Goal: Task Accomplishment & Management: Complete application form

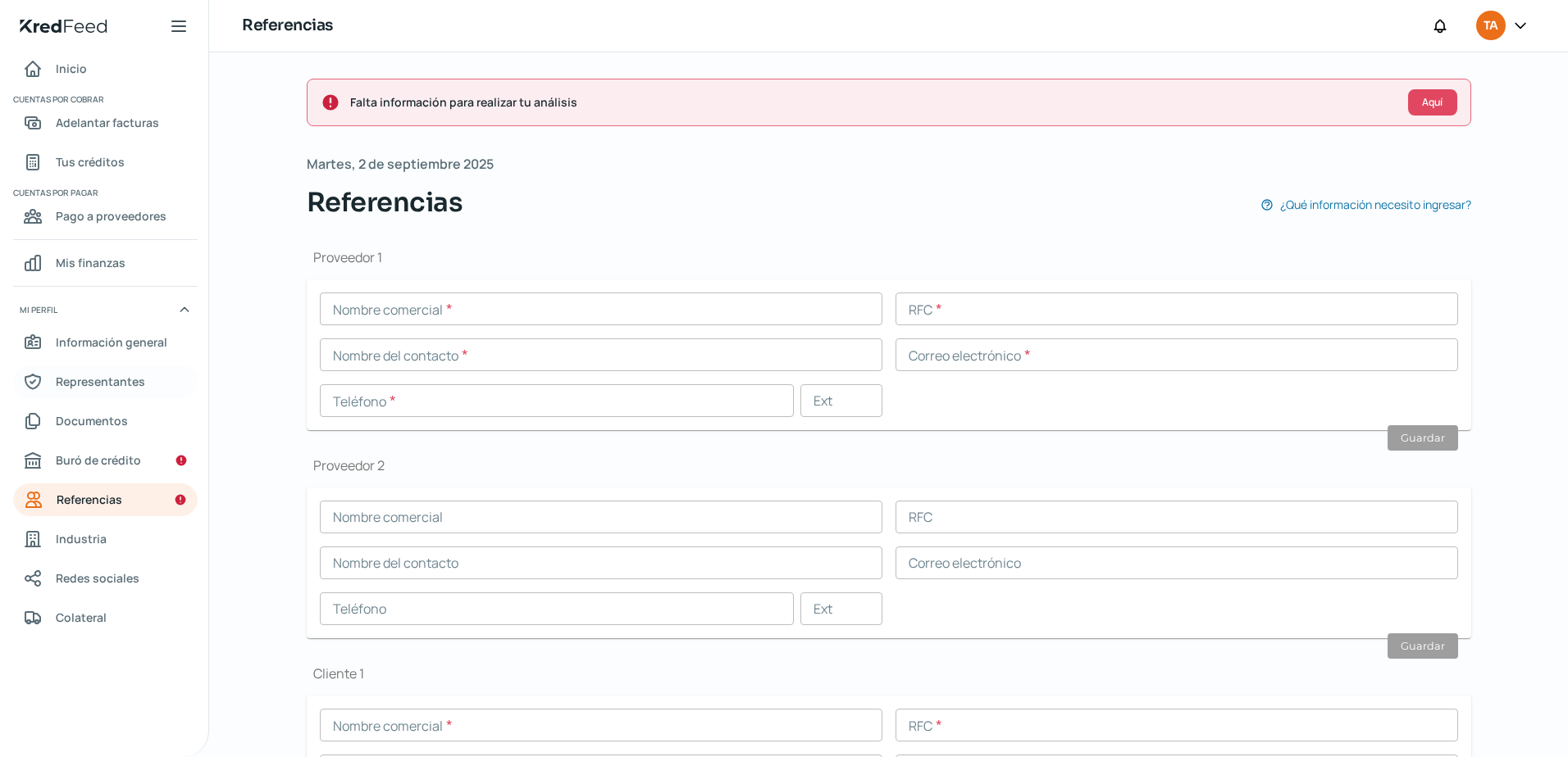
click at [109, 381] on span "Representantes" at bounding box center [100, 382] width 89 height 21
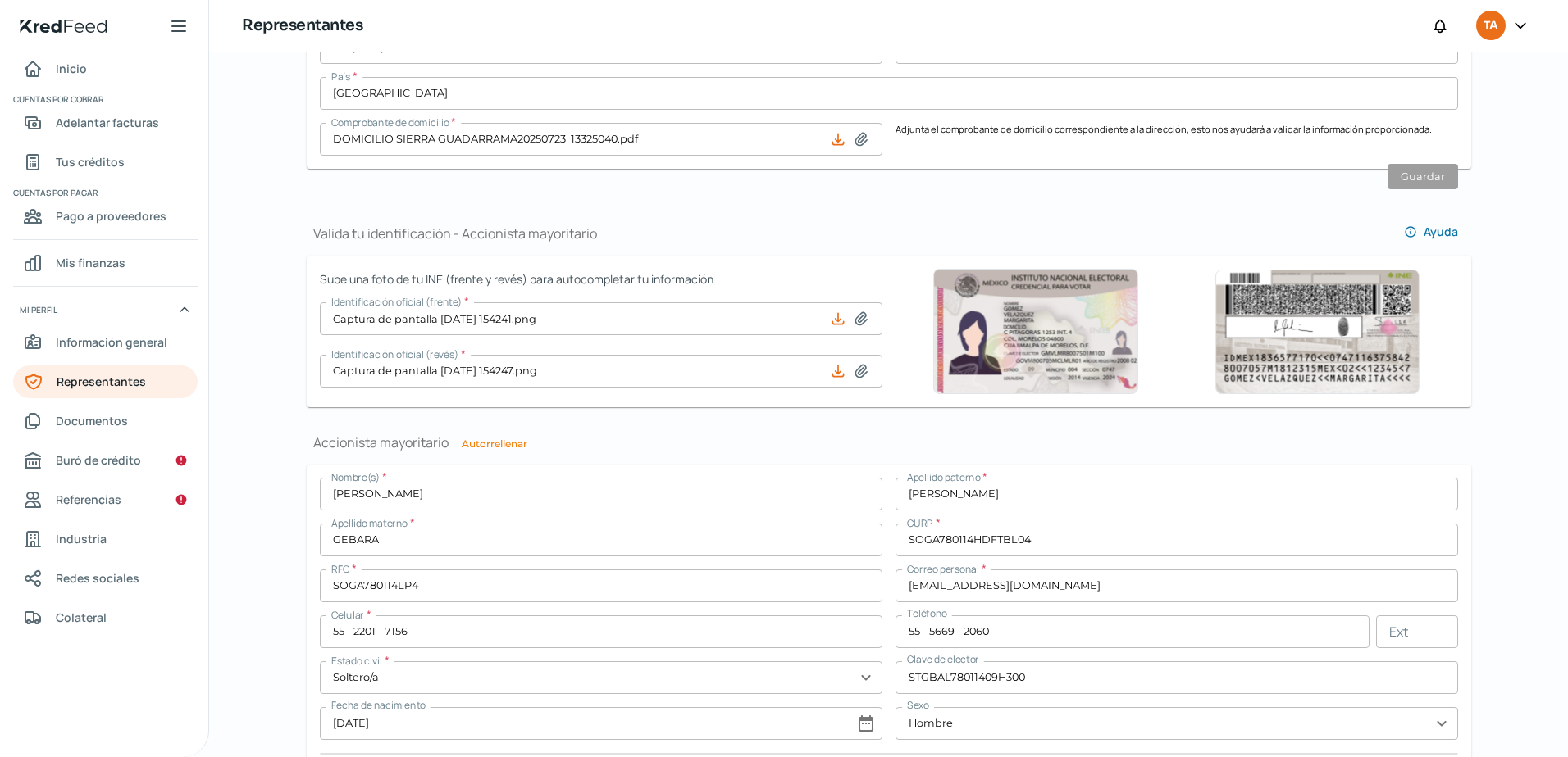
scroll to position [901, 0]
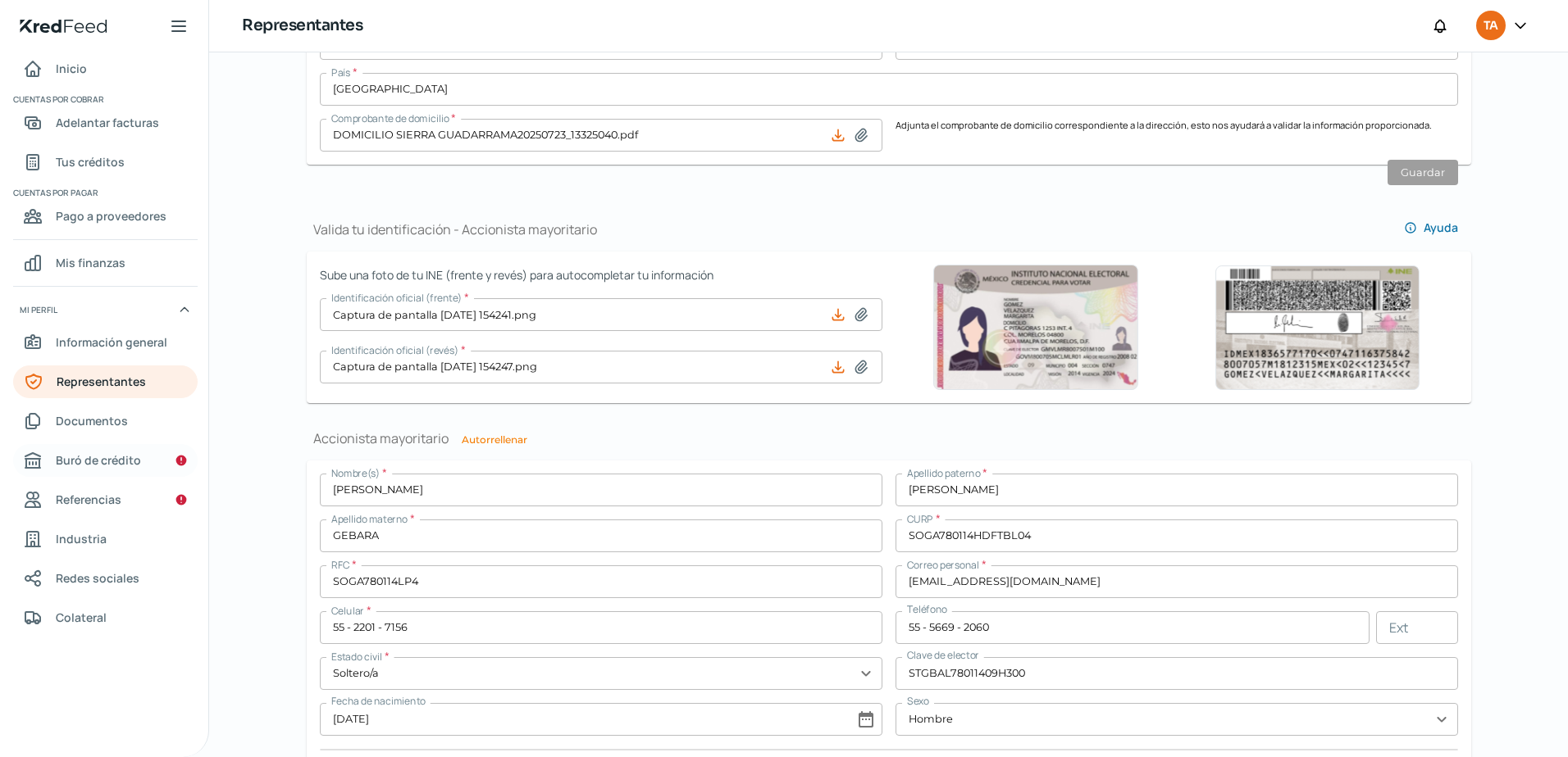
click at [94, 462] on span "Buró de crédito" at bounding box center [98, 460] width 85 height 21
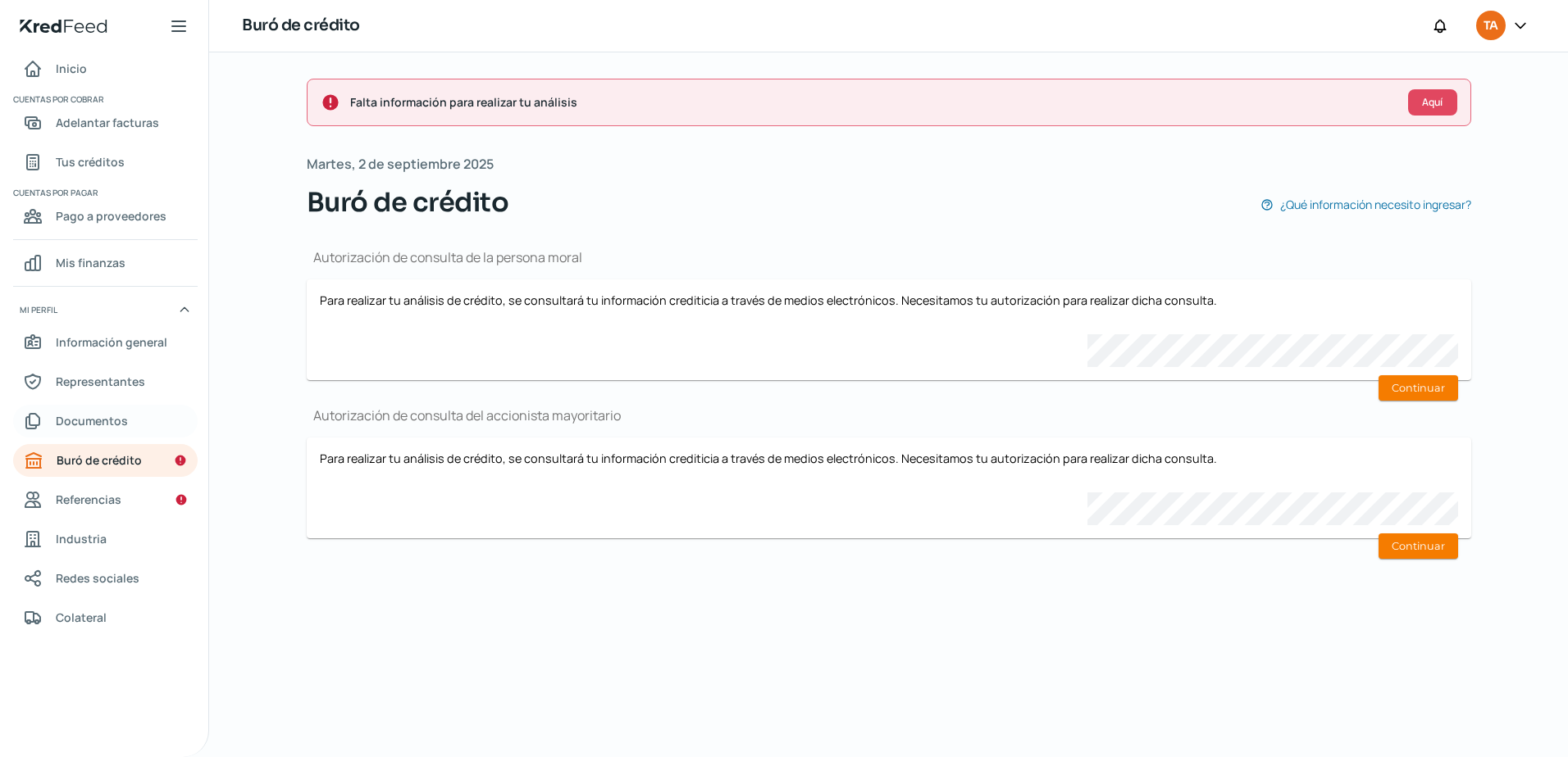
click at [118, 407] on link "Documentos" at bounding box center [105, 421] width 184 height 33
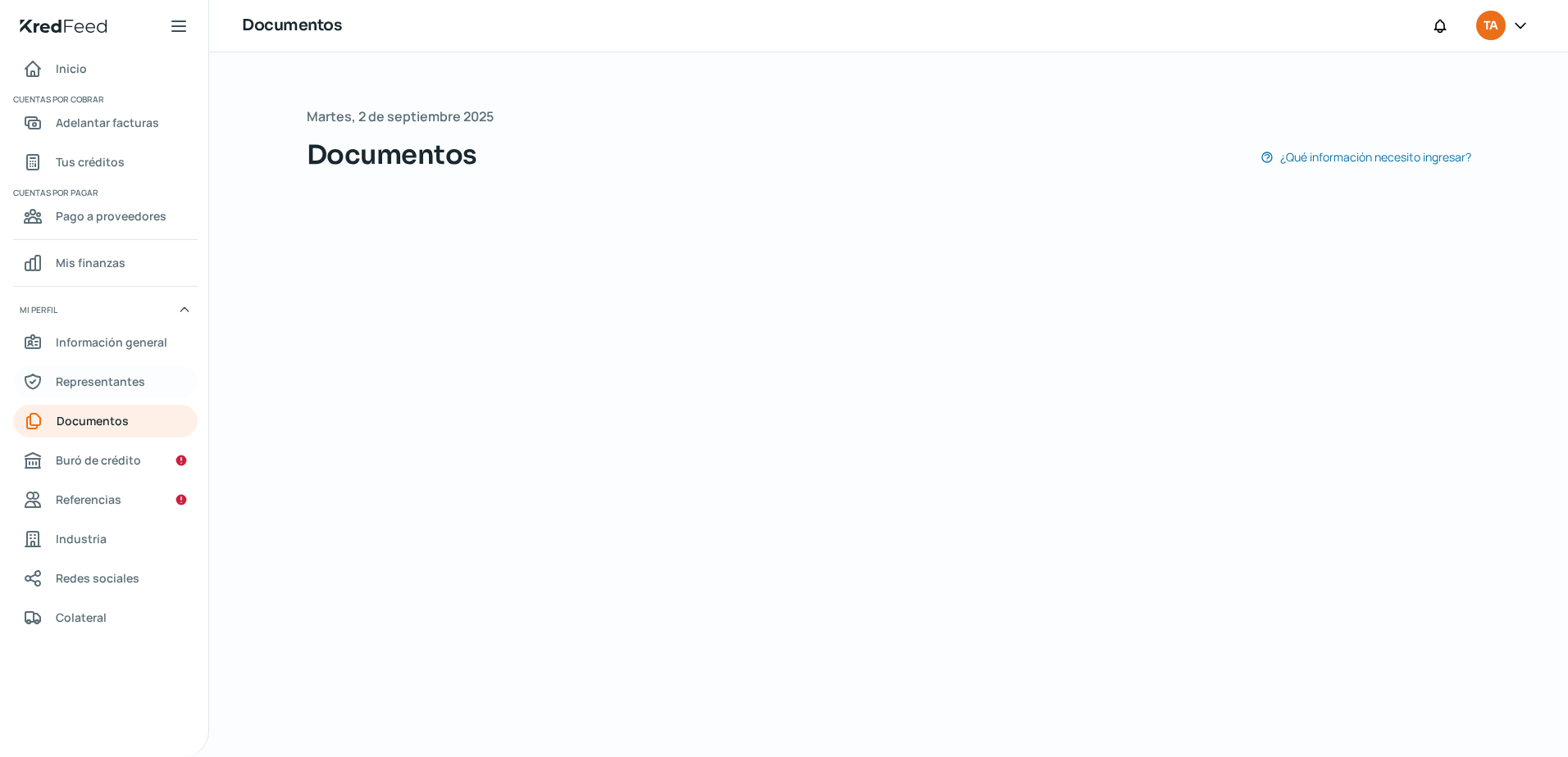
click at [124, 382] on span "Representantes" at bounding box center [100, 382] width 89 height 21
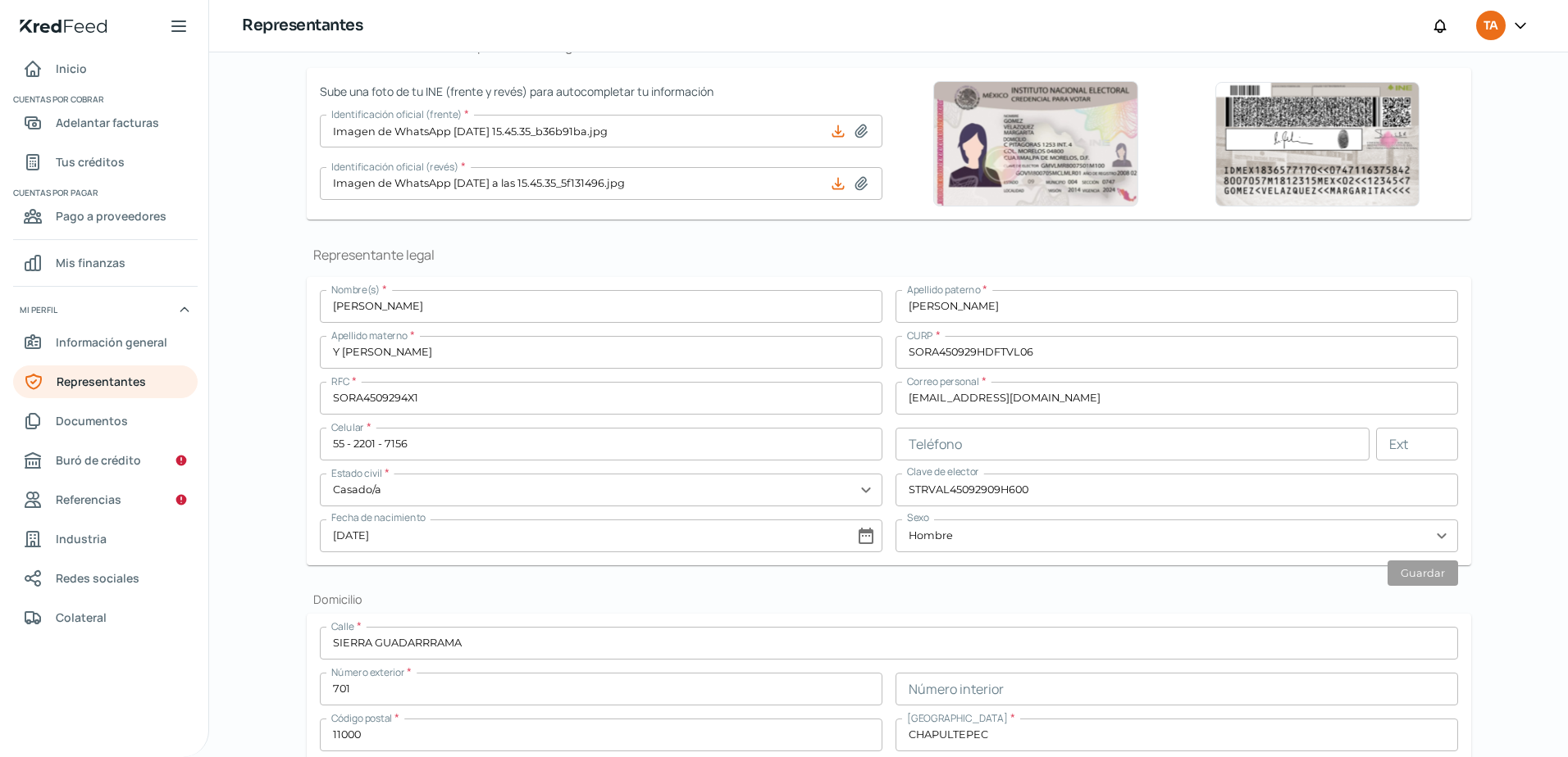
scroll to position [246, 0]
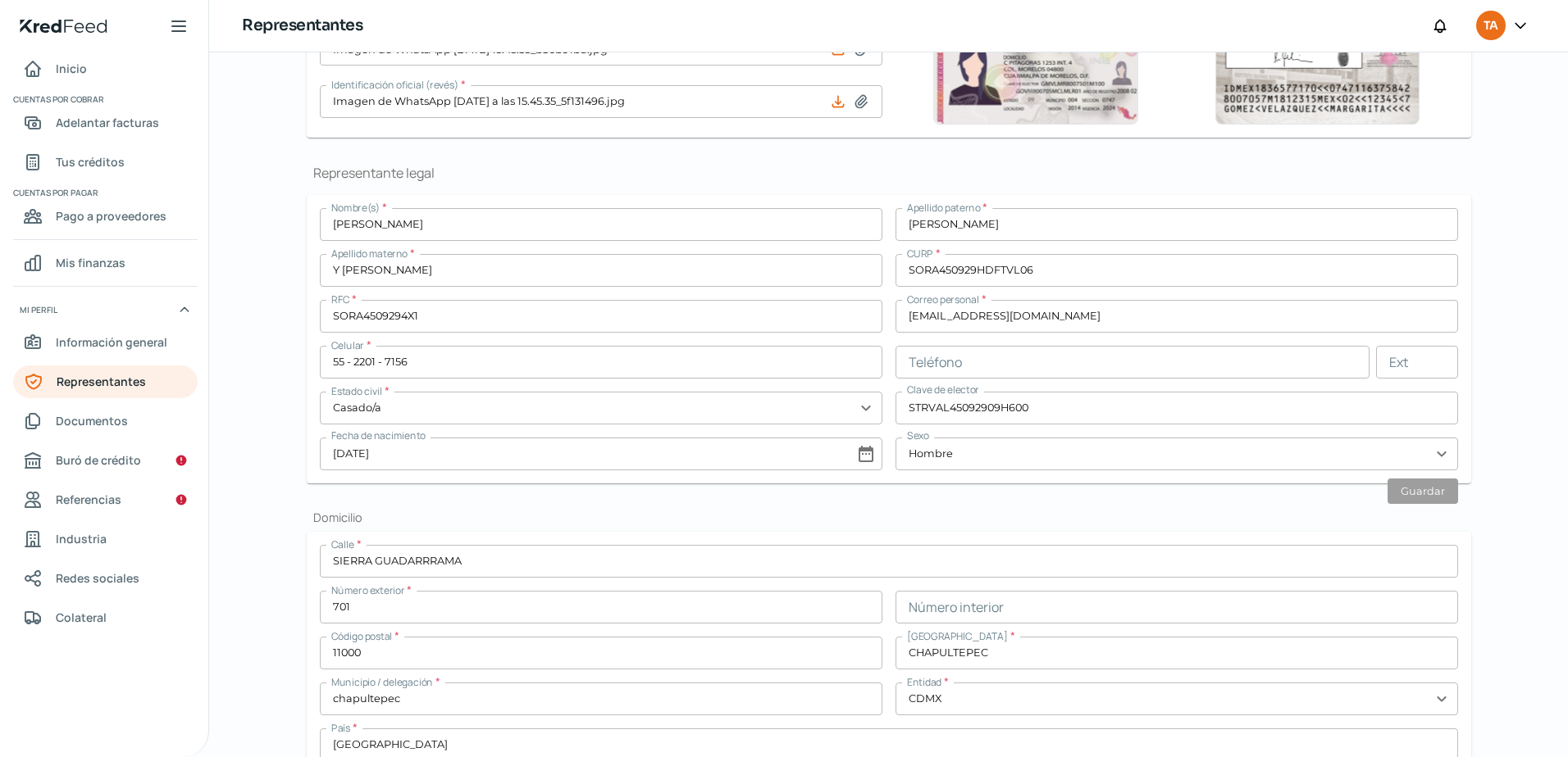
click at [959, 317] on input "[EMAIL_ADDRESS][DOMAIN_NAME]" at bounding box center [1177, 316] width 563 height 33
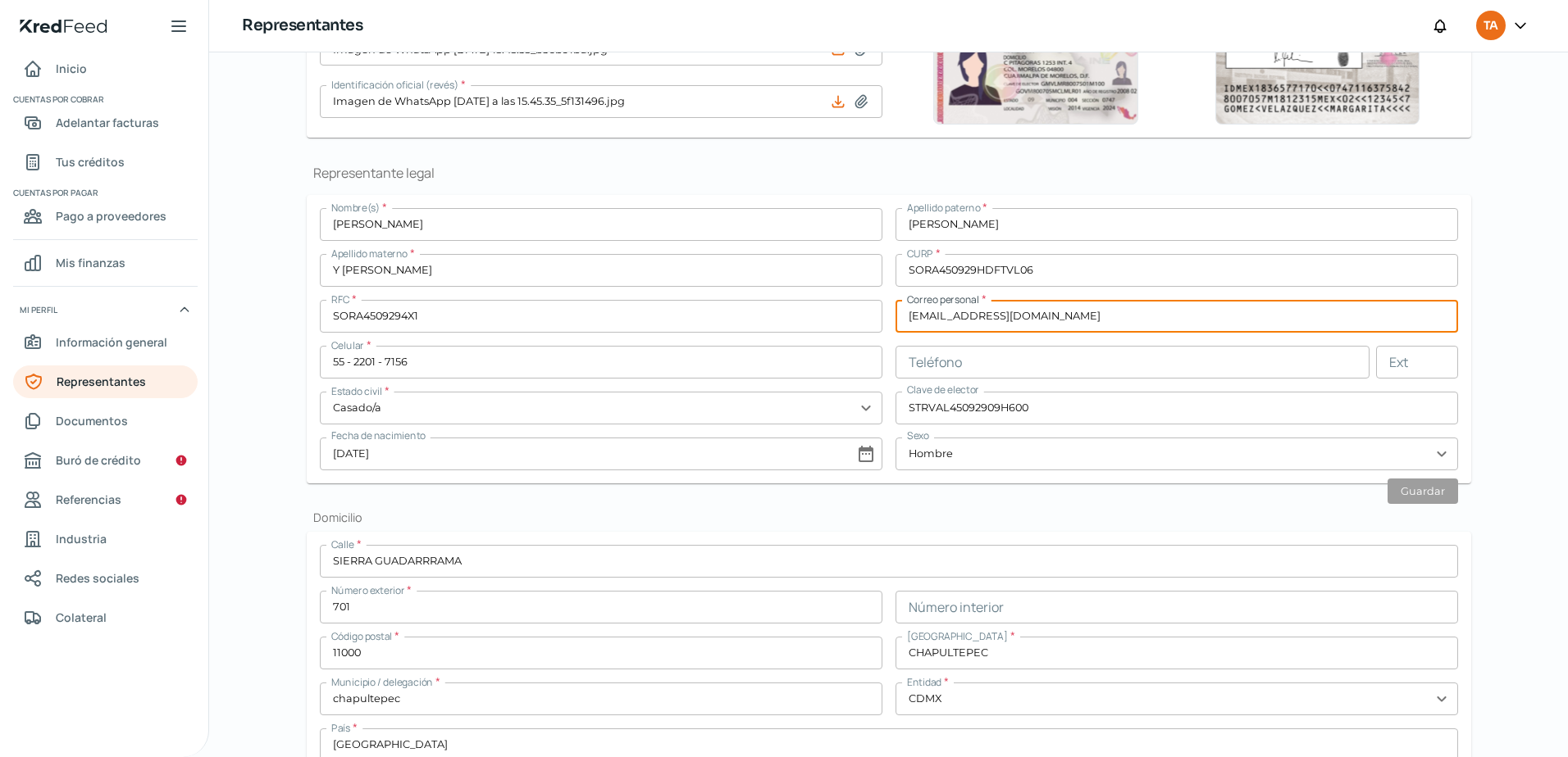
click at [959, 317] on input "[EMAIL_ADDRESS][DOMAIN_NAME]" at bounding box center [1177, 316] width 563 height 33
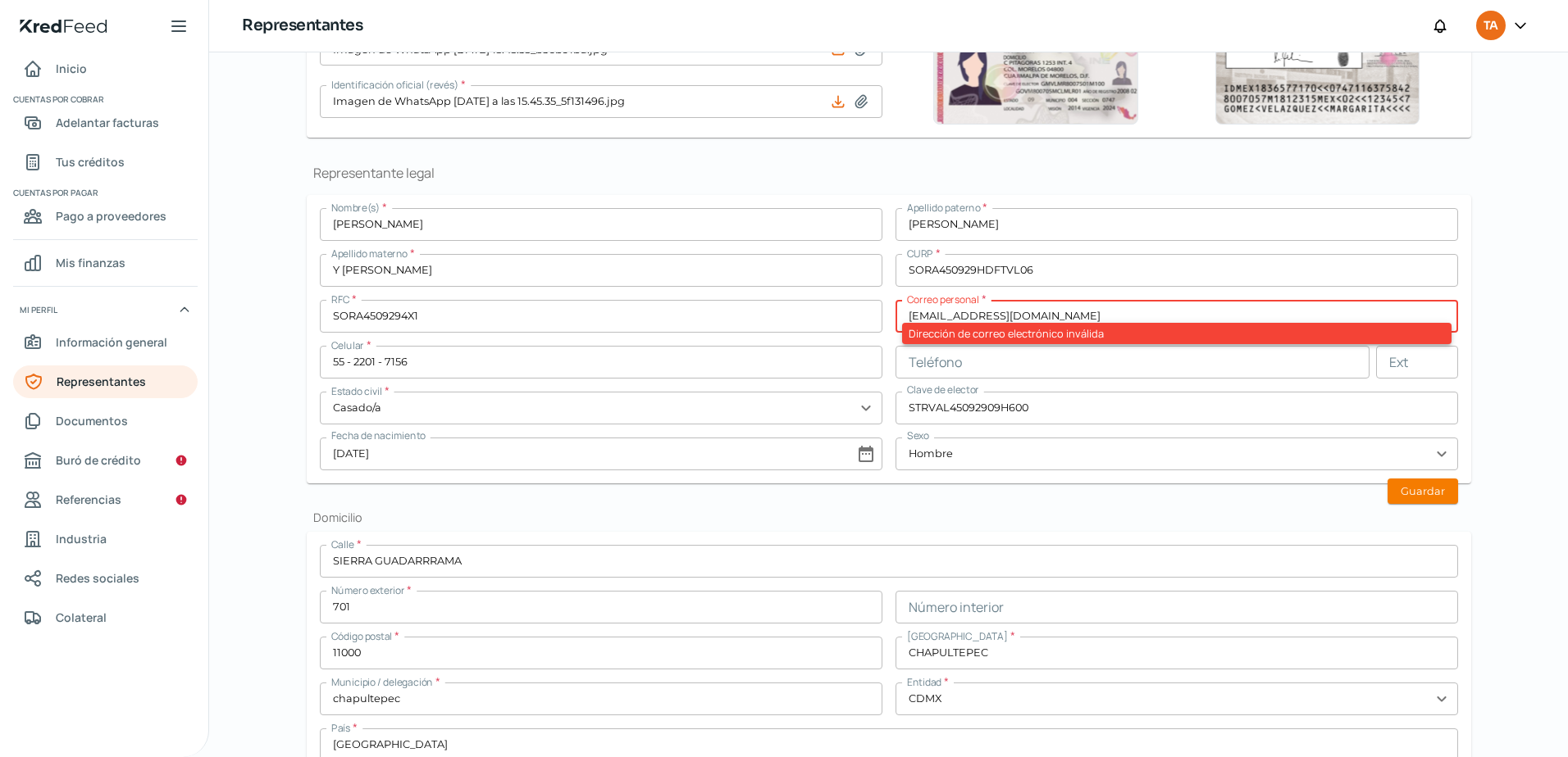
type input "[EMAIL_ADDRESS][DOMAIN_NAME]"
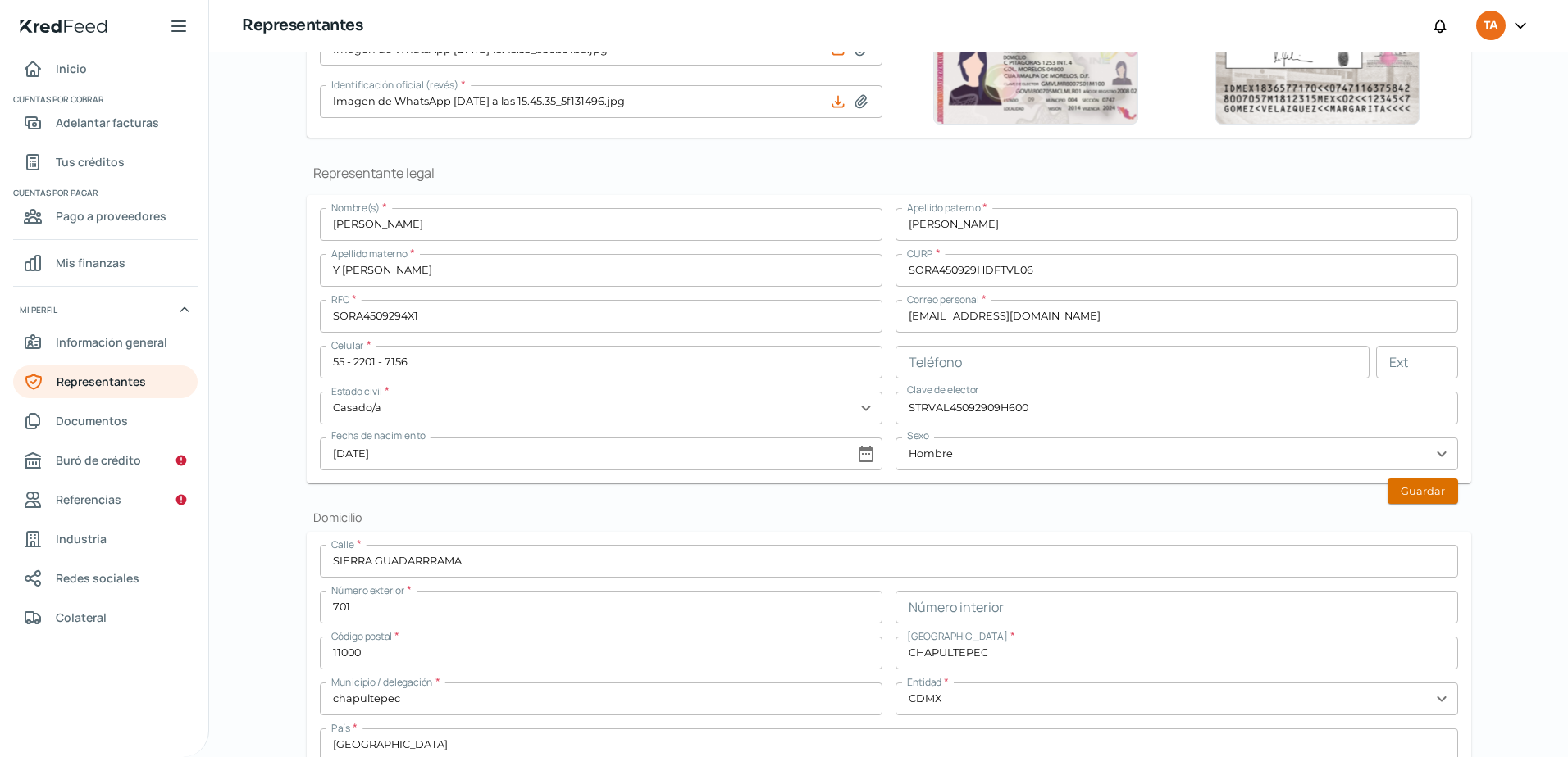
click at [1412, 490] on button "Guardar" at bounding box center [1422, 491] width 70 height 26
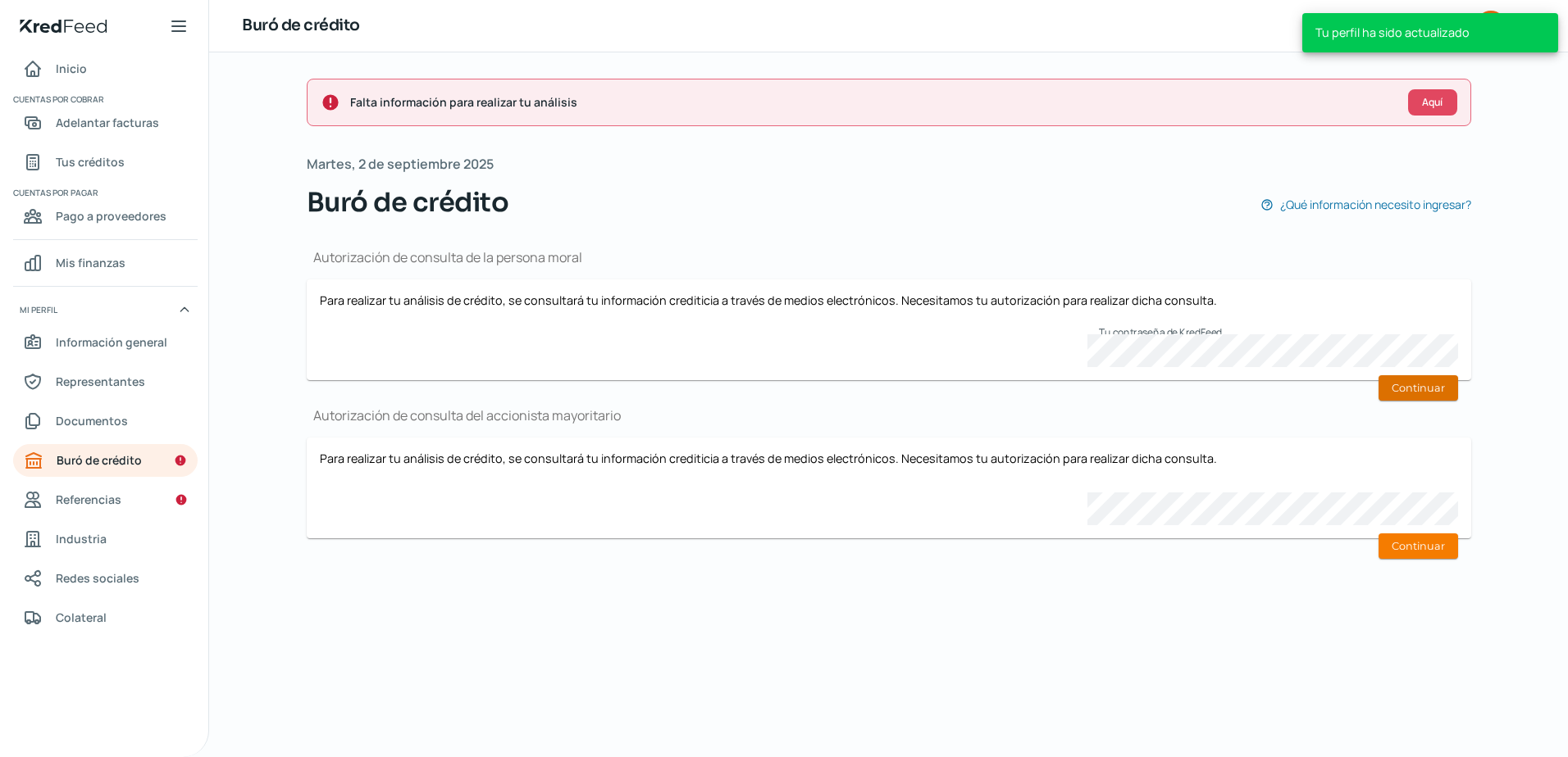
click at [1402, 381] on button "Continuar" at bounding box center [1418, 388] width 80 height 26
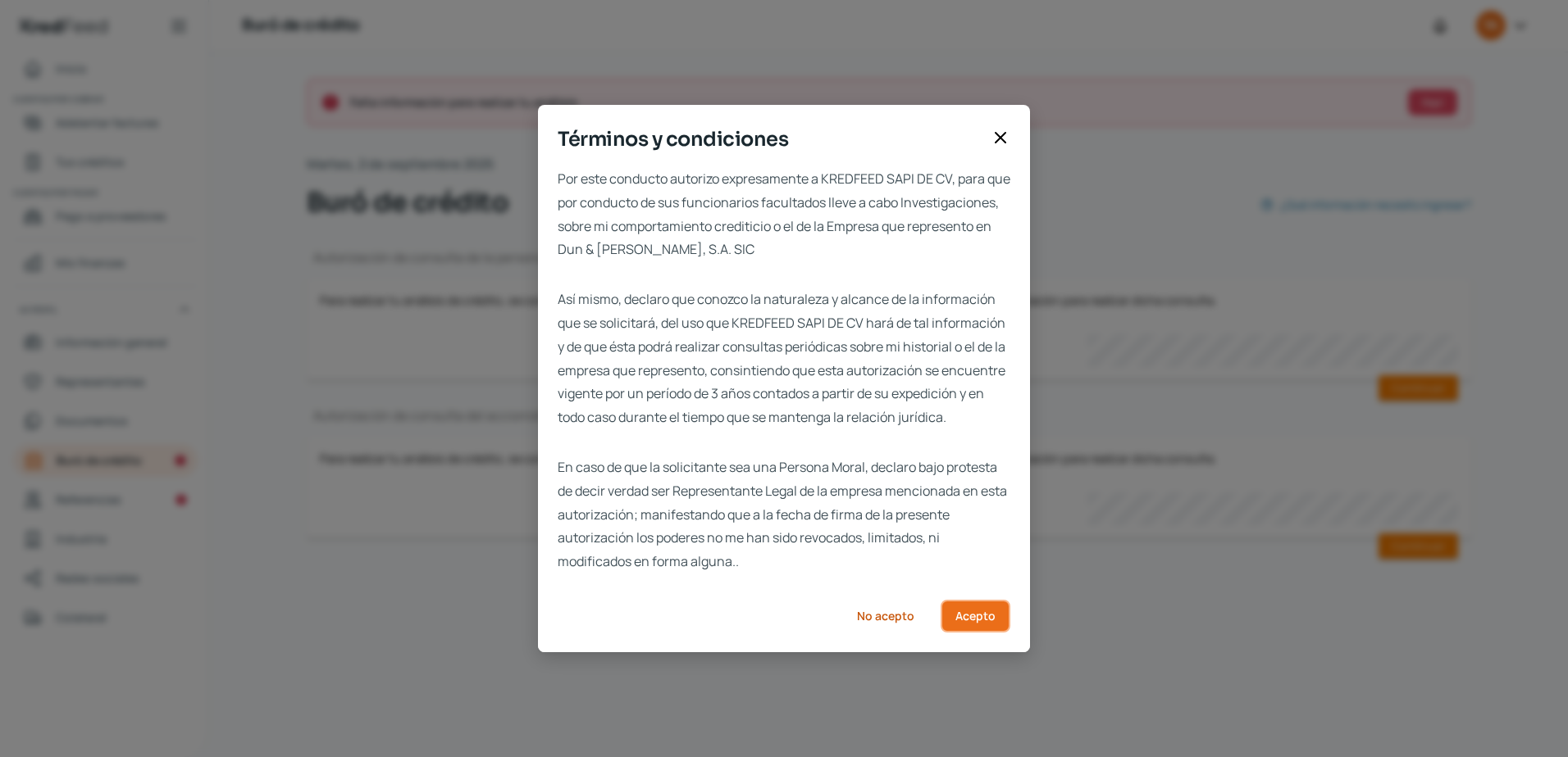
click at [974, 633] on button "Acepto" at bounding box center [974, 616] width 69 height 33
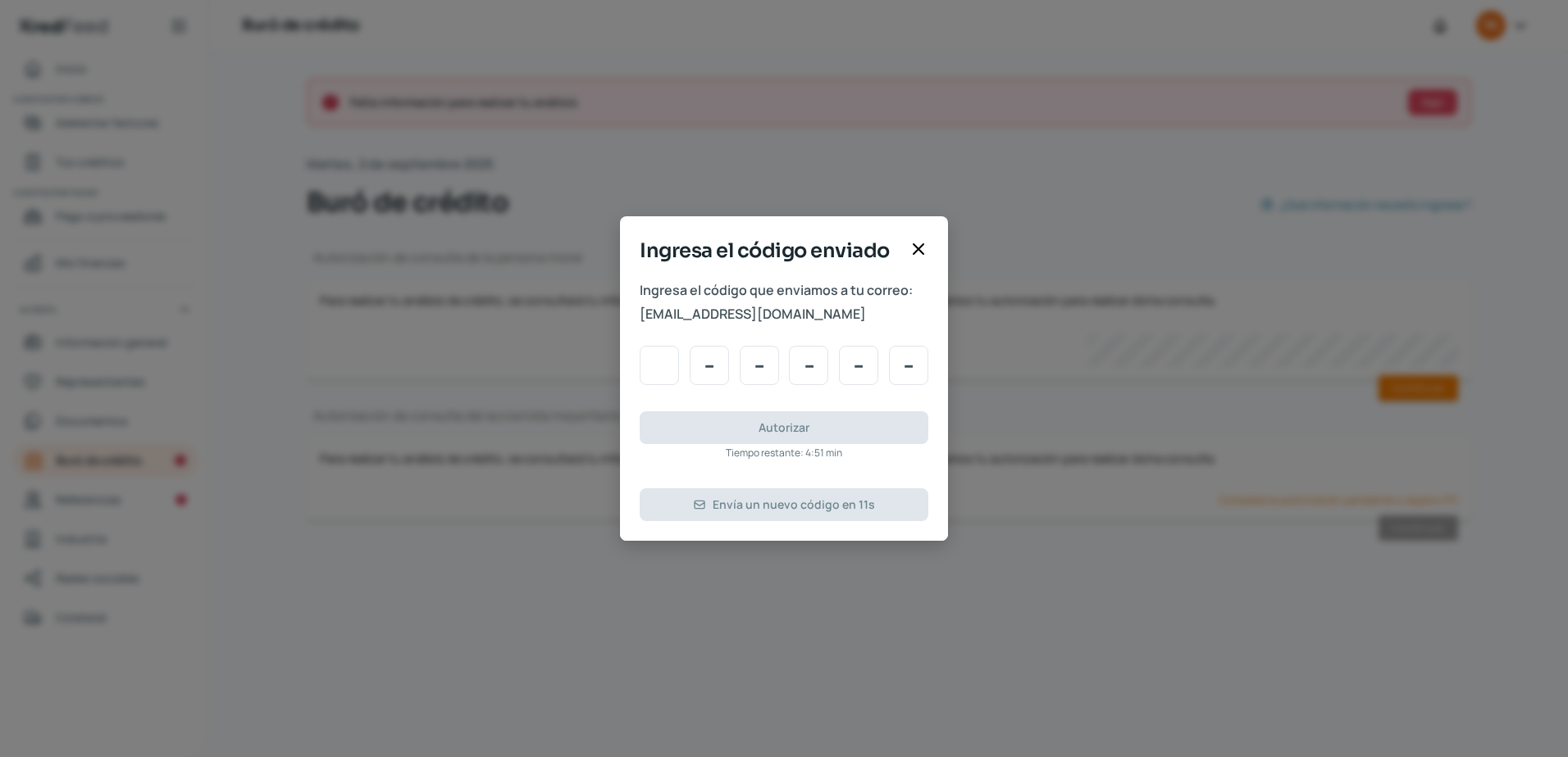
type input "3"
type input "2"
type input "9"
type input "2"
type input "1"
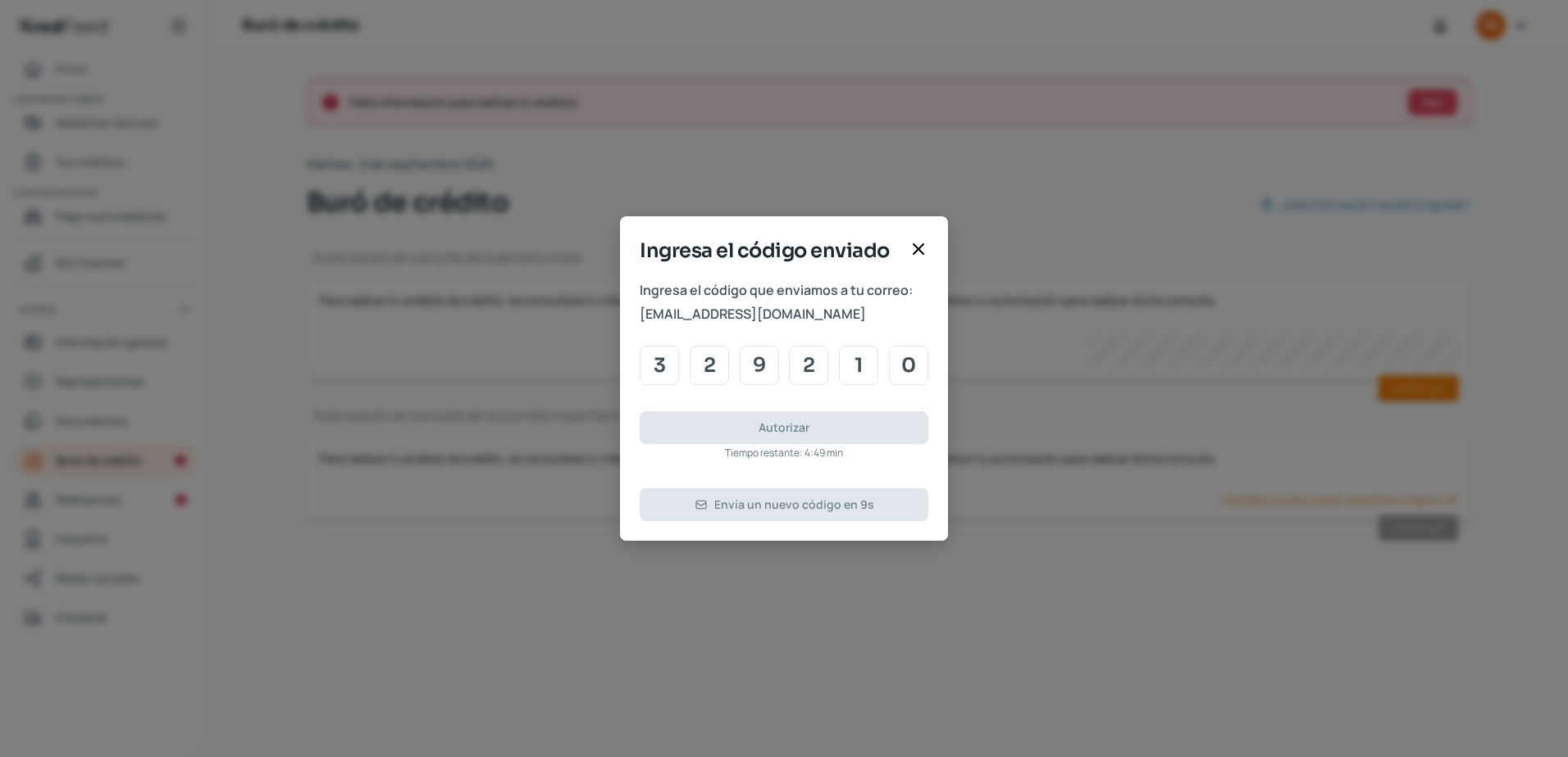
type input "0"
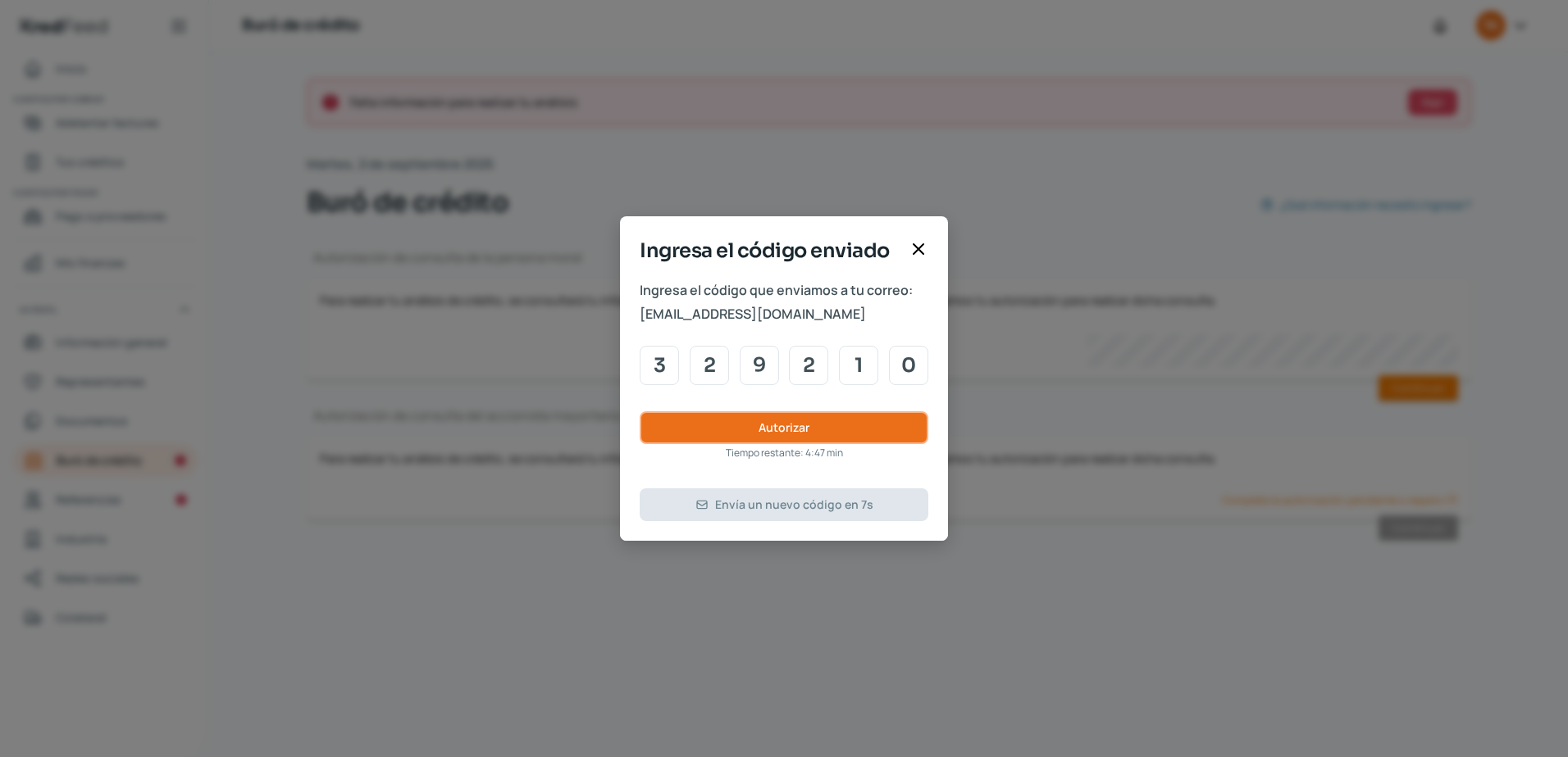
click at [738, 433] on button "Autorizar" at bounding box center [784, 428] width 288 height 33
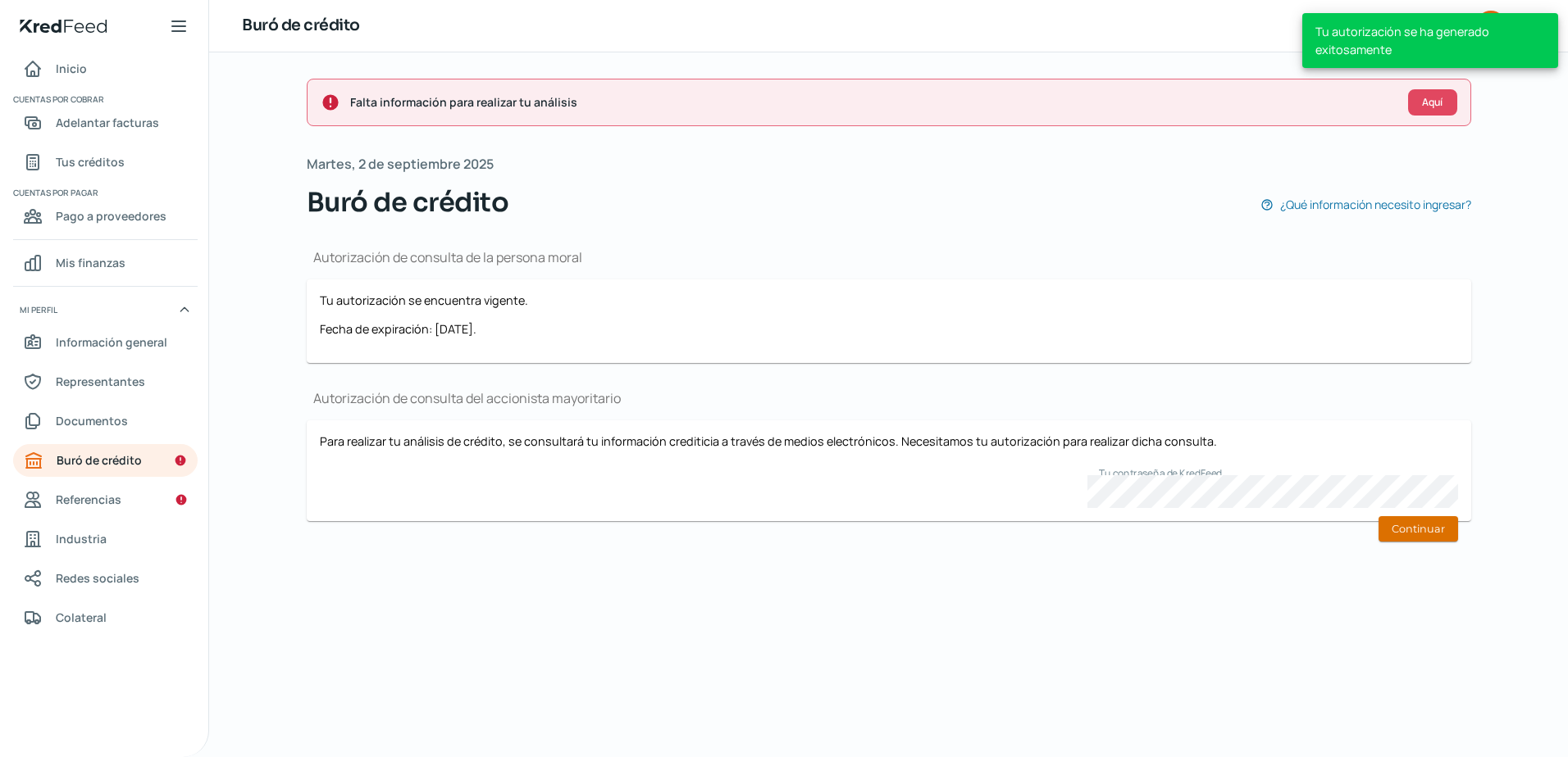
click at [1397, 537] on button "Continuar" at bounding box center [1418, 529] width 80 height 26
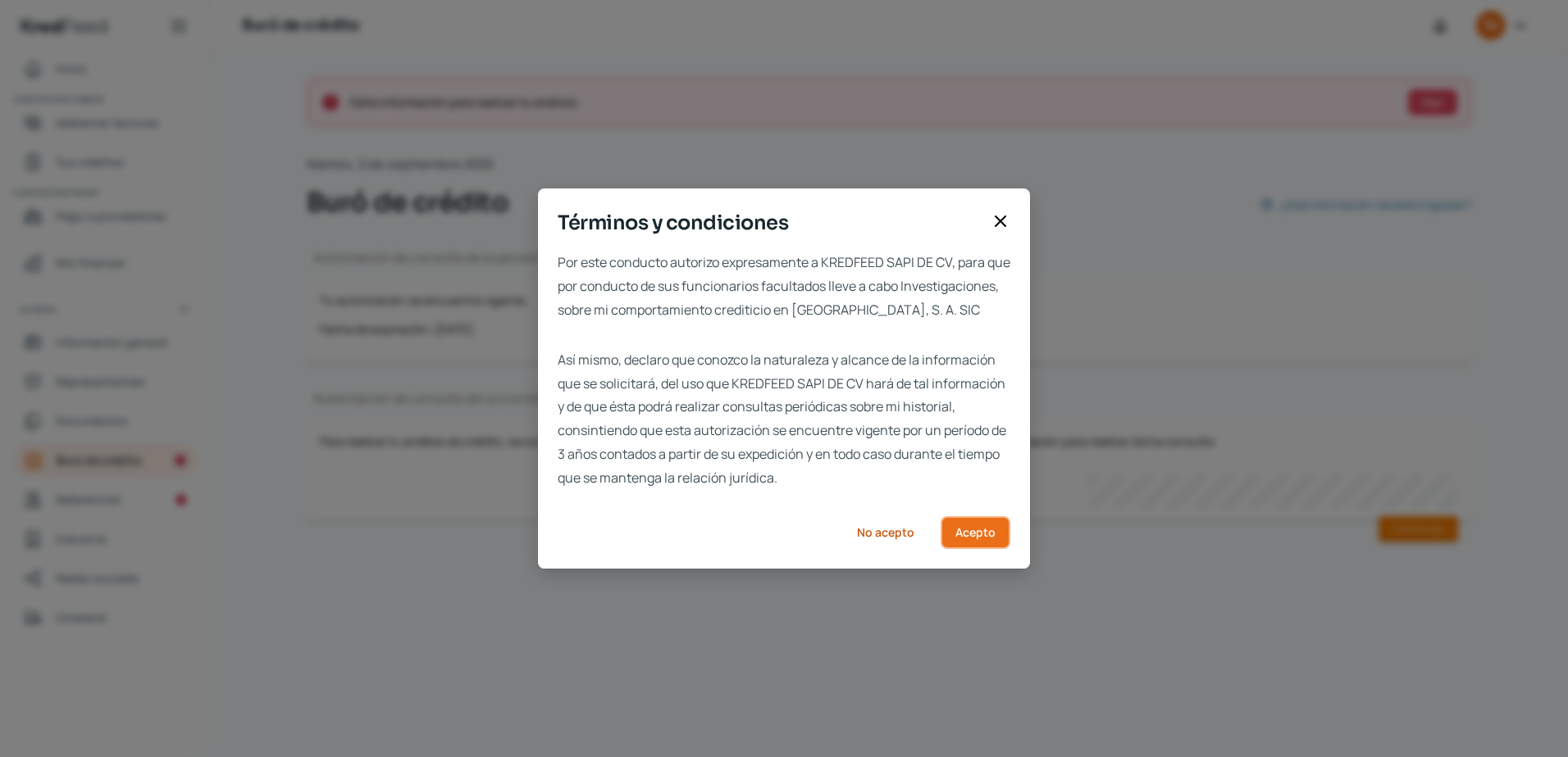
click at [981, 538] on span "Acepto" at bounding box center [975, 532] width 40 height 11
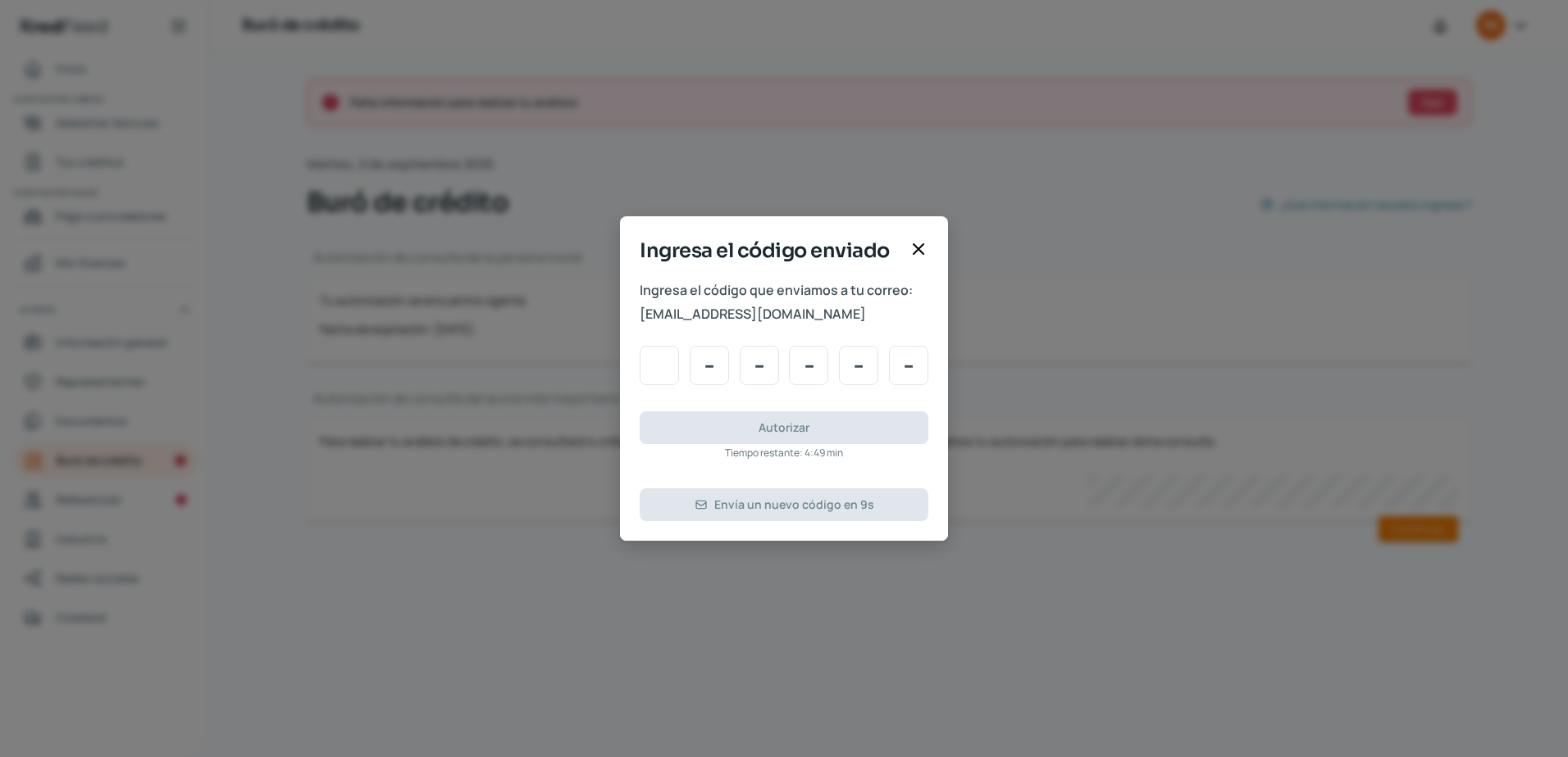
type input "3"
type input "2"
type input "9"
type input "2"
type input "1"
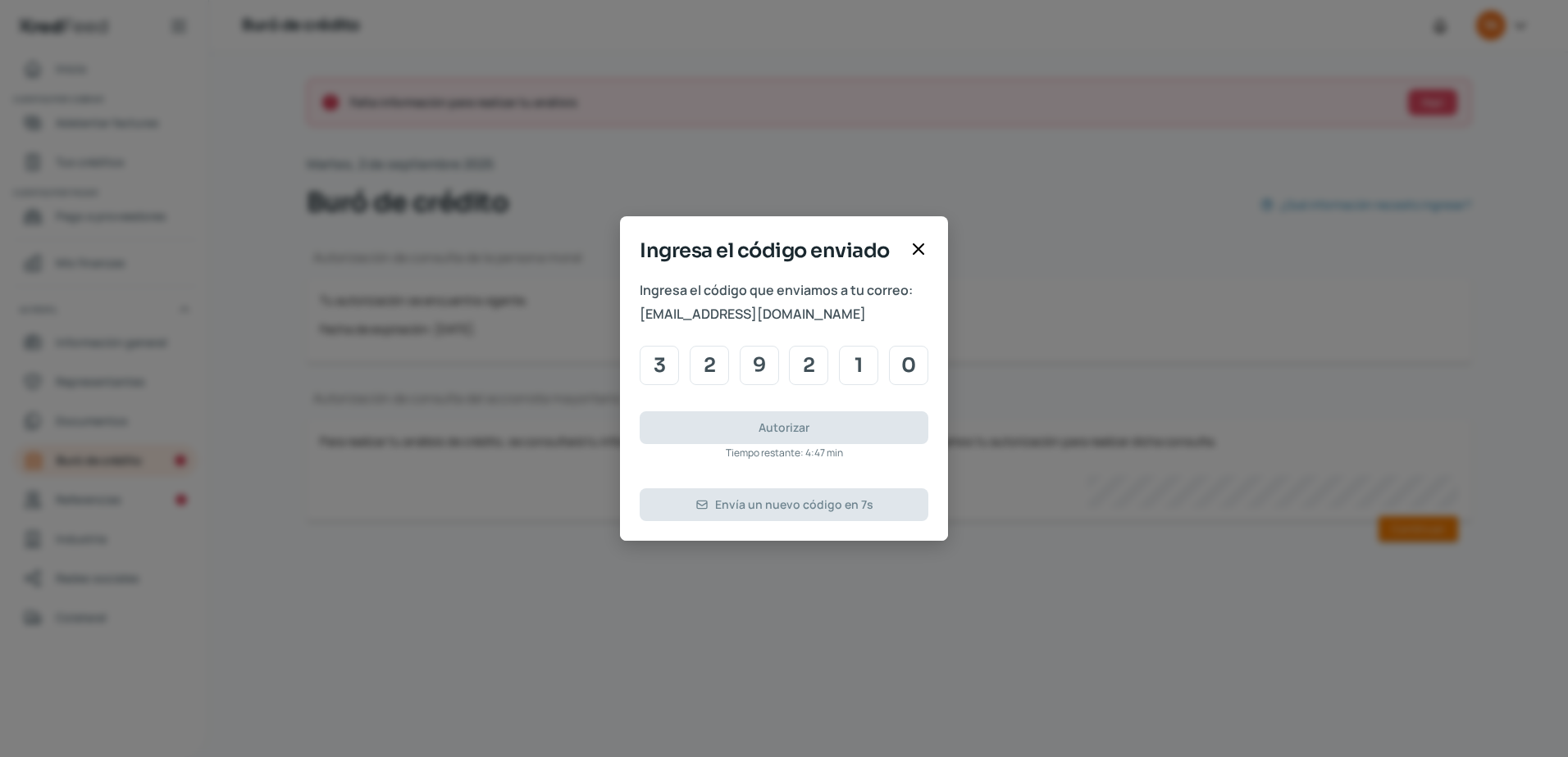
type input "0"
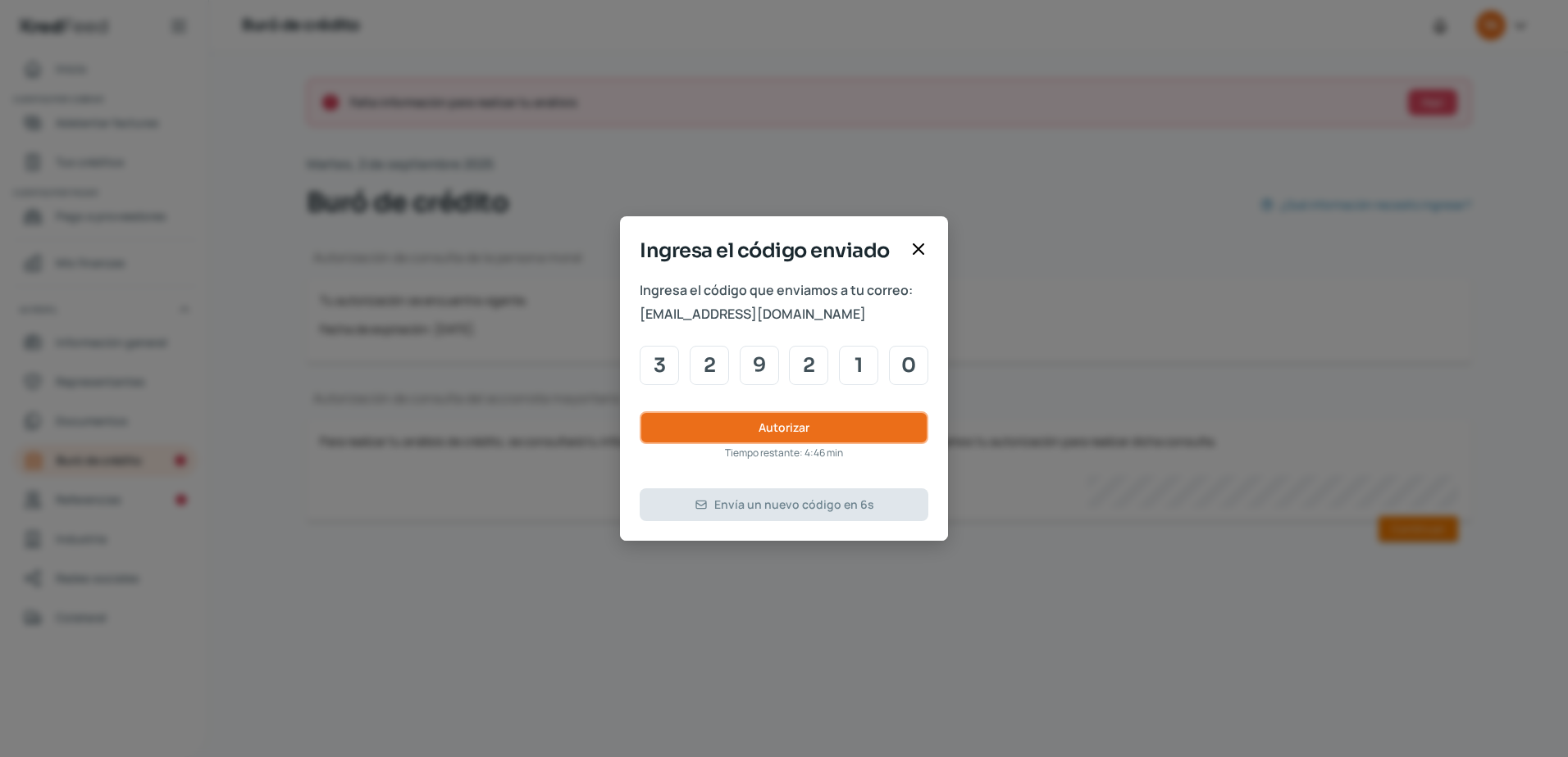
click at [709, 427] on button "Autorizar" at bounding box center [784, 428] width 288 height 33
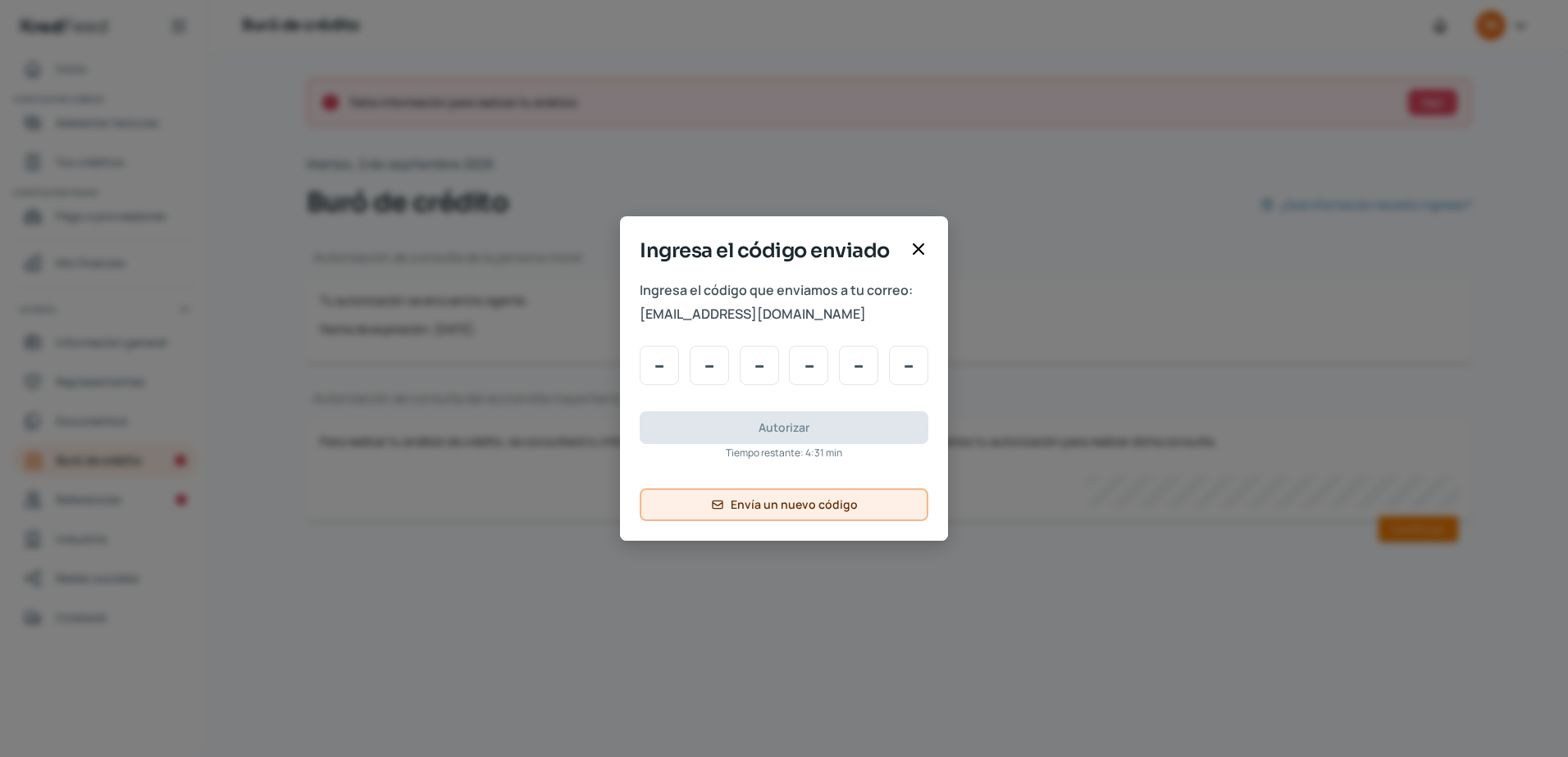
click at [727, 492] on button "Envía un nuevo código" at bounding box center [784, 505] width 288 height 33
click at [674, 362] on input "Code input" at bounding box center [660, 365] width 39 height 39
type input "3"
type input "2"
type input "9"
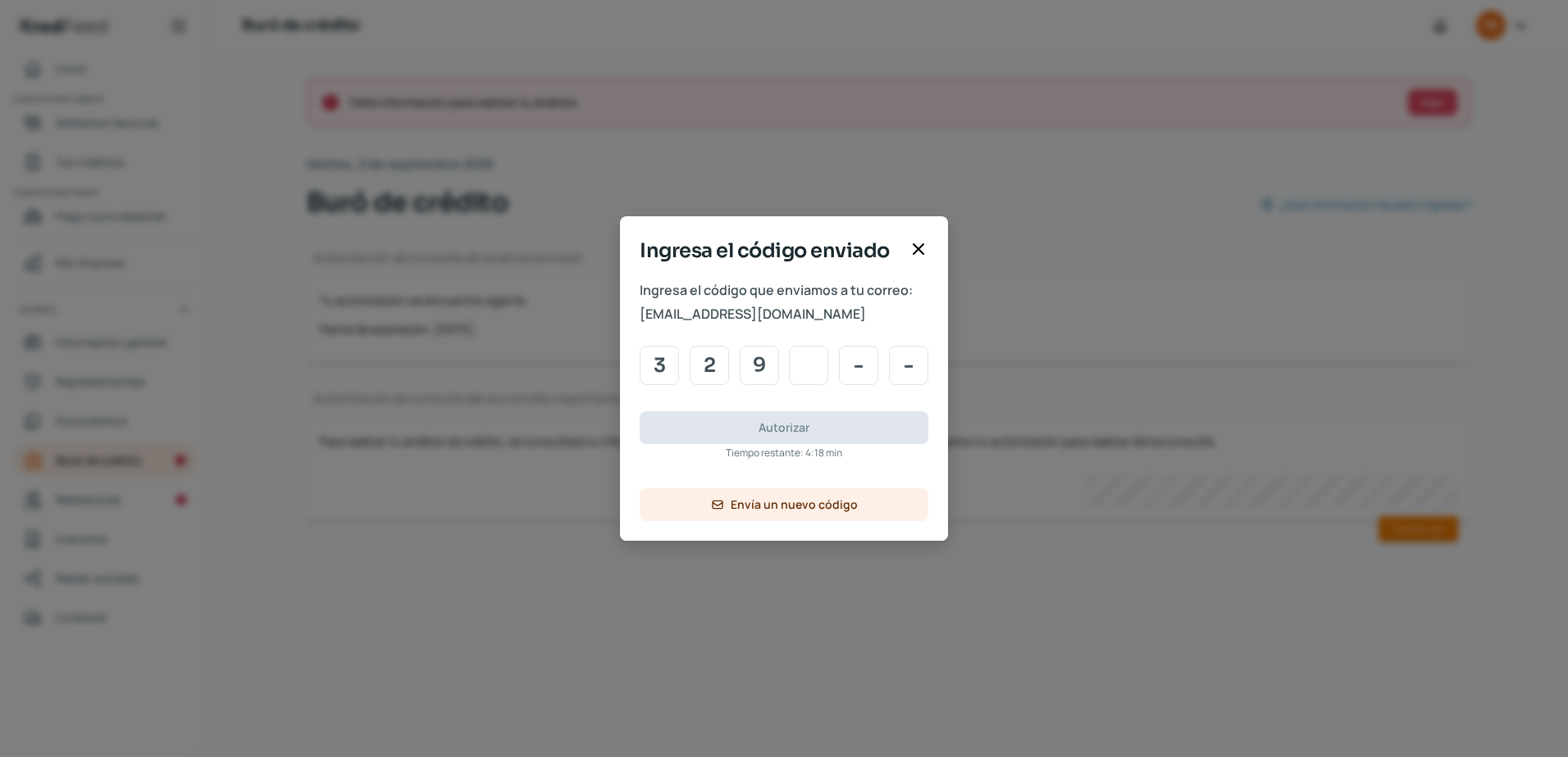
type input "2"
type input "1"
type input "0"
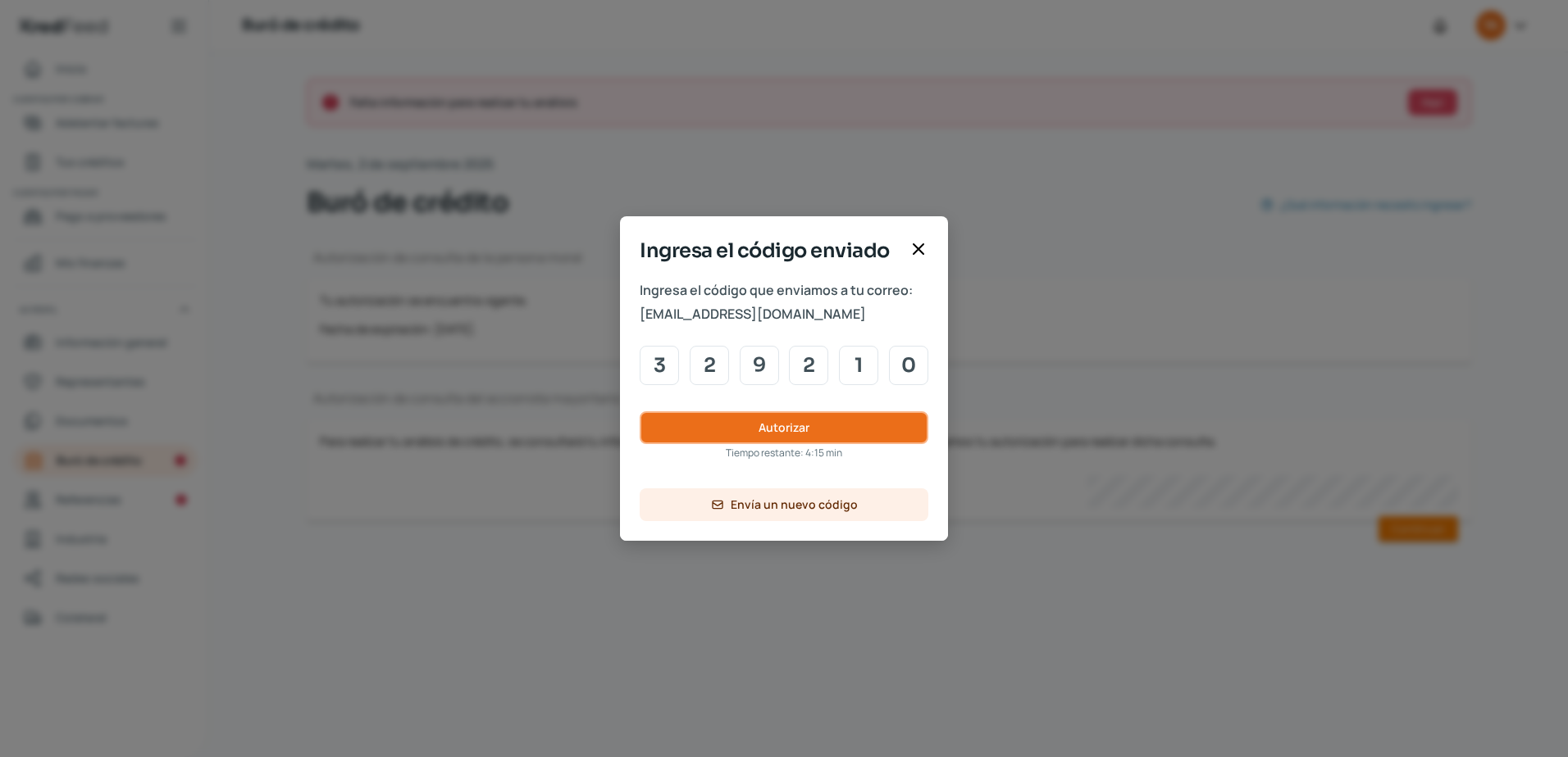
click at [793, 422] on span "Autorizar" at bounding box center [783, 427] width 51 height 11
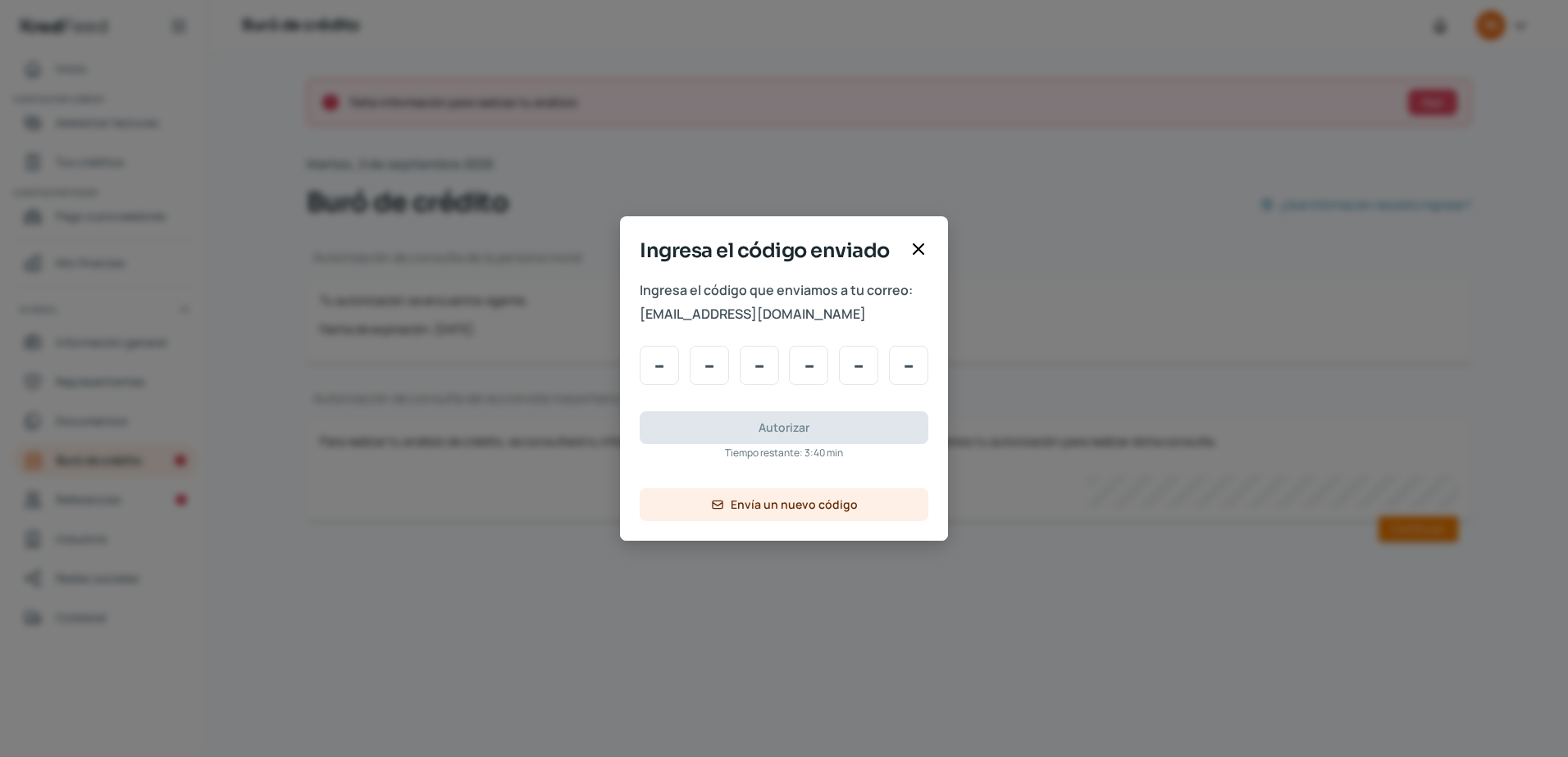
click at [916, 254] on icon at bounding box center [918, 249] width 20 height 20
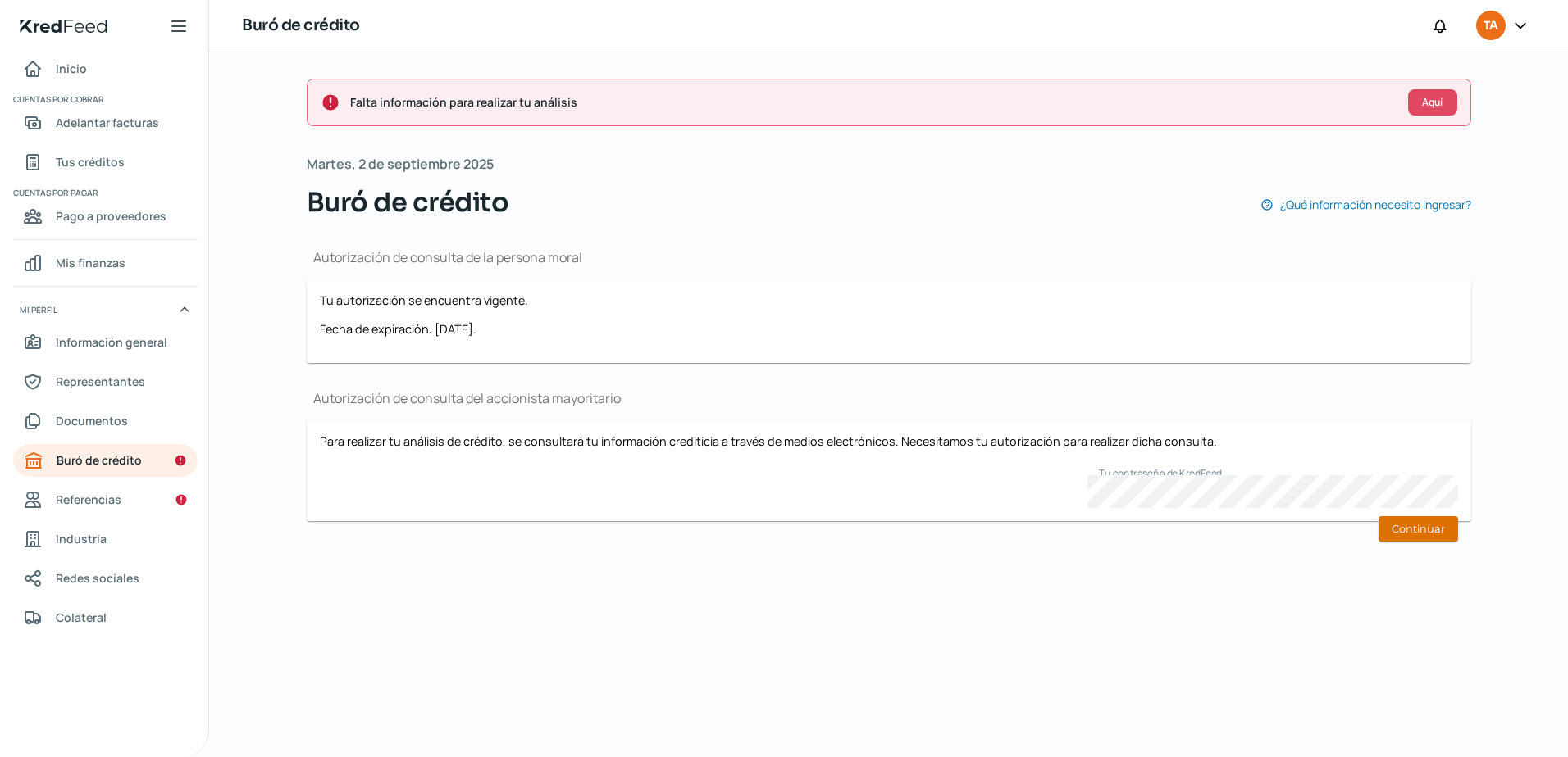
click at [1421, 534] on button "Continuar" at bounding box center [1418, 529] width 80 height 26
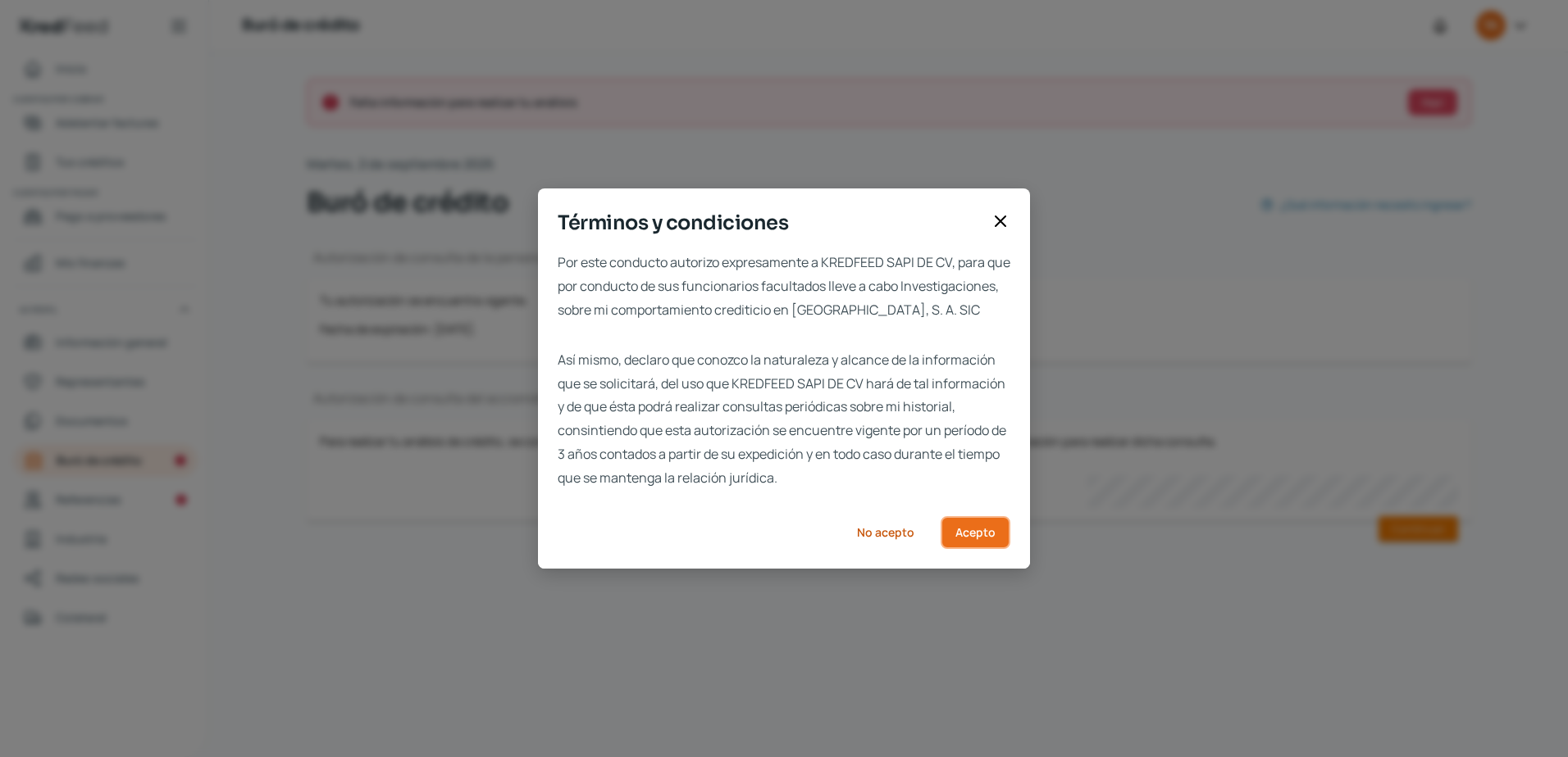
click at [966, 533] on button "Acepto" at bounding box center [974, 532] width 69 height 33
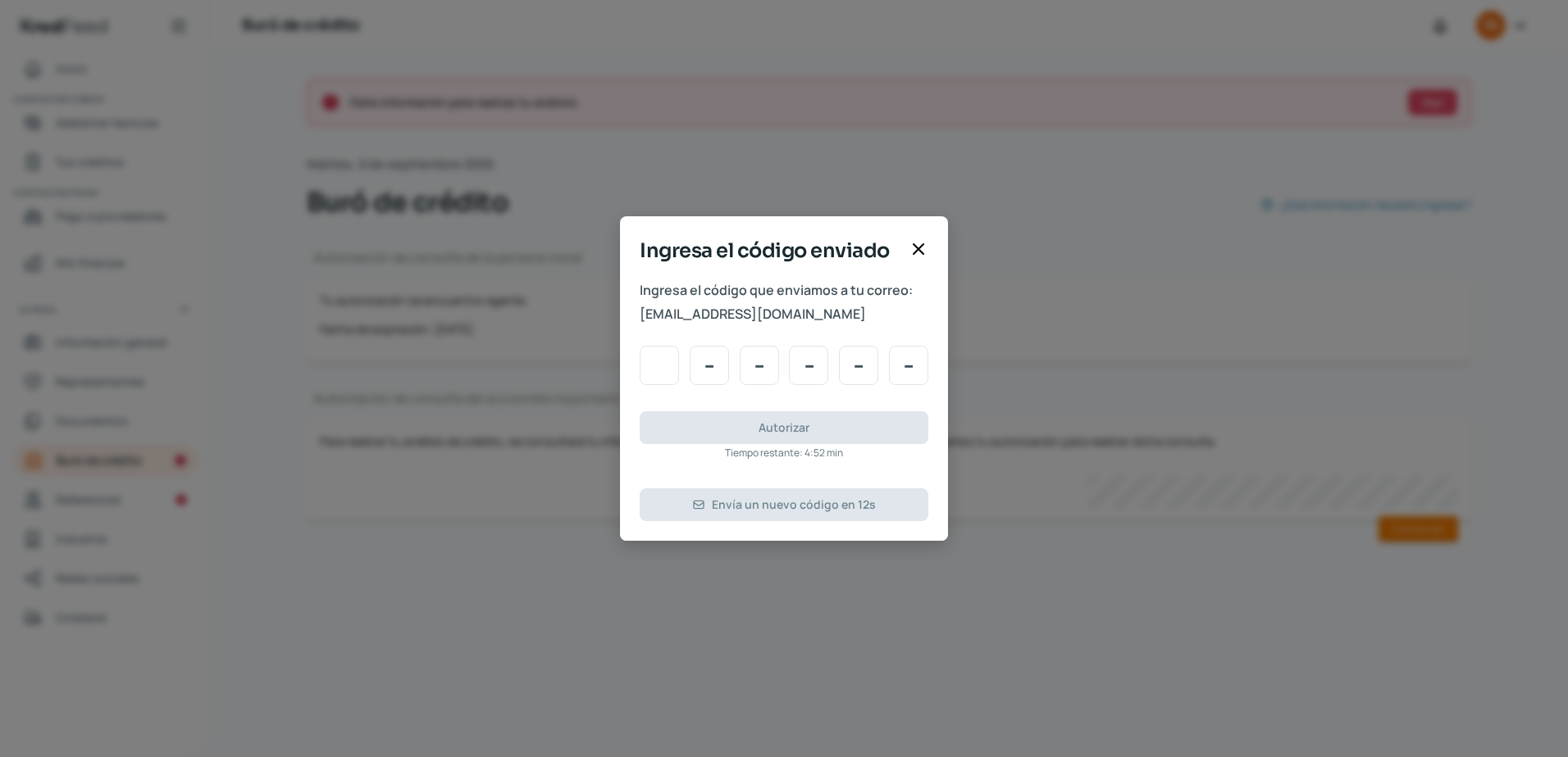
click at [656, 378] on input "Code input" at bounding box center [660, 365] width 39 height 39
type input "3"
type input "2"
type input "9"
type input "2"
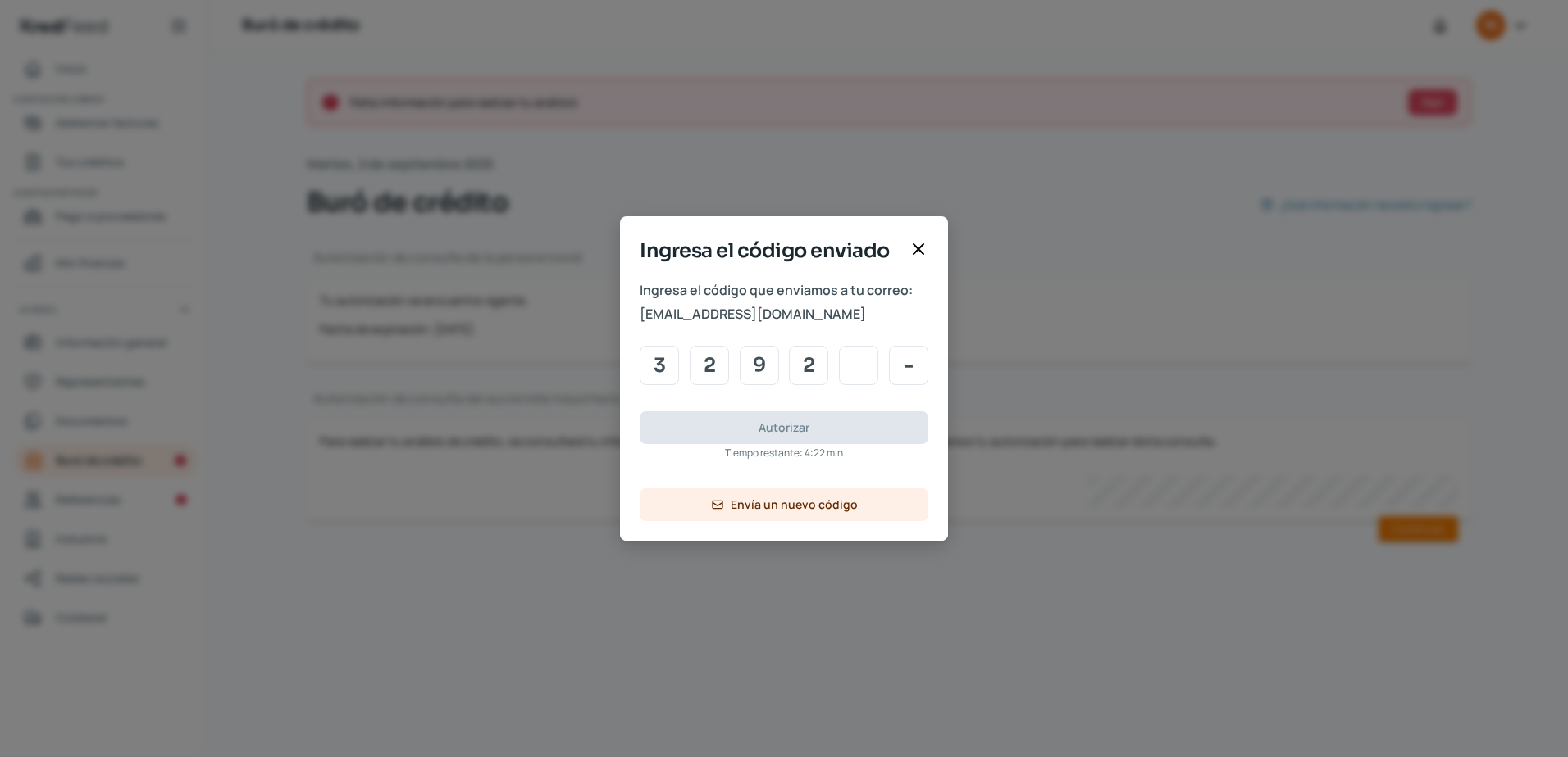
type input "1"
type input "0"
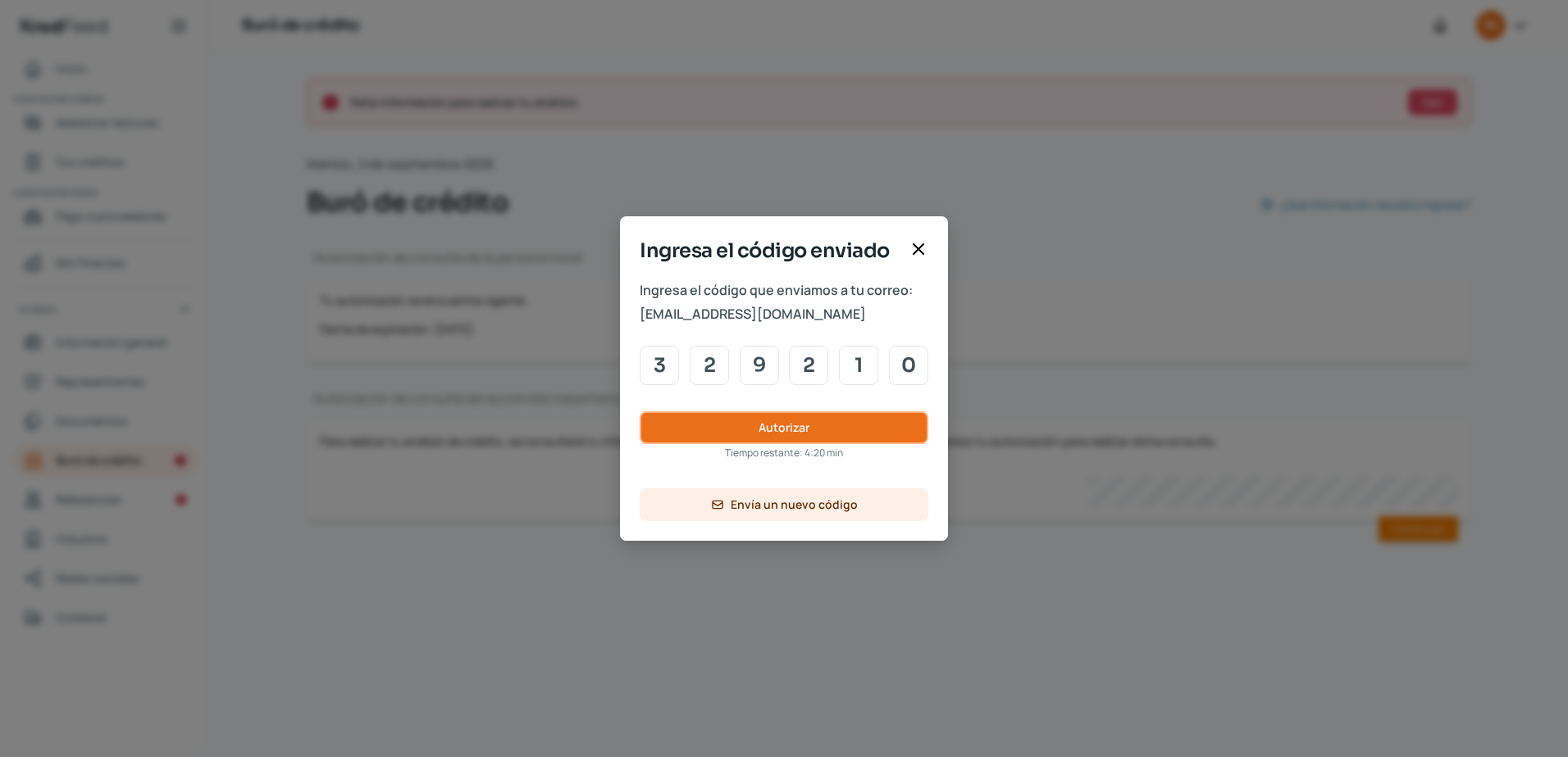
click at [748, 424] on button "Autorizar" at bounding box center [784, 428] width 288 height 33
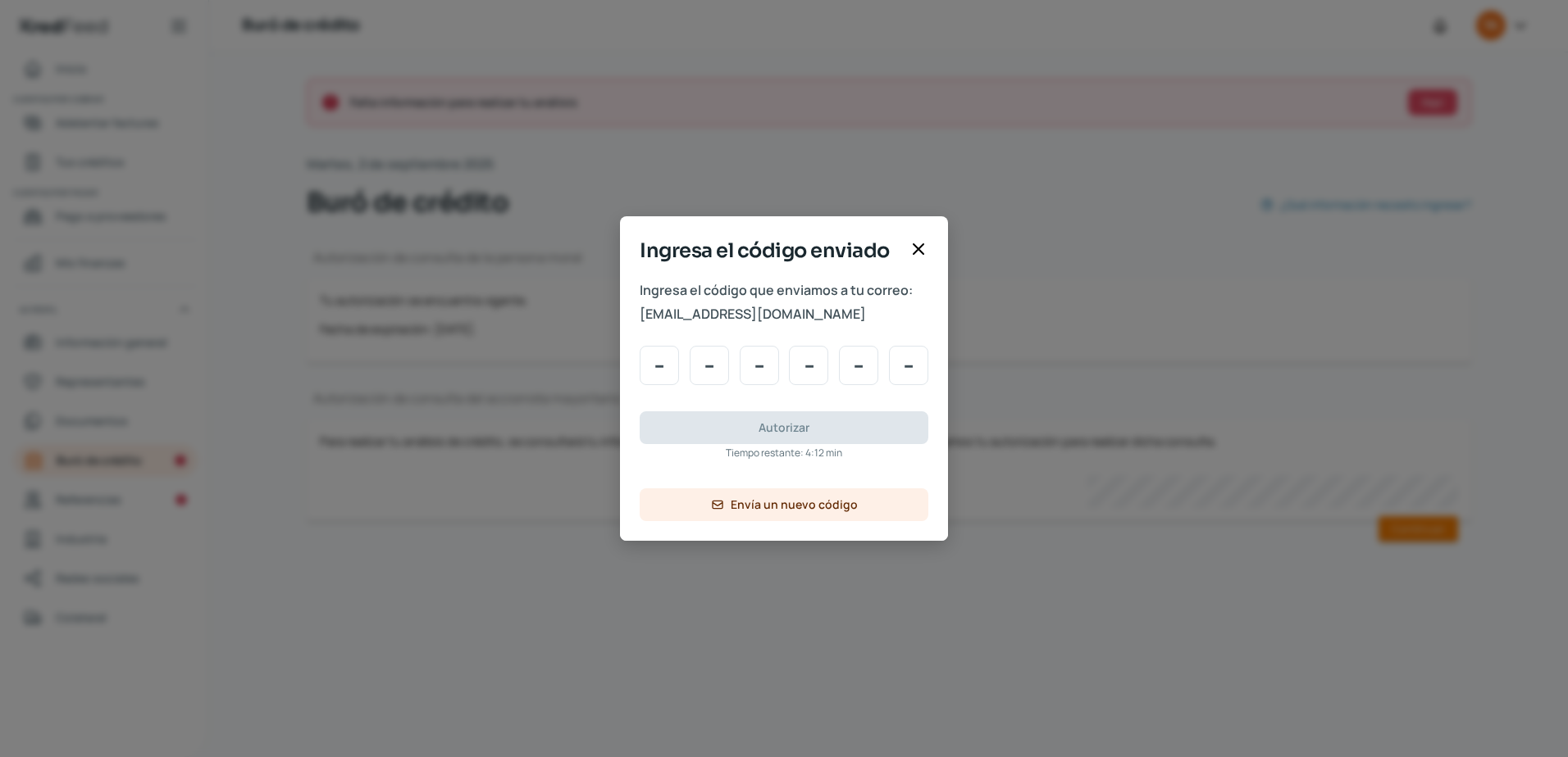
click at [929, 257] on div "Ingresa el código enviado" at bounding box center [784, 257] width 328 height 43
click at [920, 239] on icon at bounding box center [918, 249] width 20 height 20
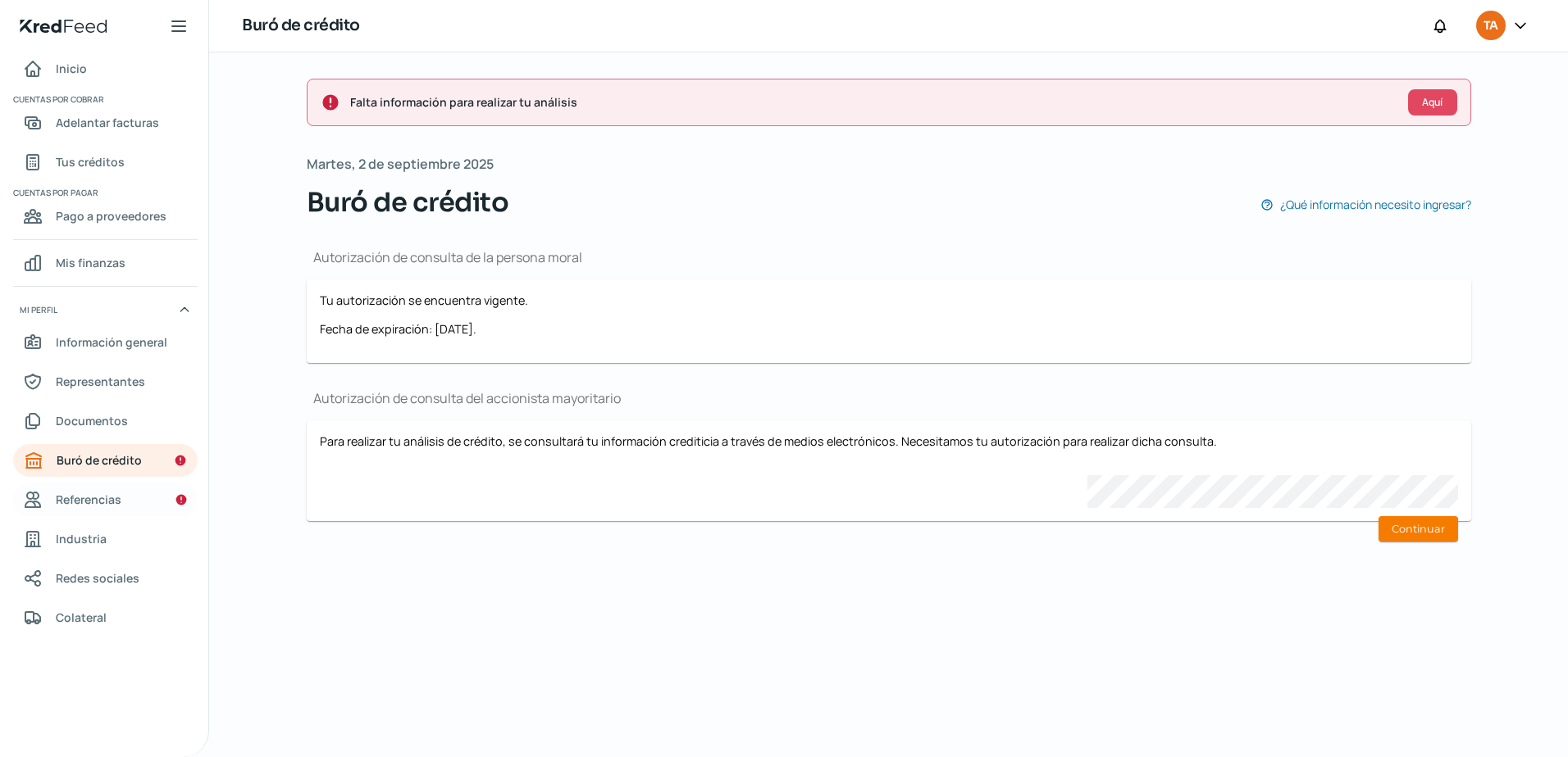
click at [85, 504] on span "Referencias" at bounding box center [88, 500] width 65 height 21
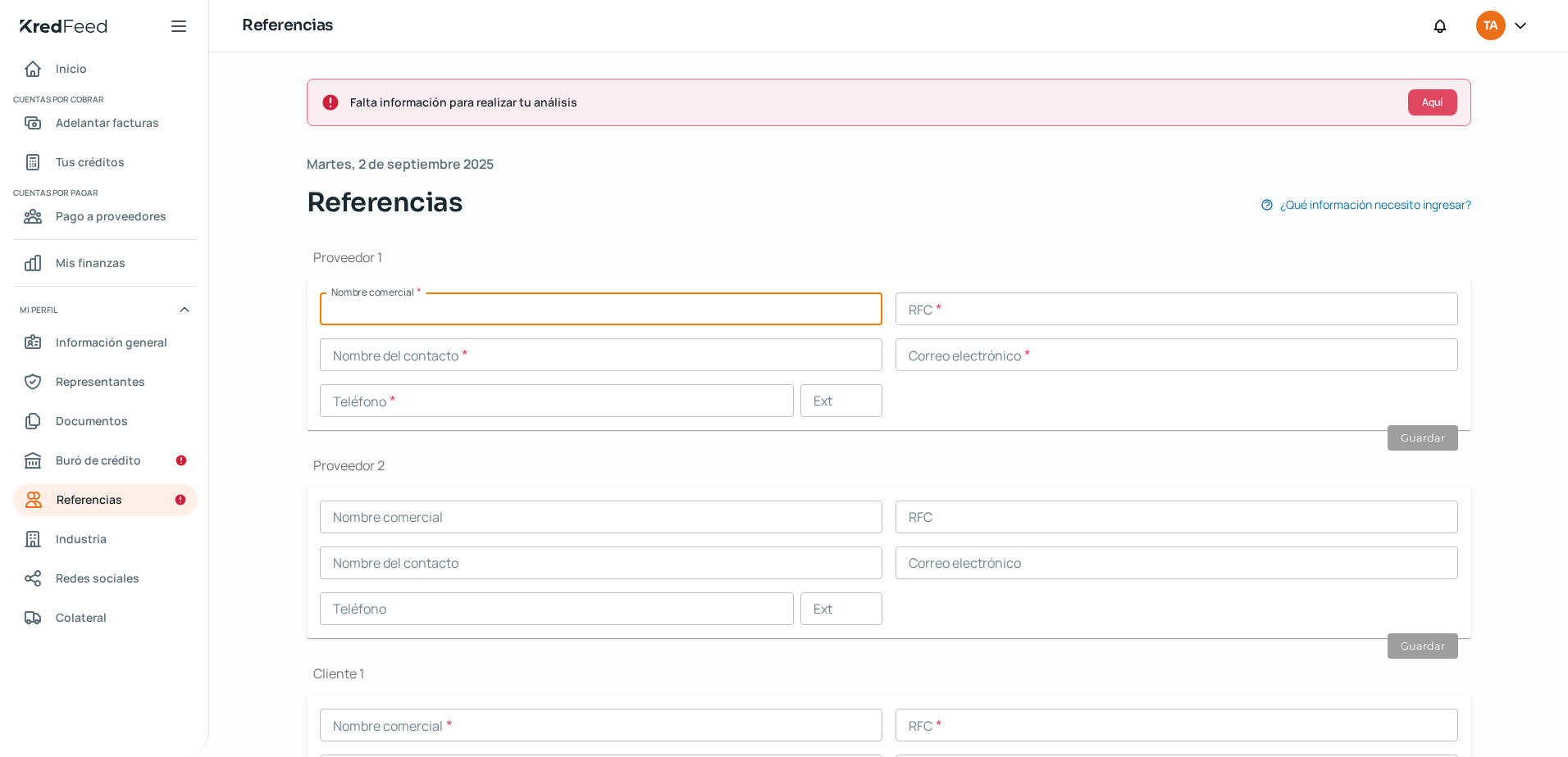
click at [540, 304] on input "text" at bounding box center [601, 309] width 563 height 33
click at [839, 273] on div "Proveedor 1 Nombre comercial * RFC * Nombre del contacto * Correo electrónico *…" at bounding box center [888, 339] width 1164 height 182
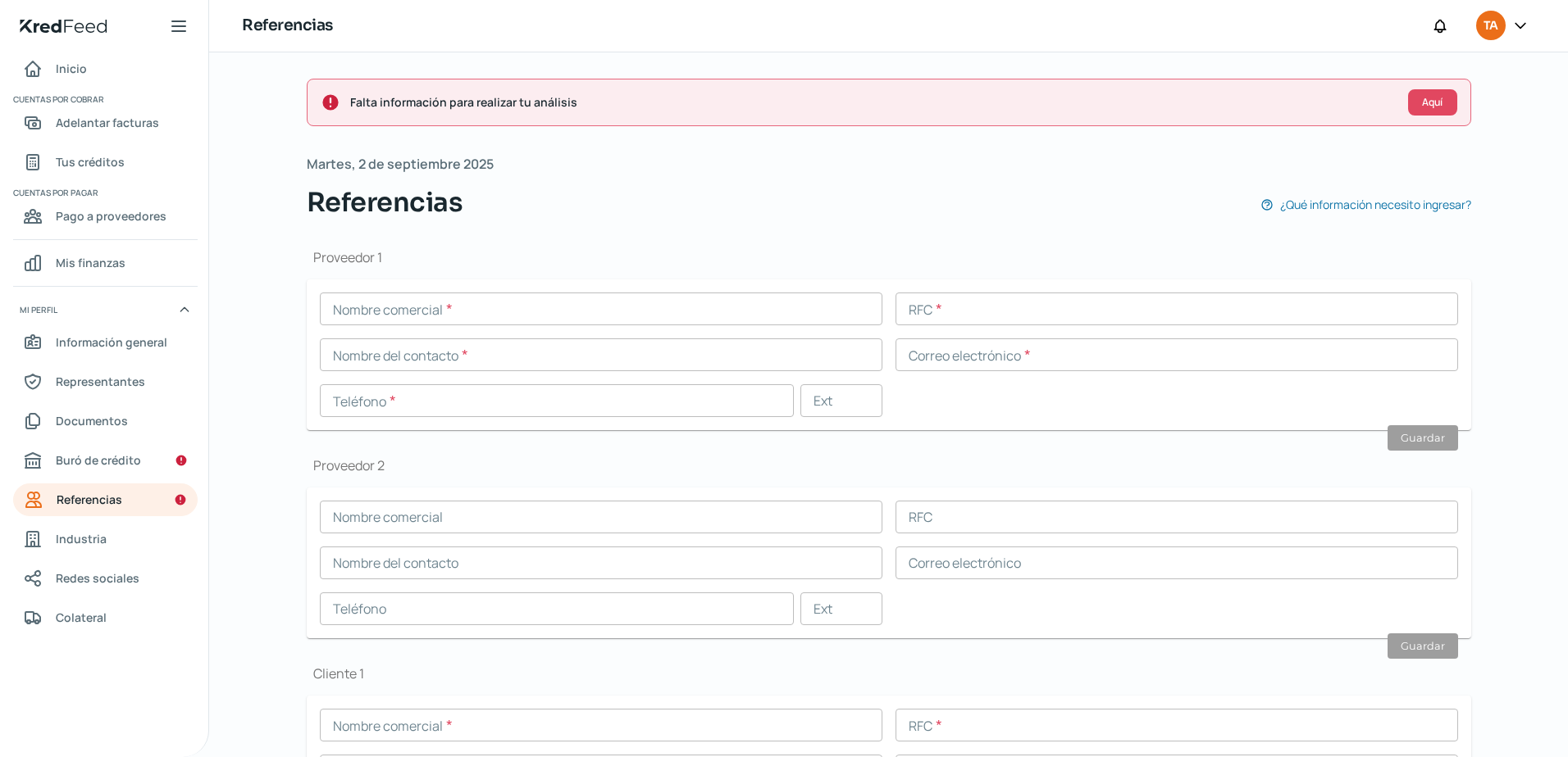
click at [482, 306] on input "text" at bounding box center [601, 309] width 563 height 33
drag, startPoint x: 422, startPoint y: 290, endPoint x: 409, endPoint y: 295, distance: 13.9
click at [419, 297] on form "Nombre comercial * retorvisual RFC * Nombre del contacto * Correo electrónico *…" at bounding box center [888, 355] width 1164 height 151
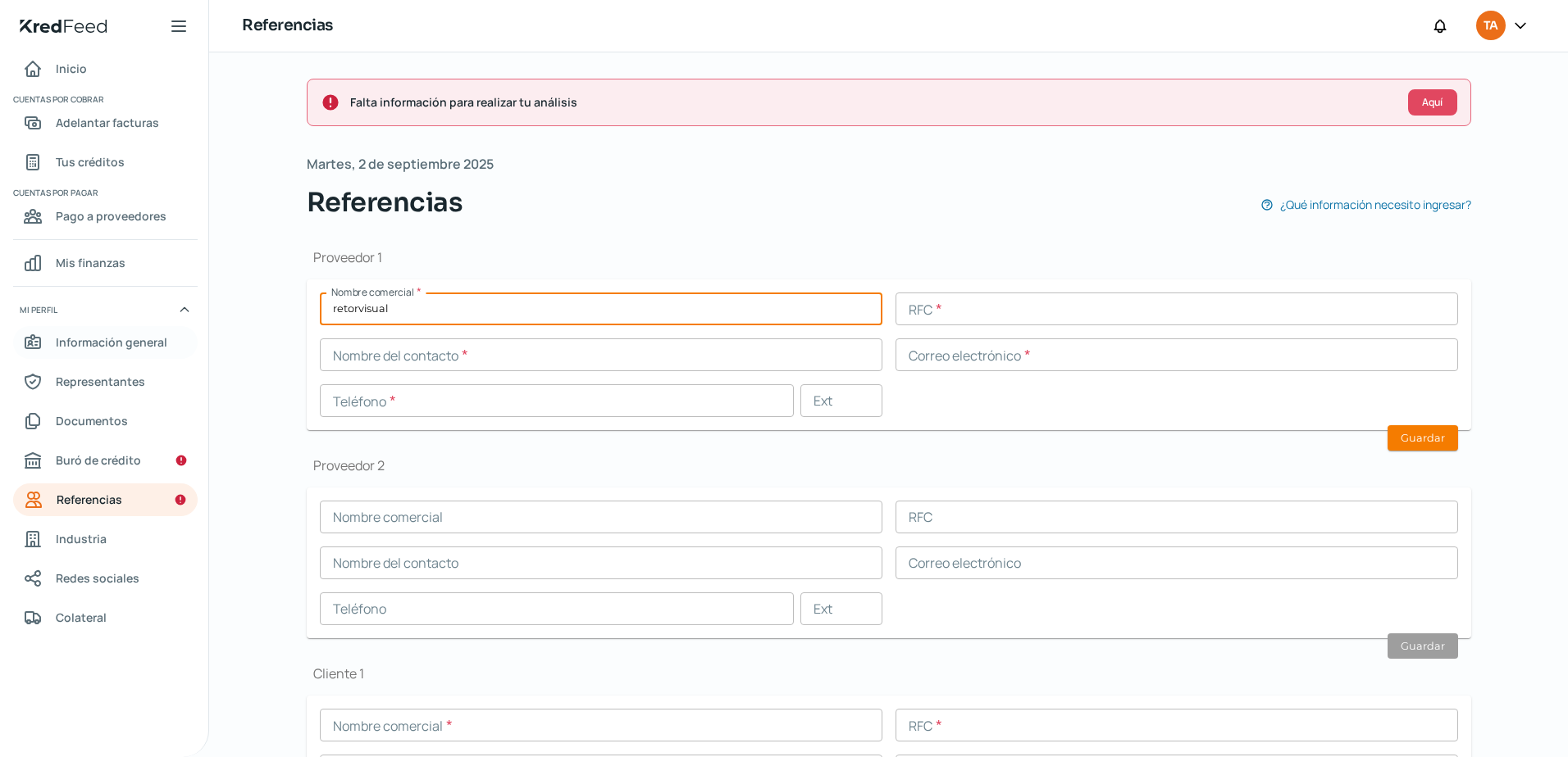
drag, startPoint x: 398, startPoint y: 303, endPoint x: 144, endPoint y: 336, distance: 256.1
click at [148, 339] on div "Inicio | KredFeed Inicio Cuentas por cobrar Adelantar facturas Tus créditos Cue…" at bounding box center [784, 378] width 1568 height 757
type input "EL CREW"
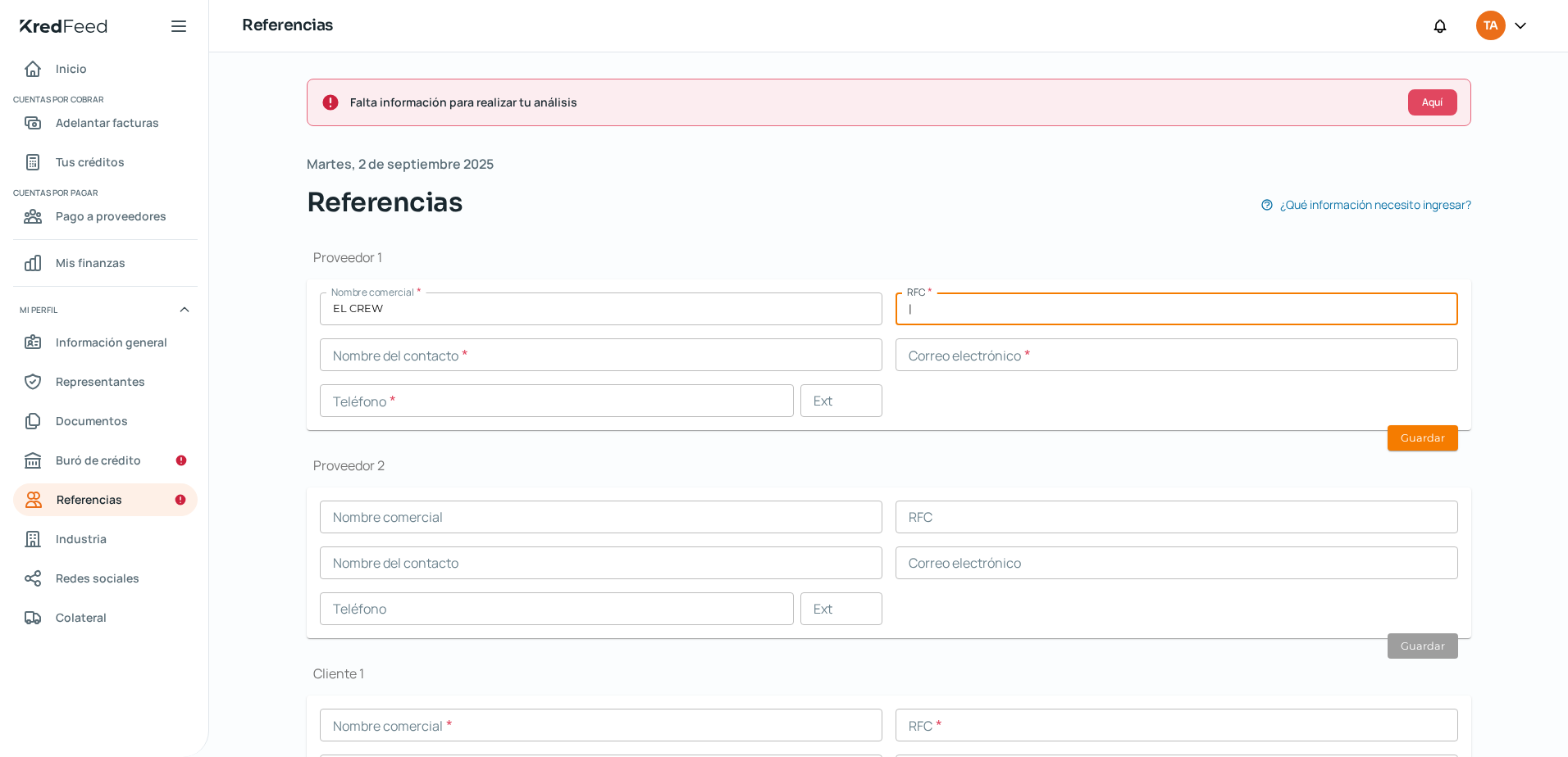
type input "|"
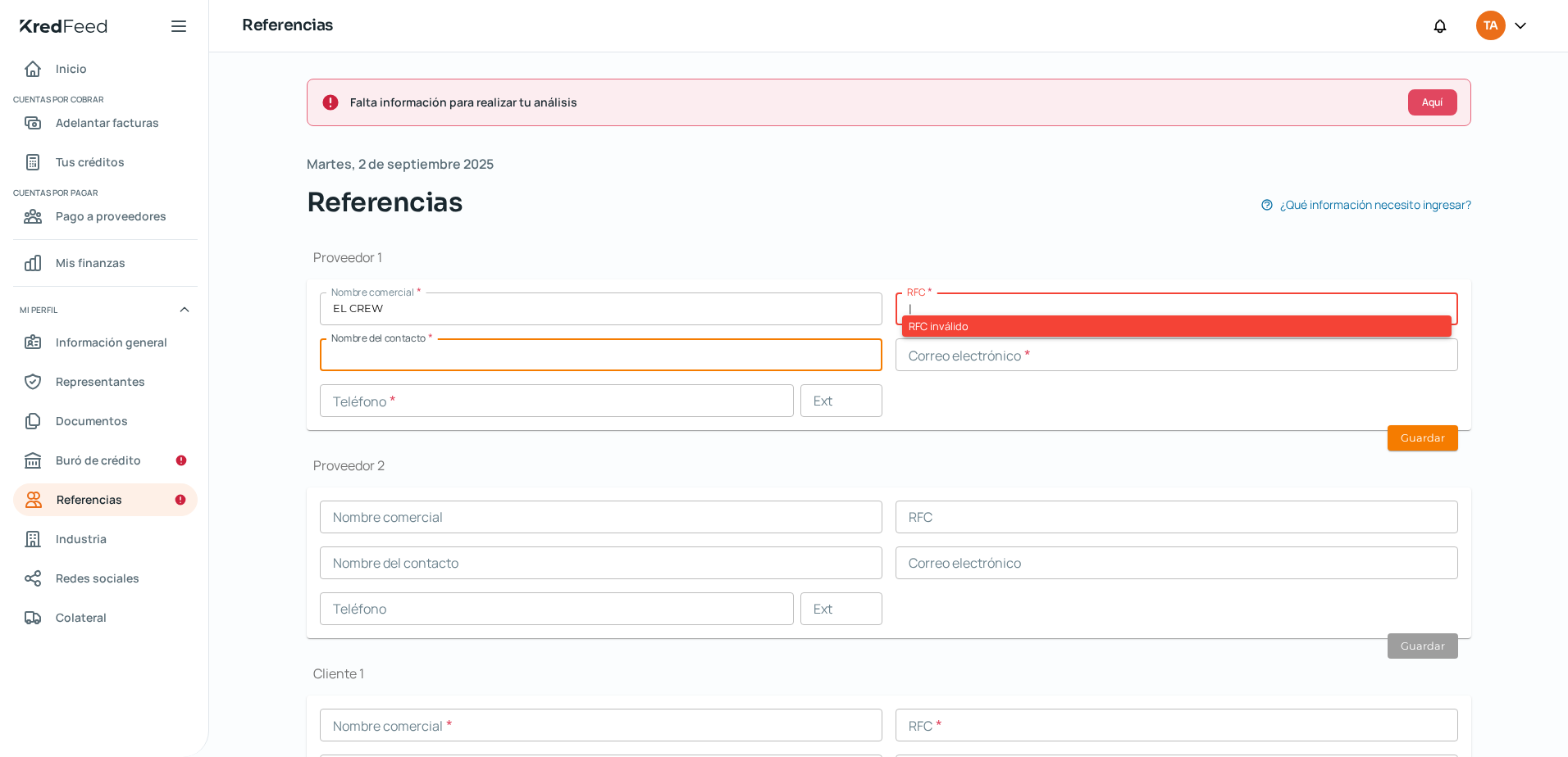
click at [359, 355] on input "text" at bounding box center [601, 355] width 563 height 33
click at [341, 411] on input "text" at bounding box center [557, 400] width 473 height 33
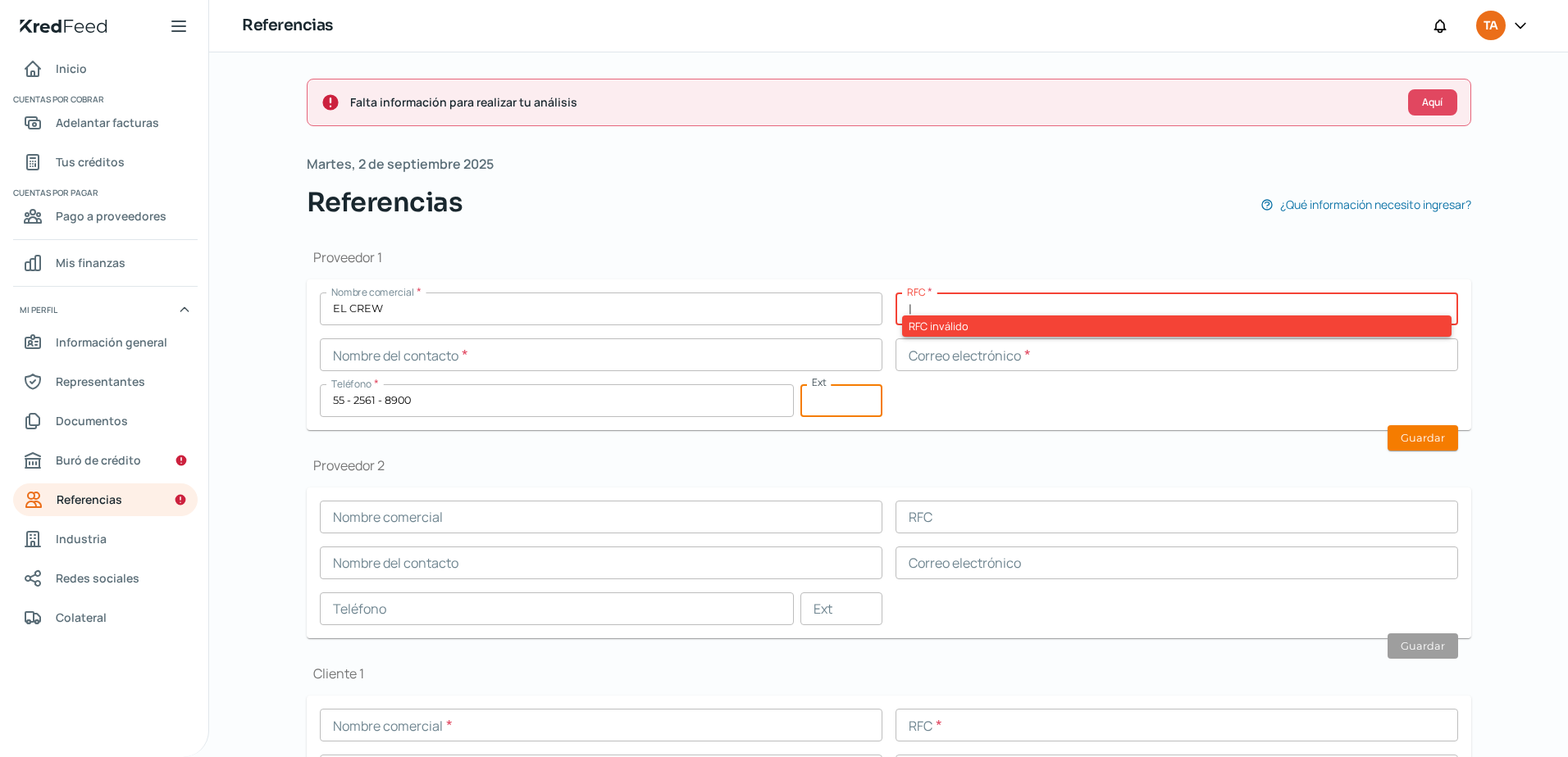
click at [443, 411] on input "55 - 2561 - 8900" at bounding box center [557, 400] width 473 height 33
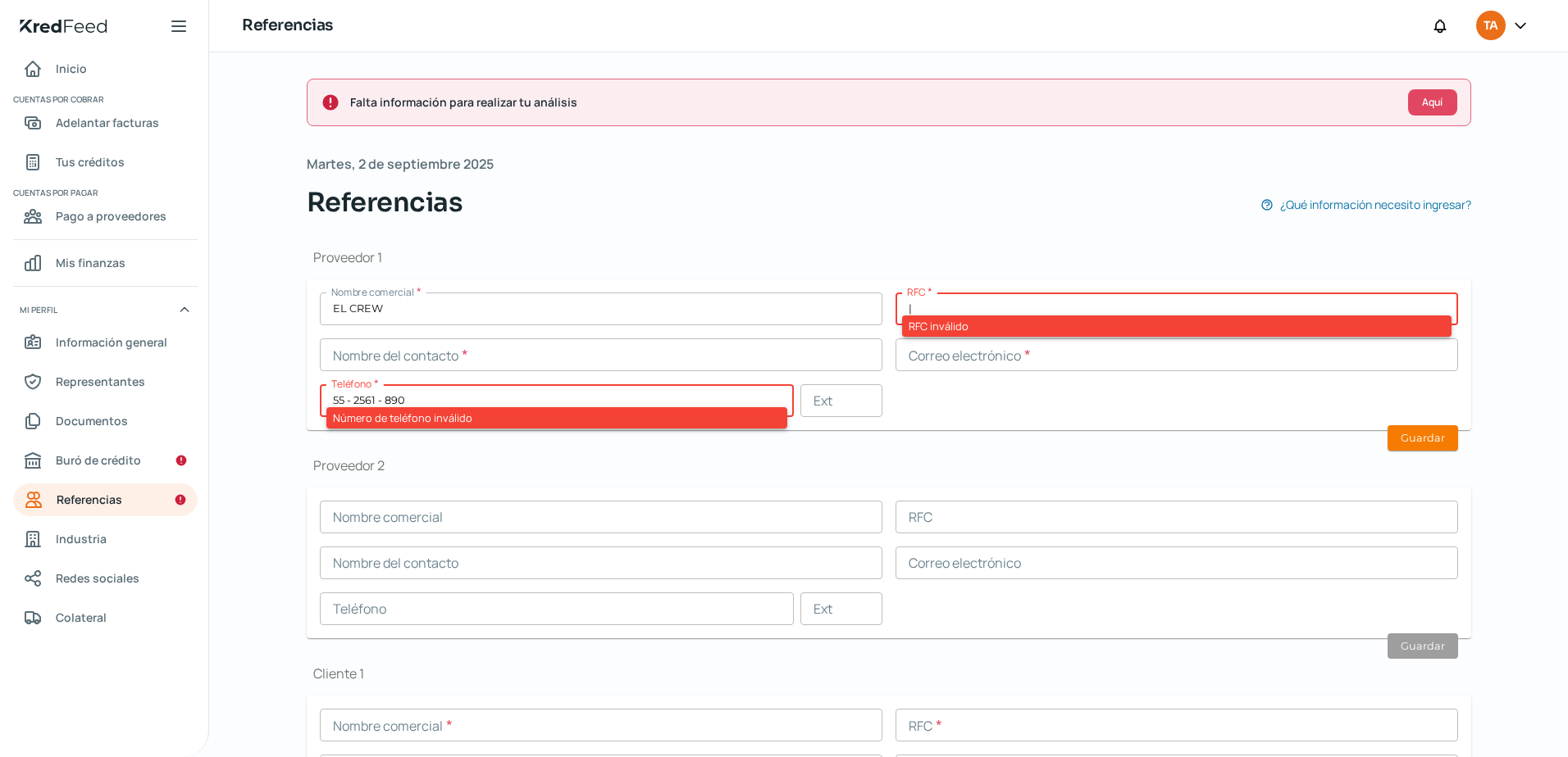
click at [452, 405] on input "55 - 2561 - 890" at bounding box center [557, 400] width 473 height 33
type input "55 - 2561 - 8907"
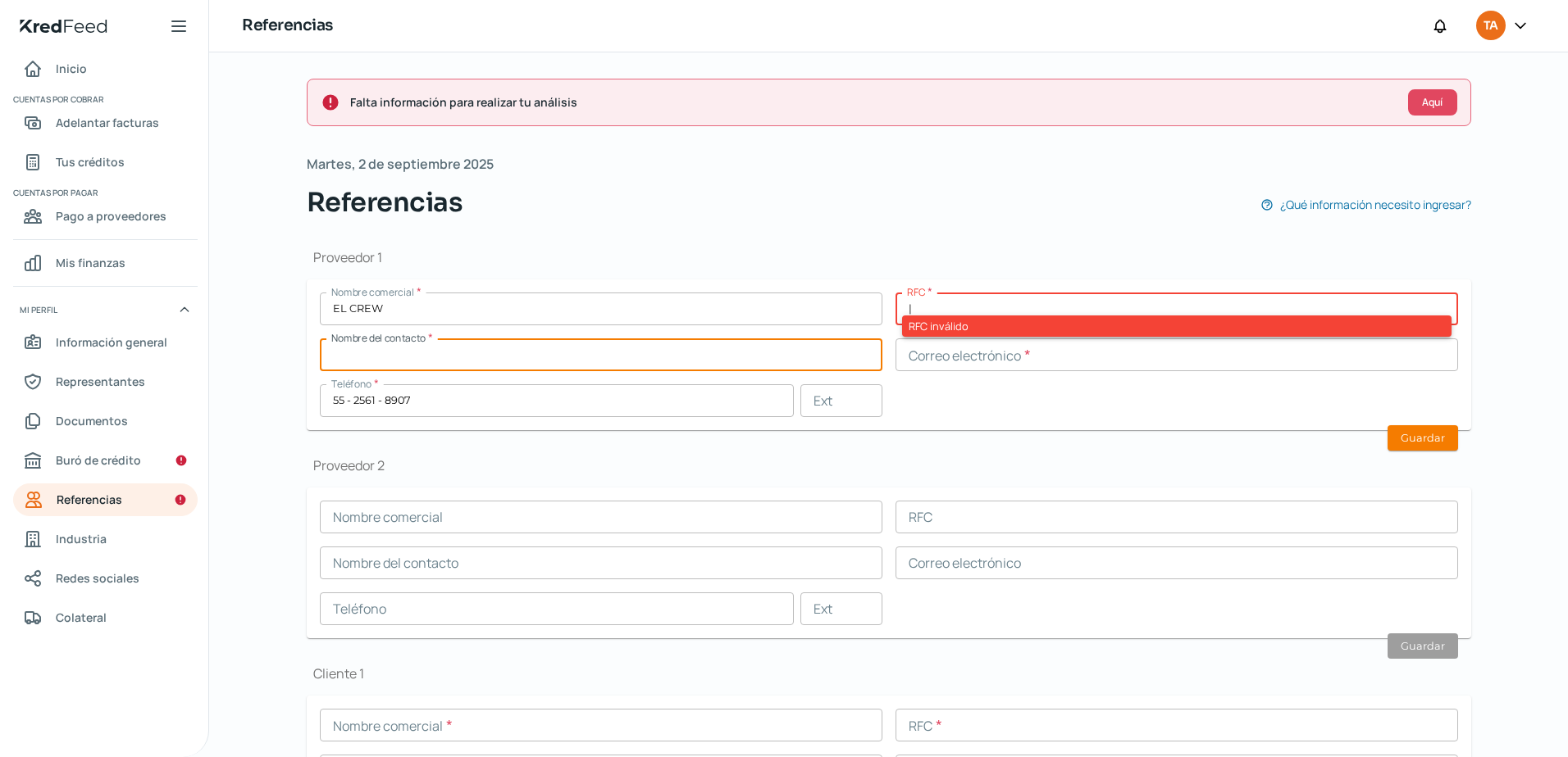
click at [499, 369] on input "text" at bounding box center [601, 355] width 563 height 33
type input "[PERSON_NAME] SAID"
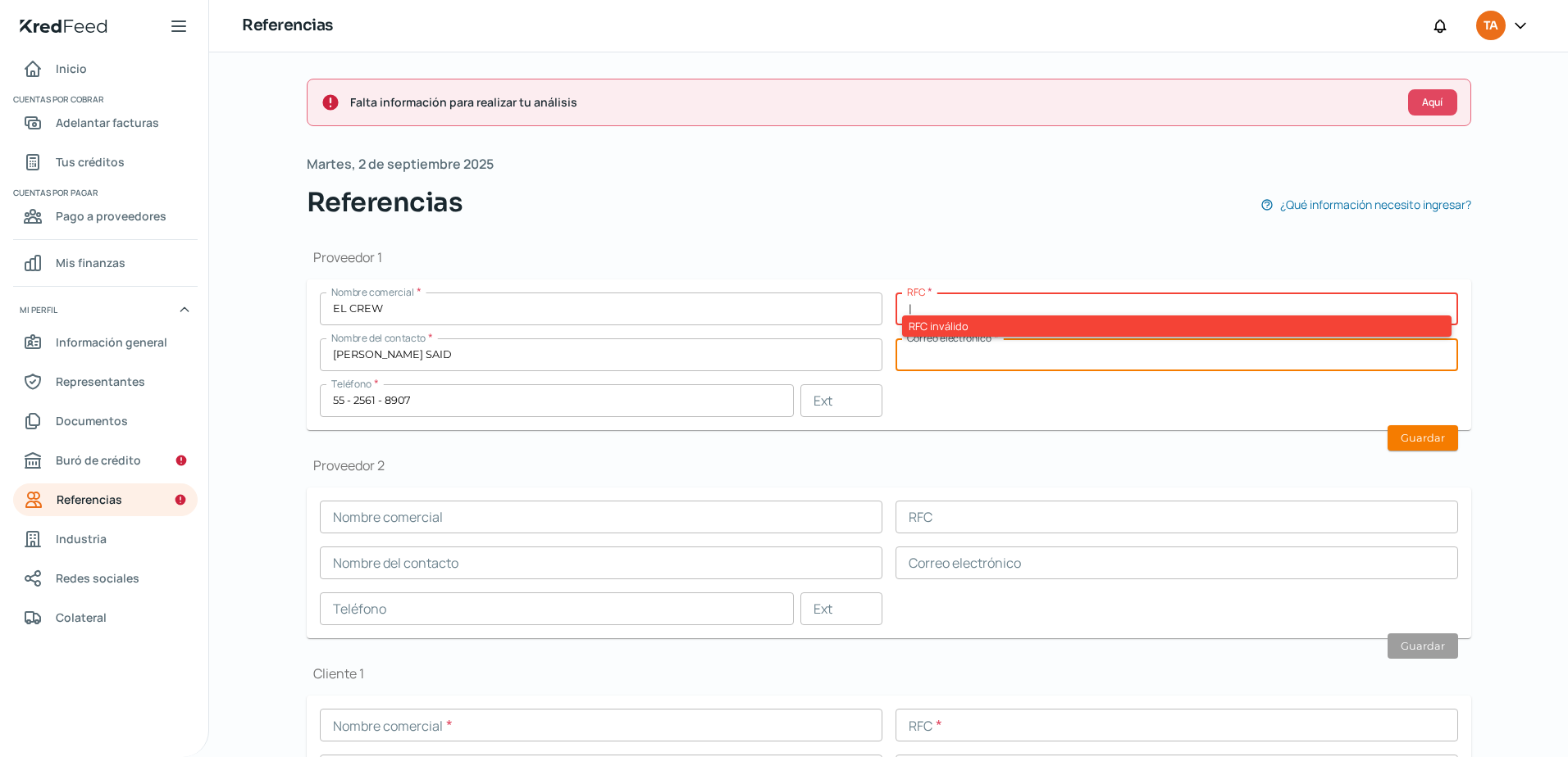
paste input "CGS140619RQ6"
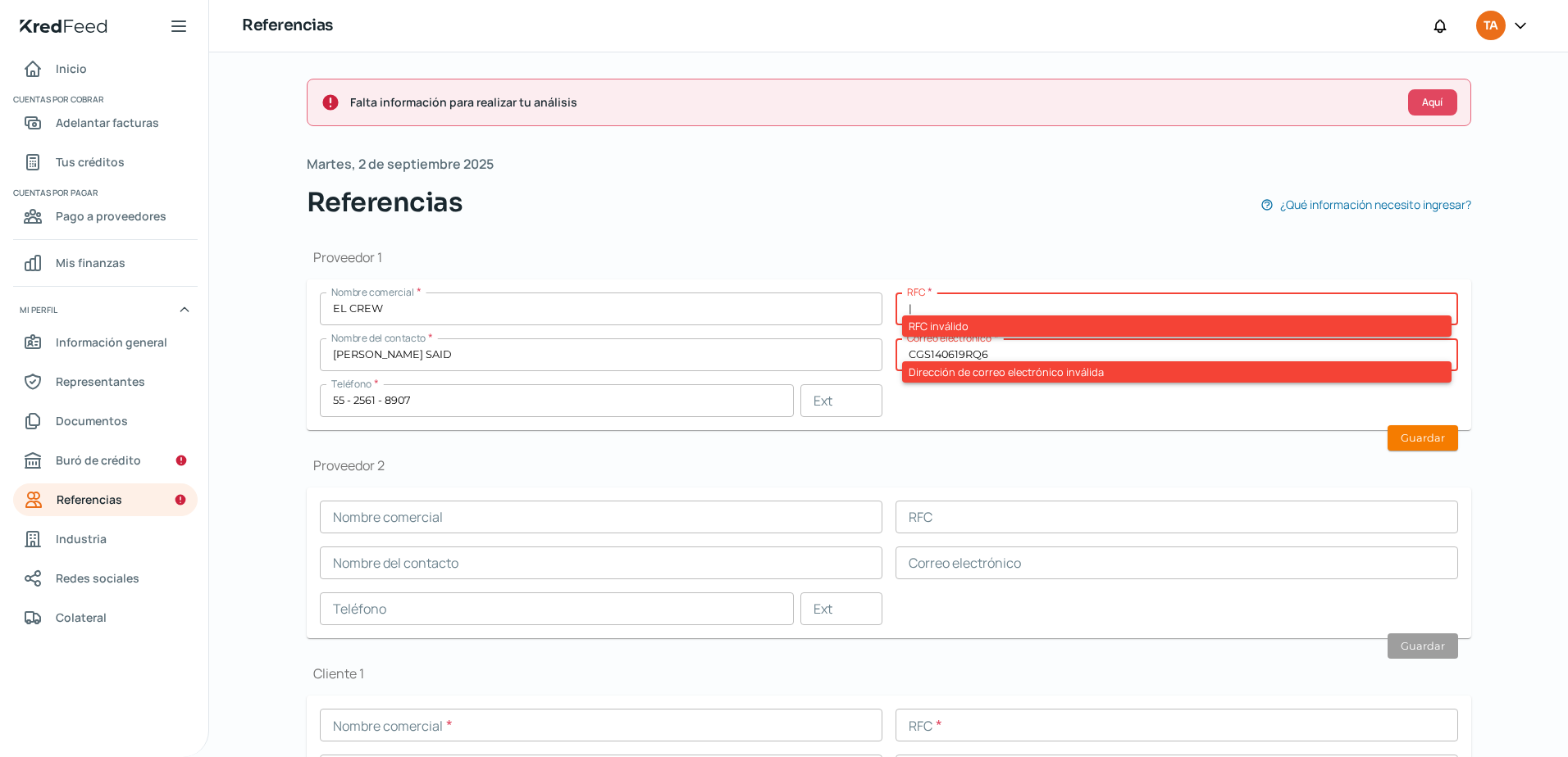
type input "CGS140619RQ6"
click at [974, 311] on input "|" at bounding box center [1177, 309] width 563 height 33
paste input "CGS140619RQ6"
type input "|CGS140619RQ6"
click at [996, 344] on input "CGS140619RQ6" at bounding box center [1177, 355] width 563 height 33
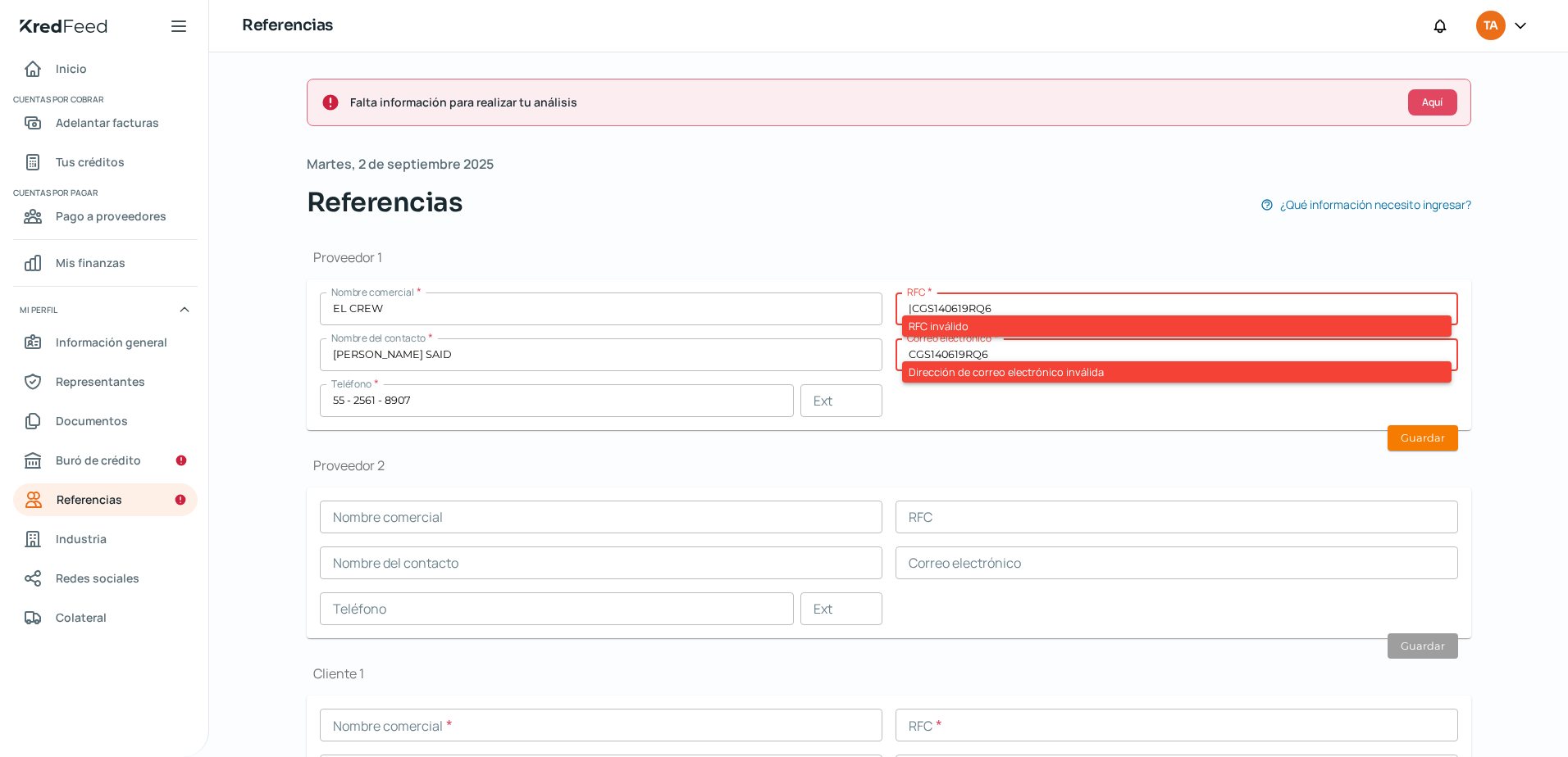
drag, startPoint x: 992, startPoint y: 356, endPoint x: 678, endPoint y: 338, distance: 314.5
click at [694, 346] on div "Nombre comercial * EL CREW RFC * |CGS140619RQ6 RFC inválido Nombre del contacto…" at bounding box center [889, 354] width 1138 height 124
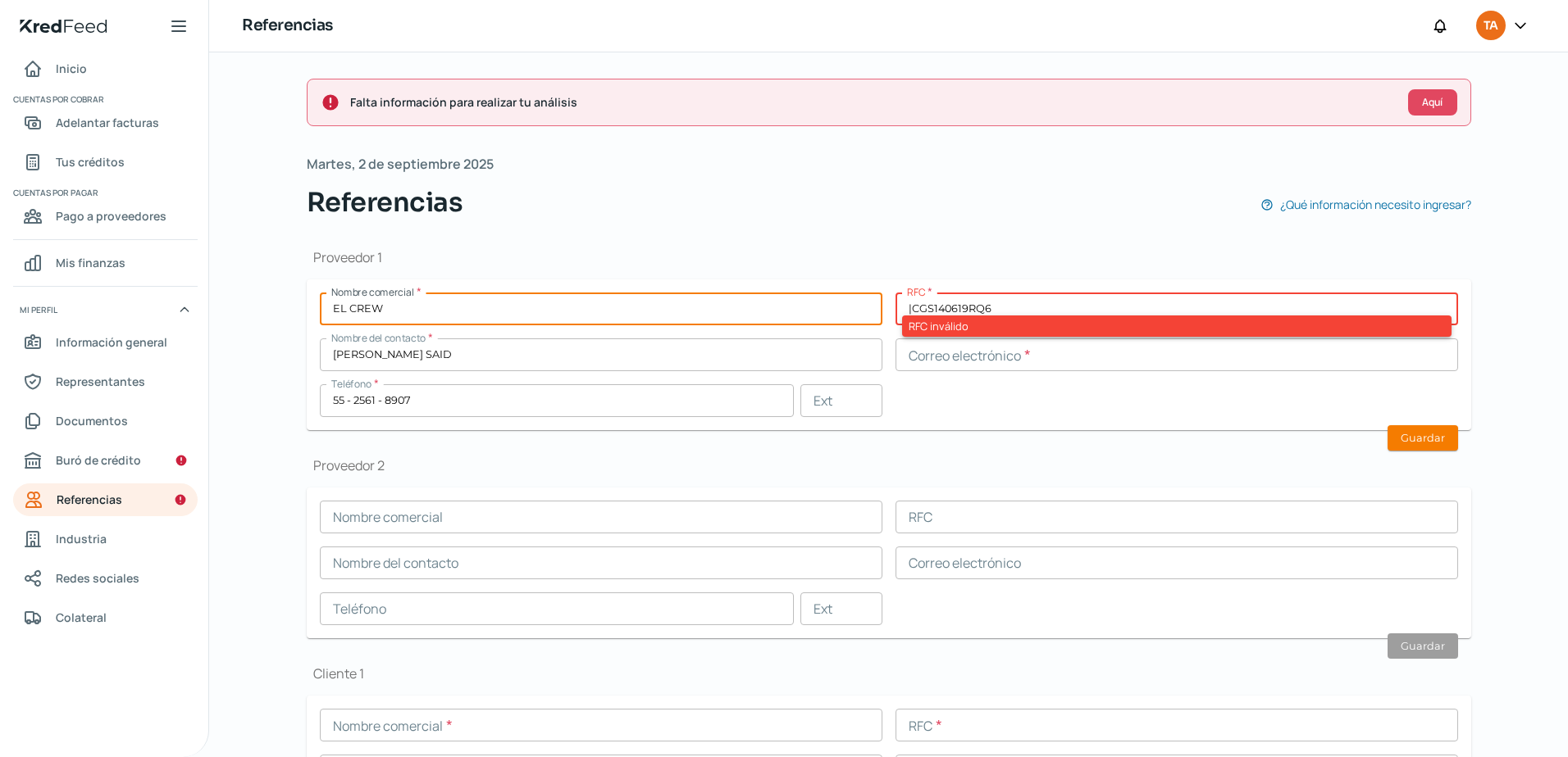
drag, startPoint x: 512, startPoint y: 298, endPoint x: 0, endPoint y: 176, distance: 526.3
click at [0, 195] on html "Inicio | KredFeed Inicio Cuentas por cobrar Adelantar facturas Tus créditos Cue…" at bounding box center [784, 378] width 1568 height 757
type input "C"
type input "CHASA GLOBAL SERVICE"
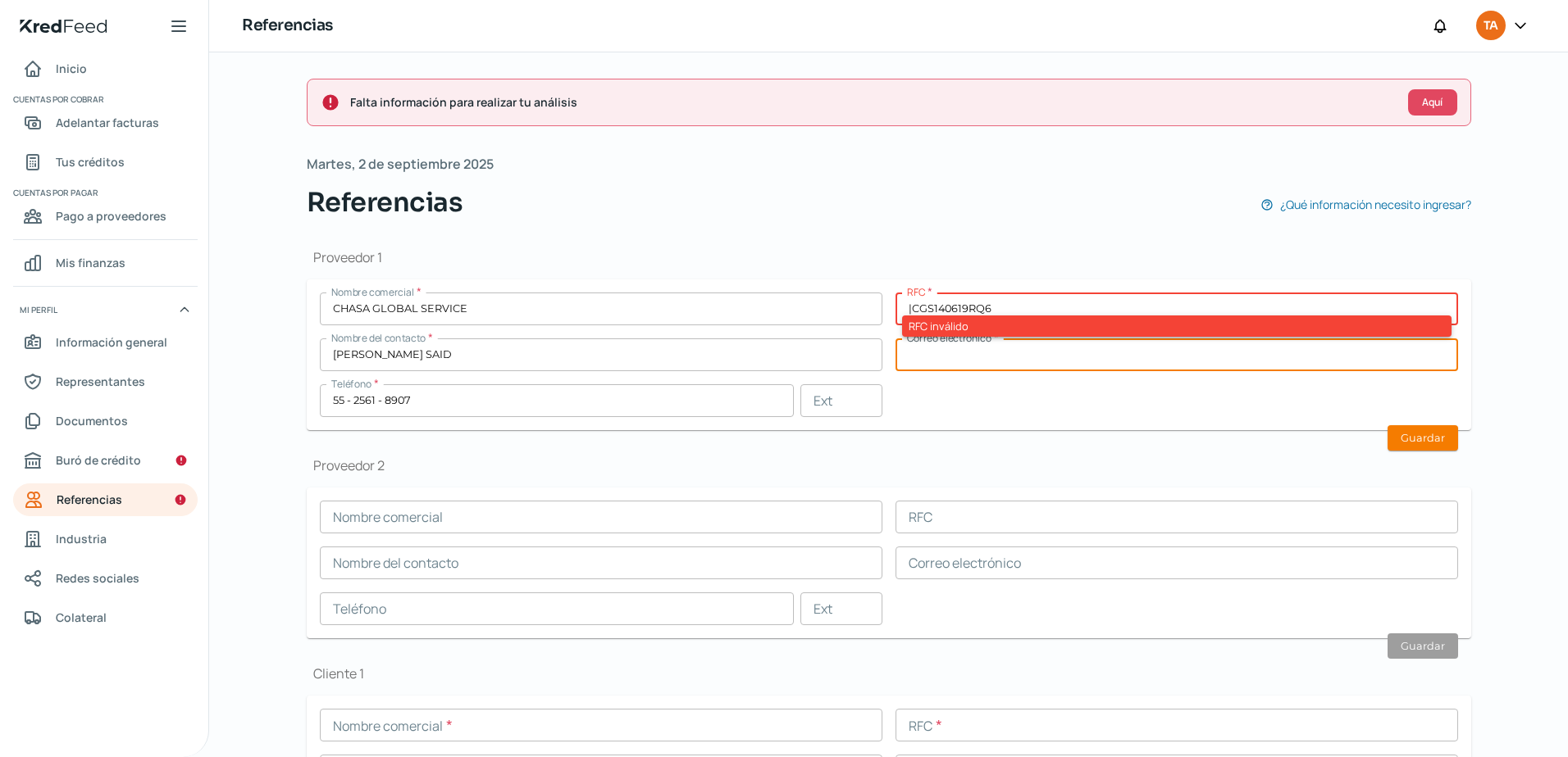
click at [1036, 385] on div "Nombre comercial * CHASA GLOBAL SERVICE RFC * |CGS140619RQ6 RFC inválido Nombre…" at bounding box center [889, 354] width 1138 height 124
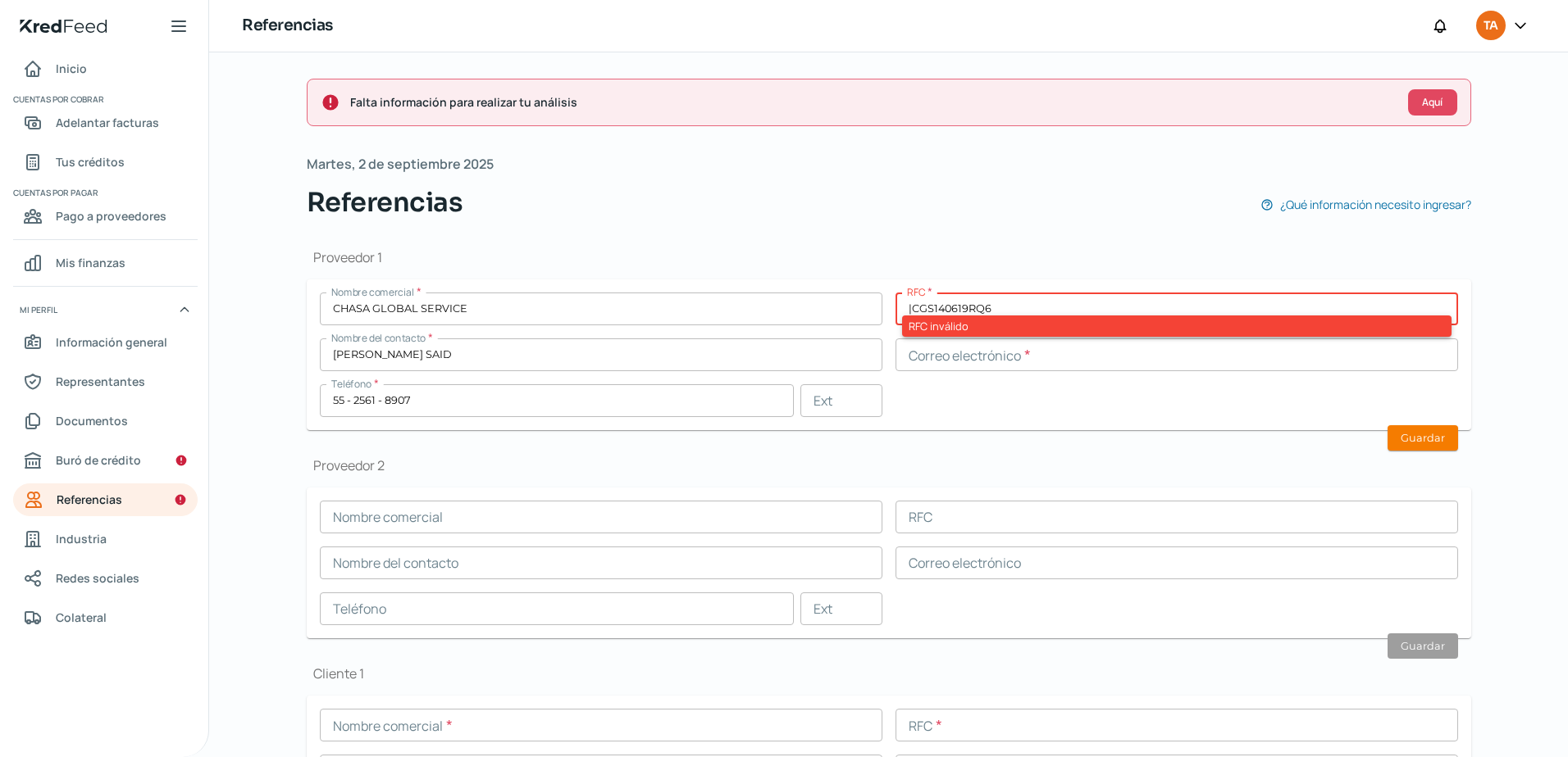
drag, startPoint x: 981, startPoint y: 341, endPoint x: 973, endPoint y: 346, distance: 9.4
click at [981, 341] on input "text" at bounding box center [1177, 355] width 563 height 33
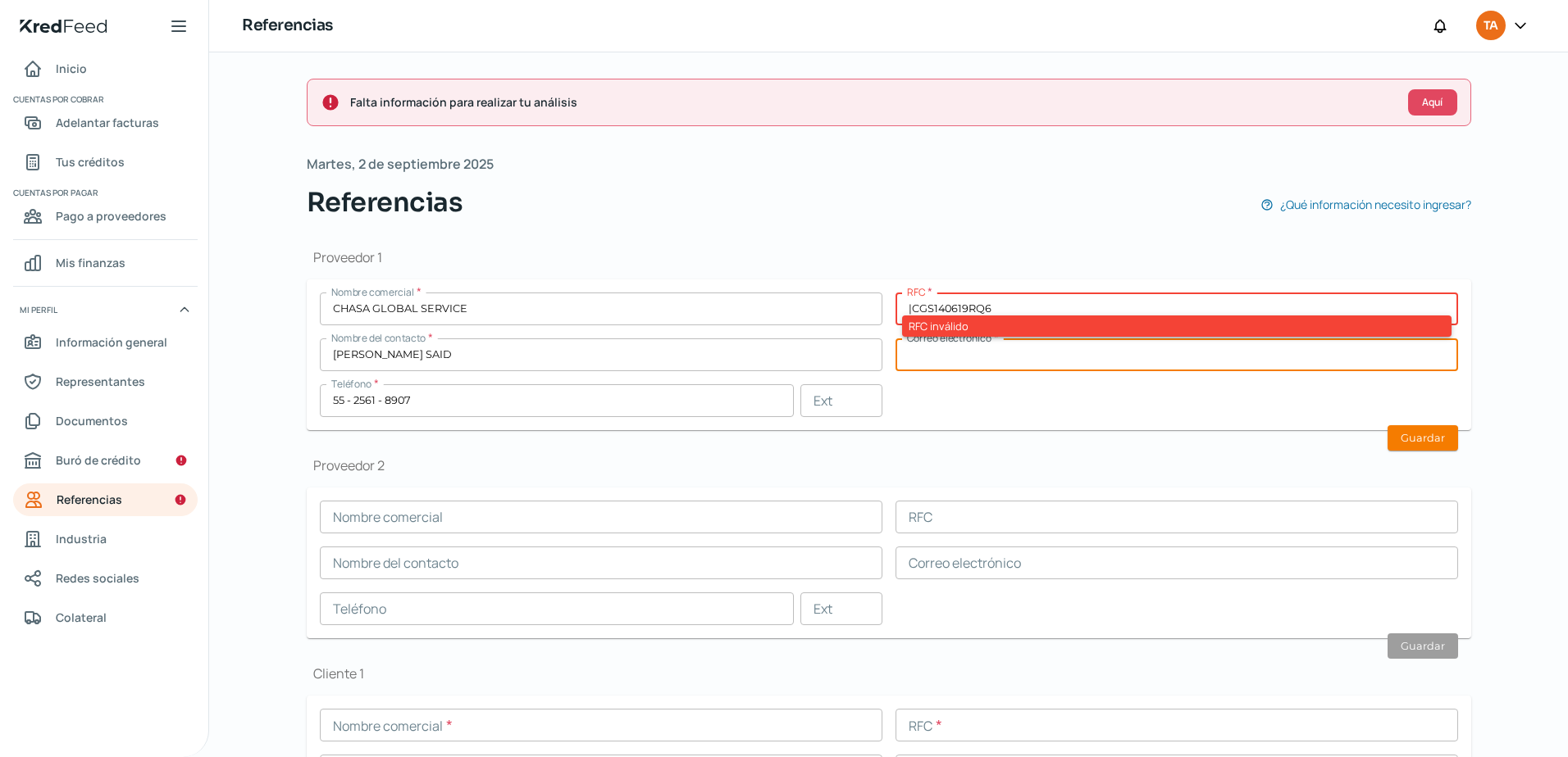
paste input "[PERSON_NAME][EMAIL_ADDRESS][DOMAIN_NAME]"
type input "[PERSON_NAME][EMAIL_ADDRESS][DOMAIN_NAME]"
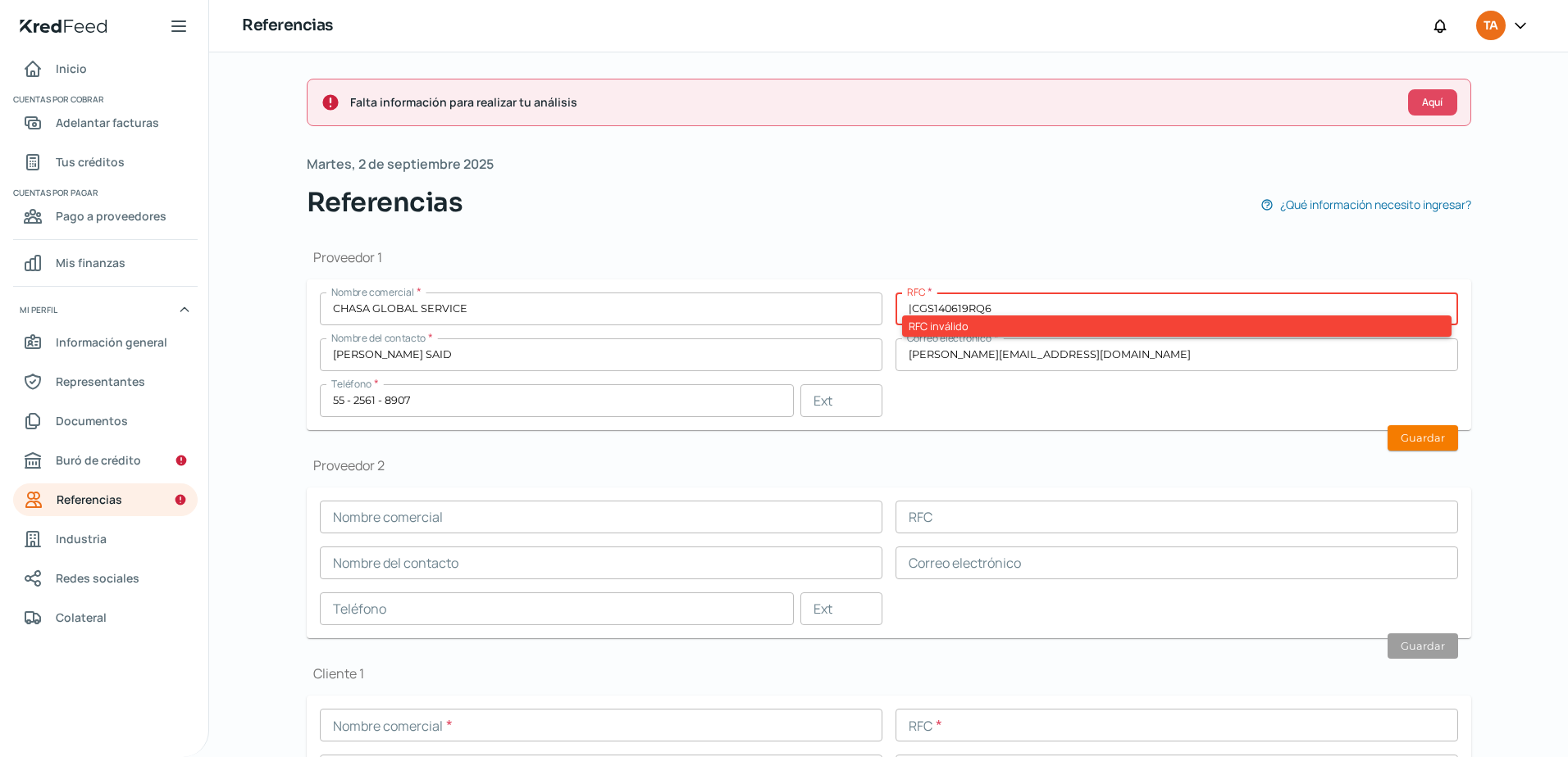
click at [735, 477] on div "Proveedor 2 Nombre comercial RFC Nombre del contacto Correo electrónico Teléfon…" at bounding box center [888, 547] width 1164 height 182
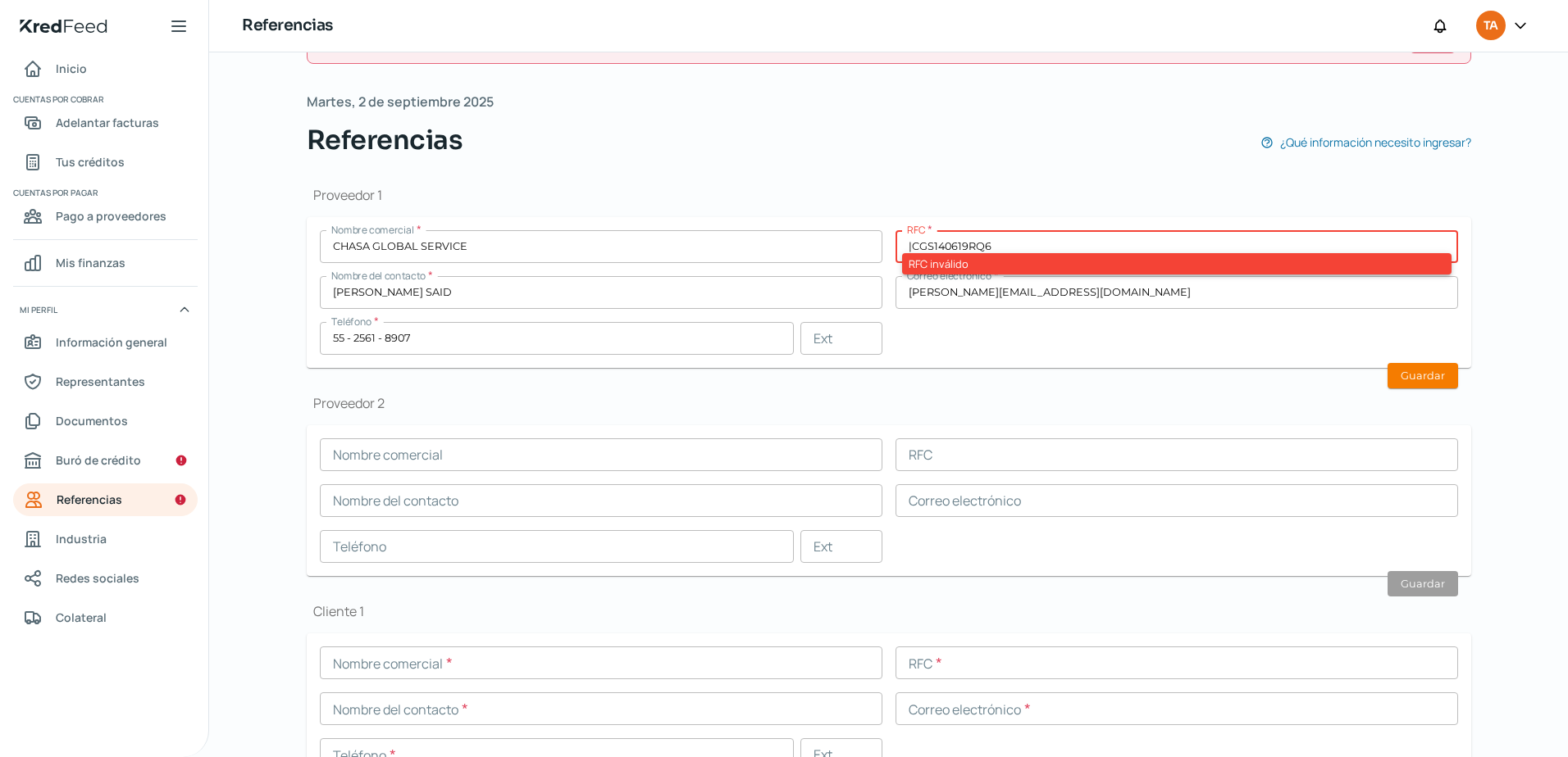
scroll to position [164, 0]
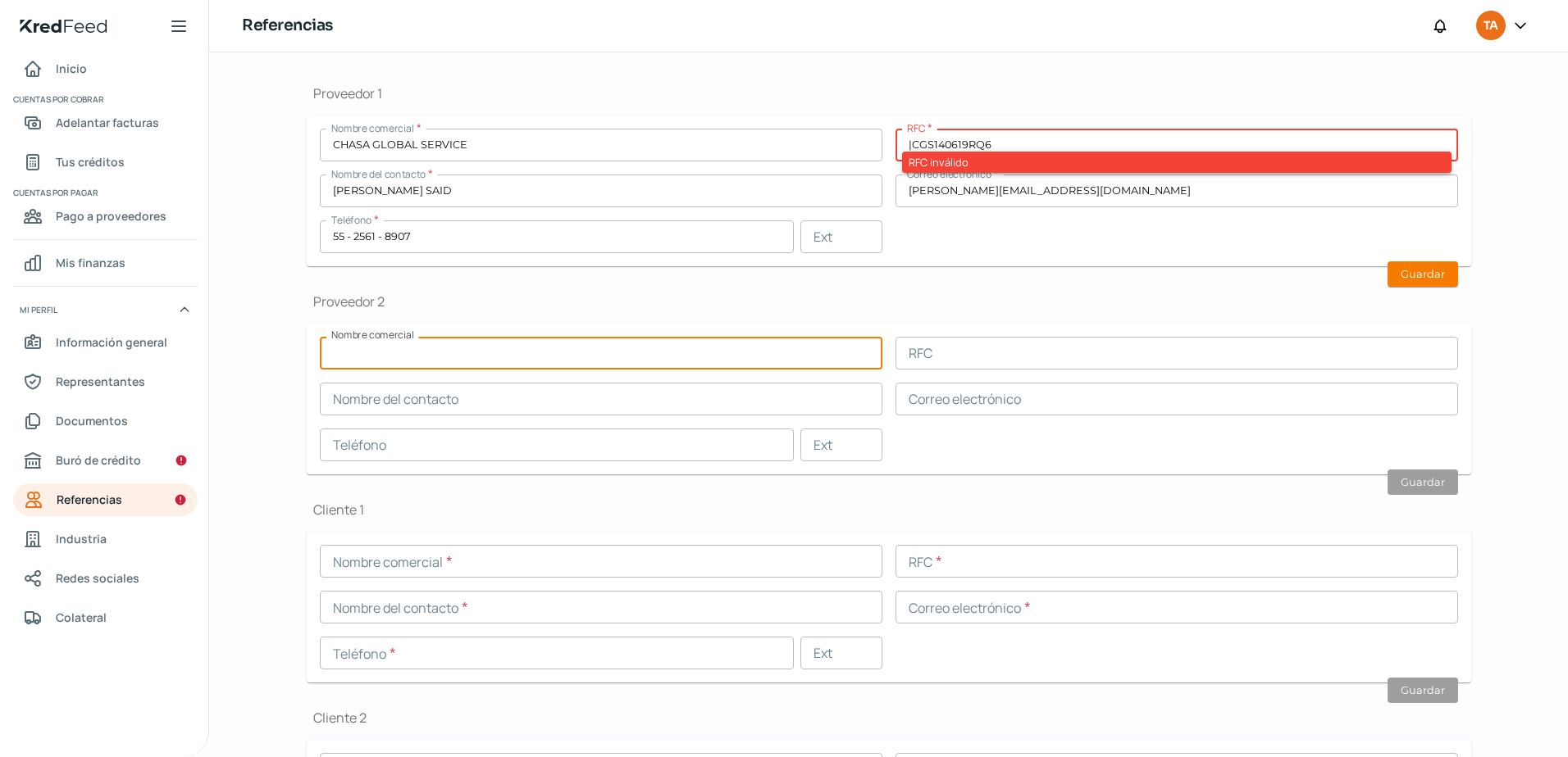
click at [380, 347] on input "text" at bounding box center [601, 353] width 563 height 33
paste input "RET150127JM9"
type input "RET150127JM9"
click at [952, 360] on input "text" at bounding box center [1177, 353] width 563 height 33
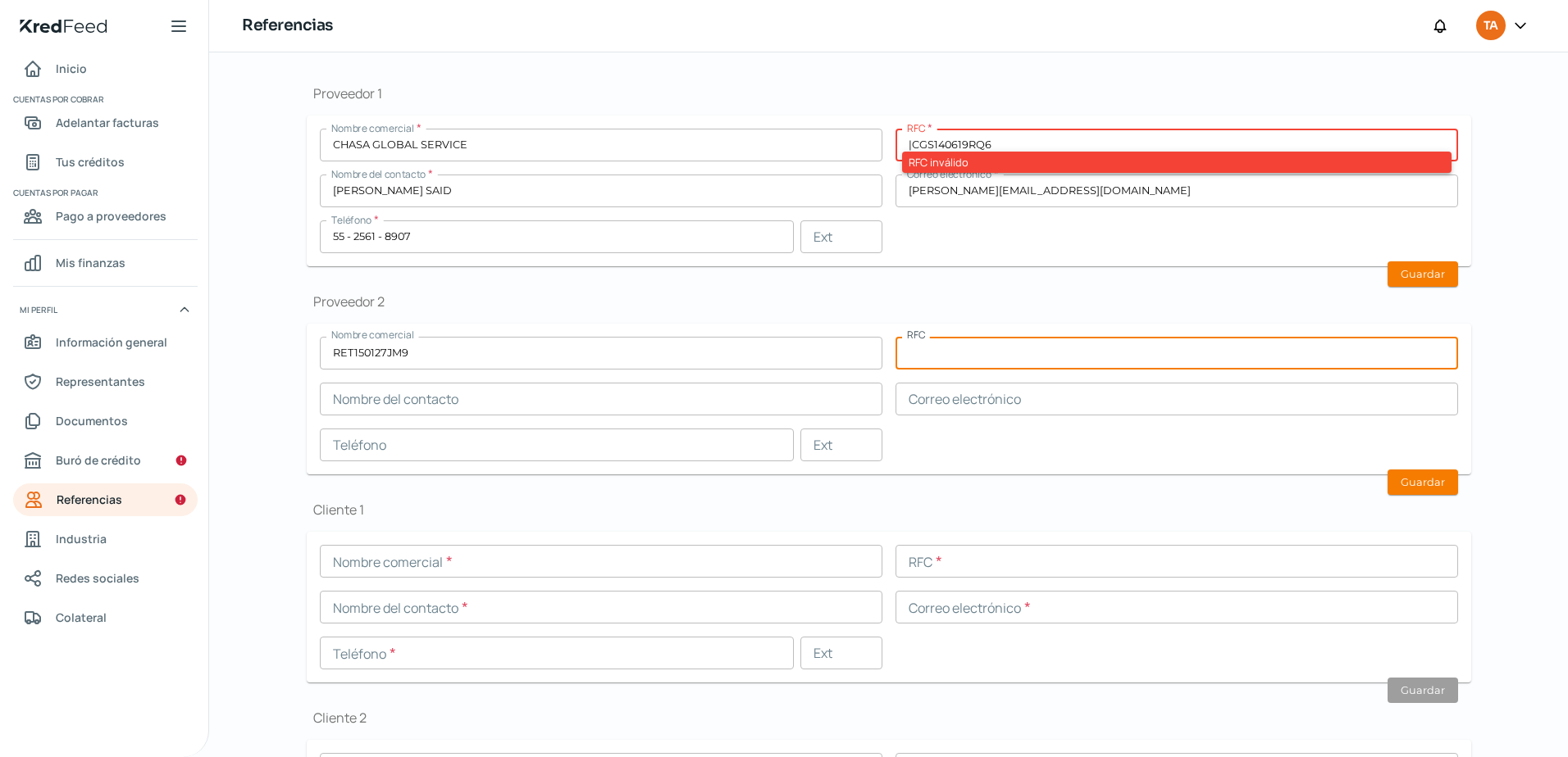
paste input "RET150127JM9"
type input "RET150127JM9"
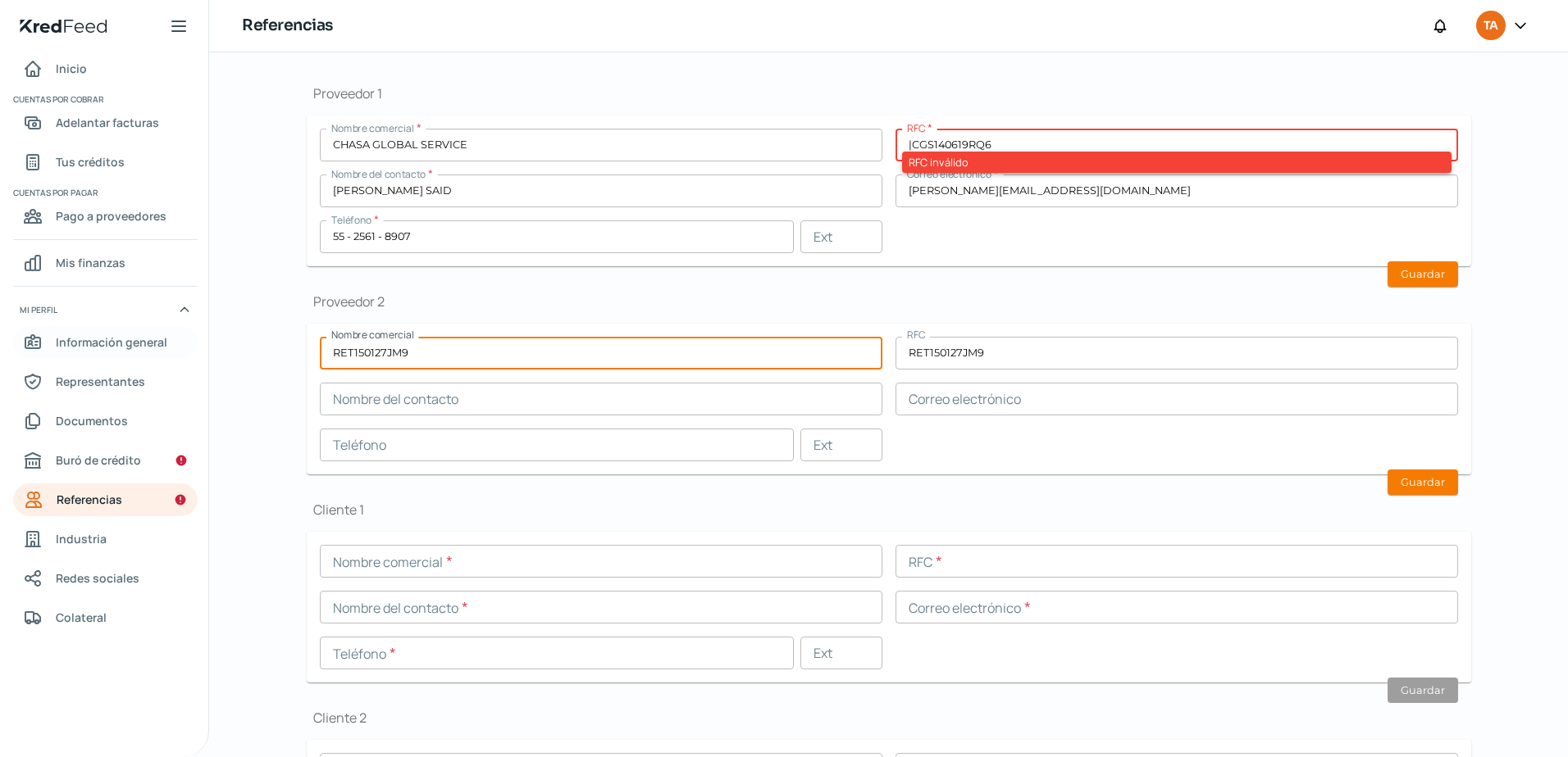
drag, startPoint x: 445, startPoint y: 343, endPoint x: 59, endPoint y: 357, distance: 386.3
click at [113, 325] on div "Inicio | KredFeed Inicio Cuentas por cobrar Adelantar facturas Tus créditos Cue…" at bounding box center [784, 378] width 1568 height 757
type input "RETROVISUAL"
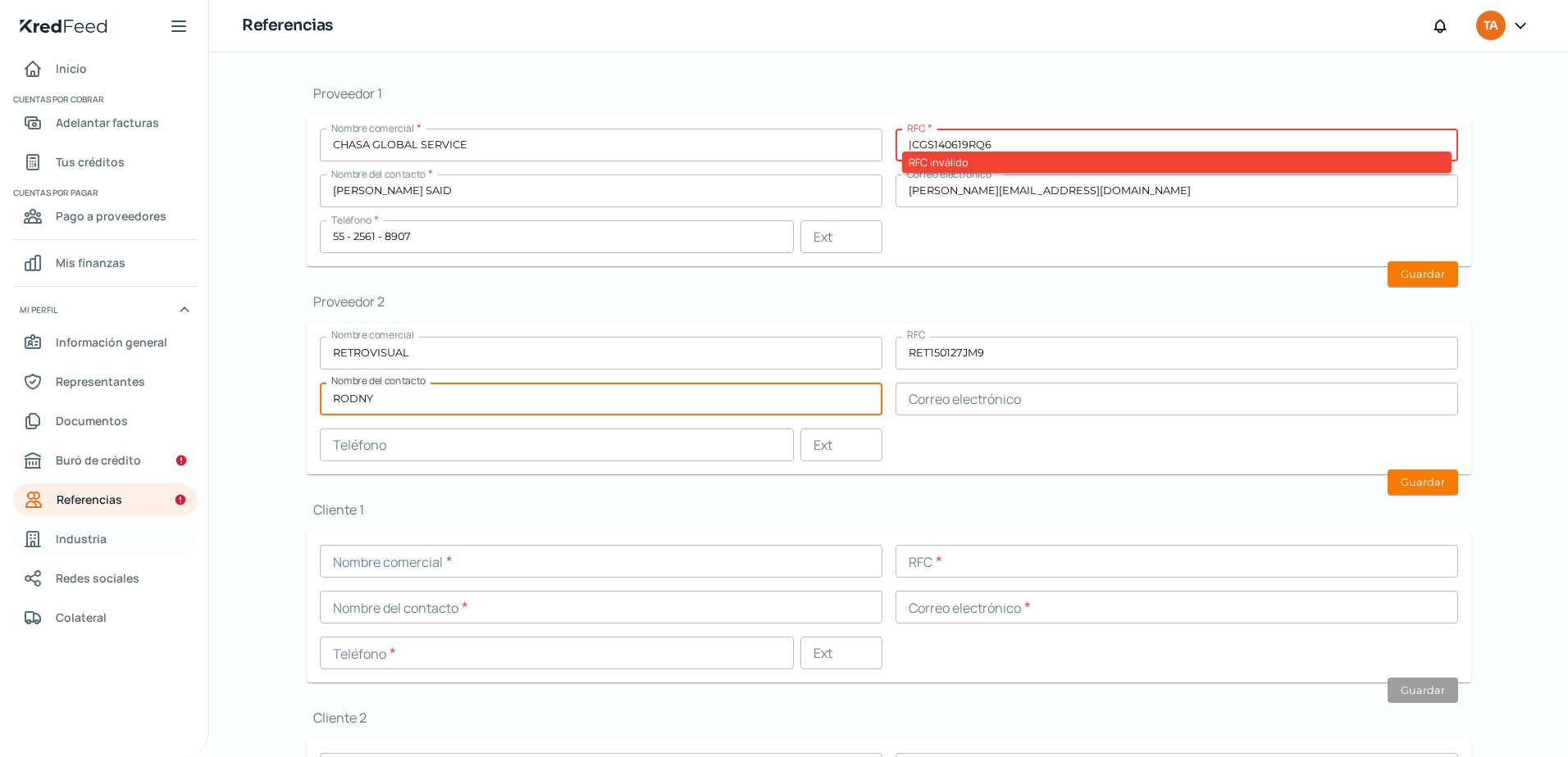
type input "RODNY"
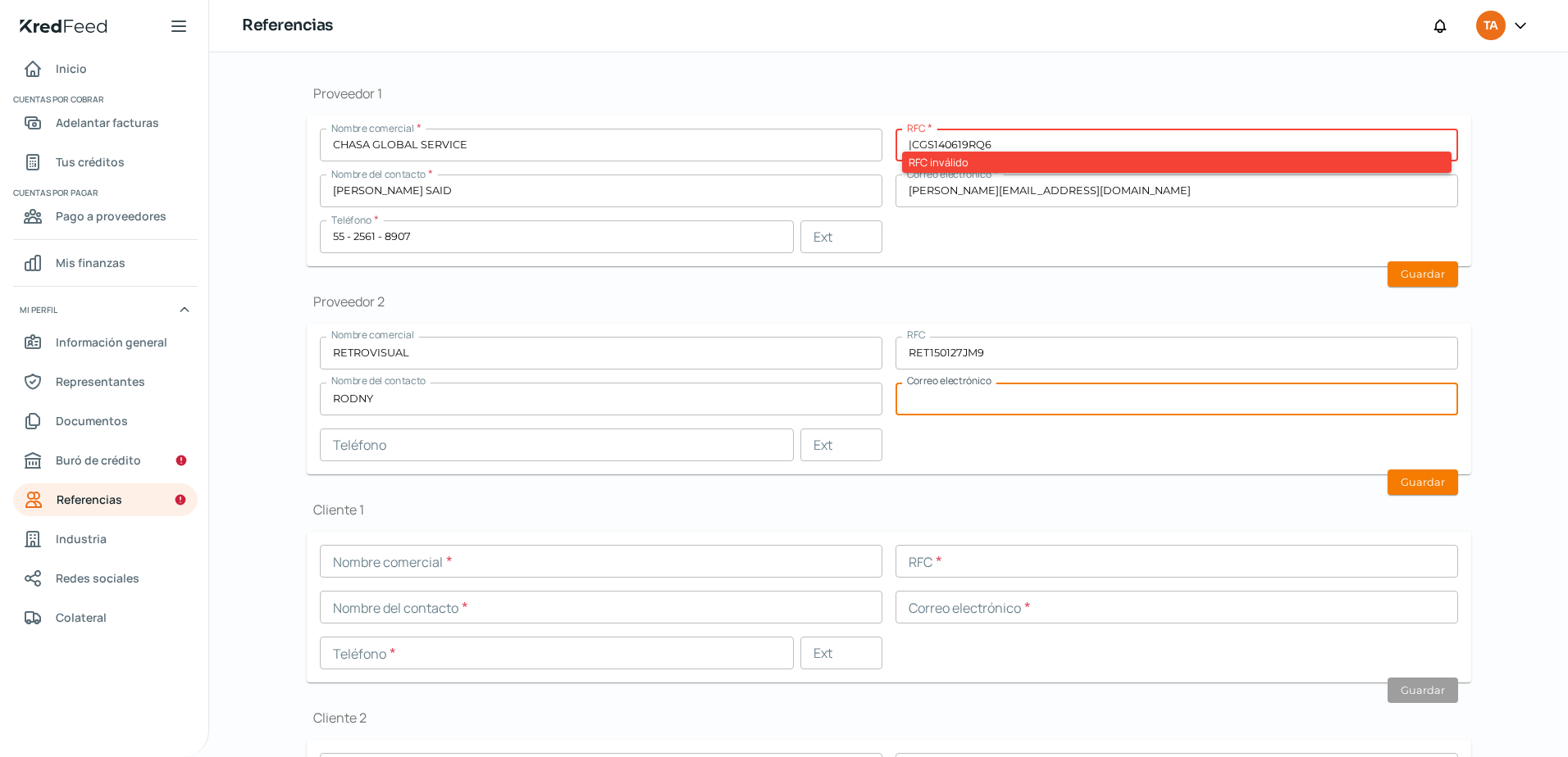
paste input "[EMAIL_ADDRESS][DOMAIN_NAME]"
type input "[EMAIL_ADDRESS][DOMAIN_NAME]"
click at [427, 435] on input "text" at bounding box center [557, 445] width 473 height 33
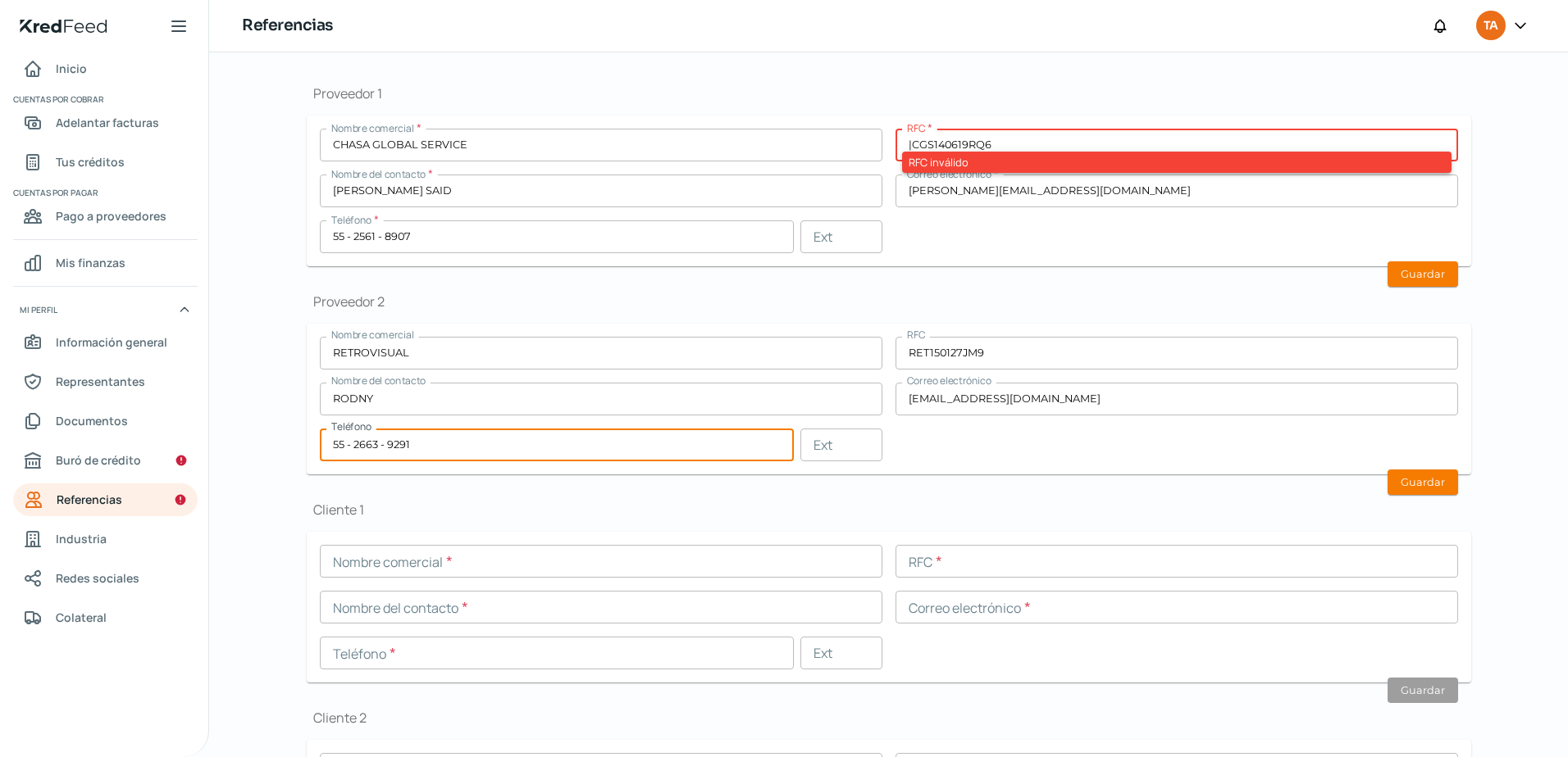
type input "55 - 2663 - 9291"
click at [1034, 139] on input "|CGS140619RQ6" at bounding box center [1177, 145] width 563 height 33
click at [914, 143] on input "|CGS140619RQ6" at bounding box center [1177, 145] width 563 height 33
click at [905, 139] on input "|CGS140619RQ6" at bounding box center [1177, 145] width 563 height 33
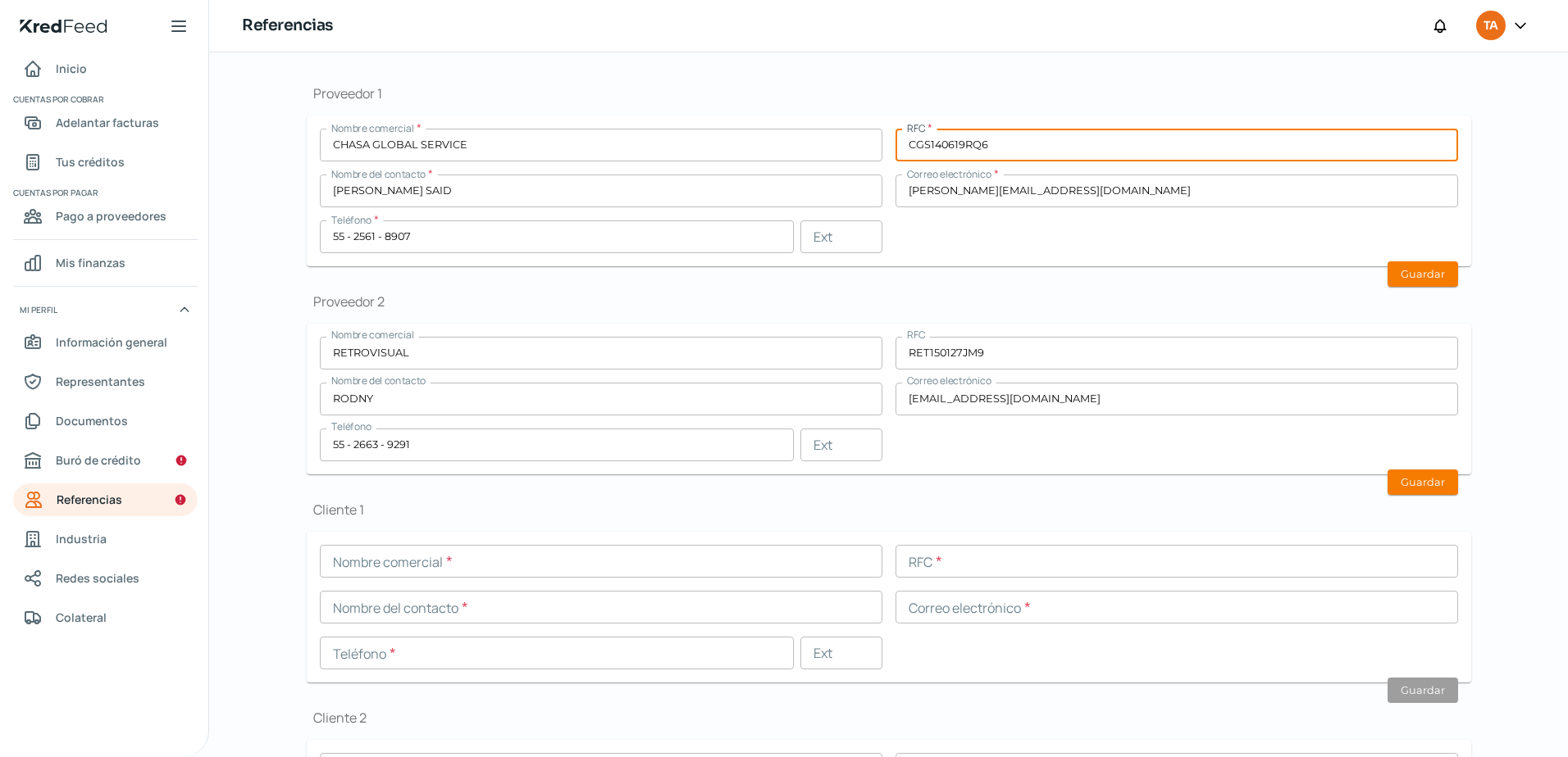
type input "CGS140619RQ6"
click at [1028, 211] on div "Nombre comercial * CHASA GLOBAL SERVICE RFC * CGS140619RQ6 Nombre del contacto …" at bounding box center [889, 190] width 1138 height 124
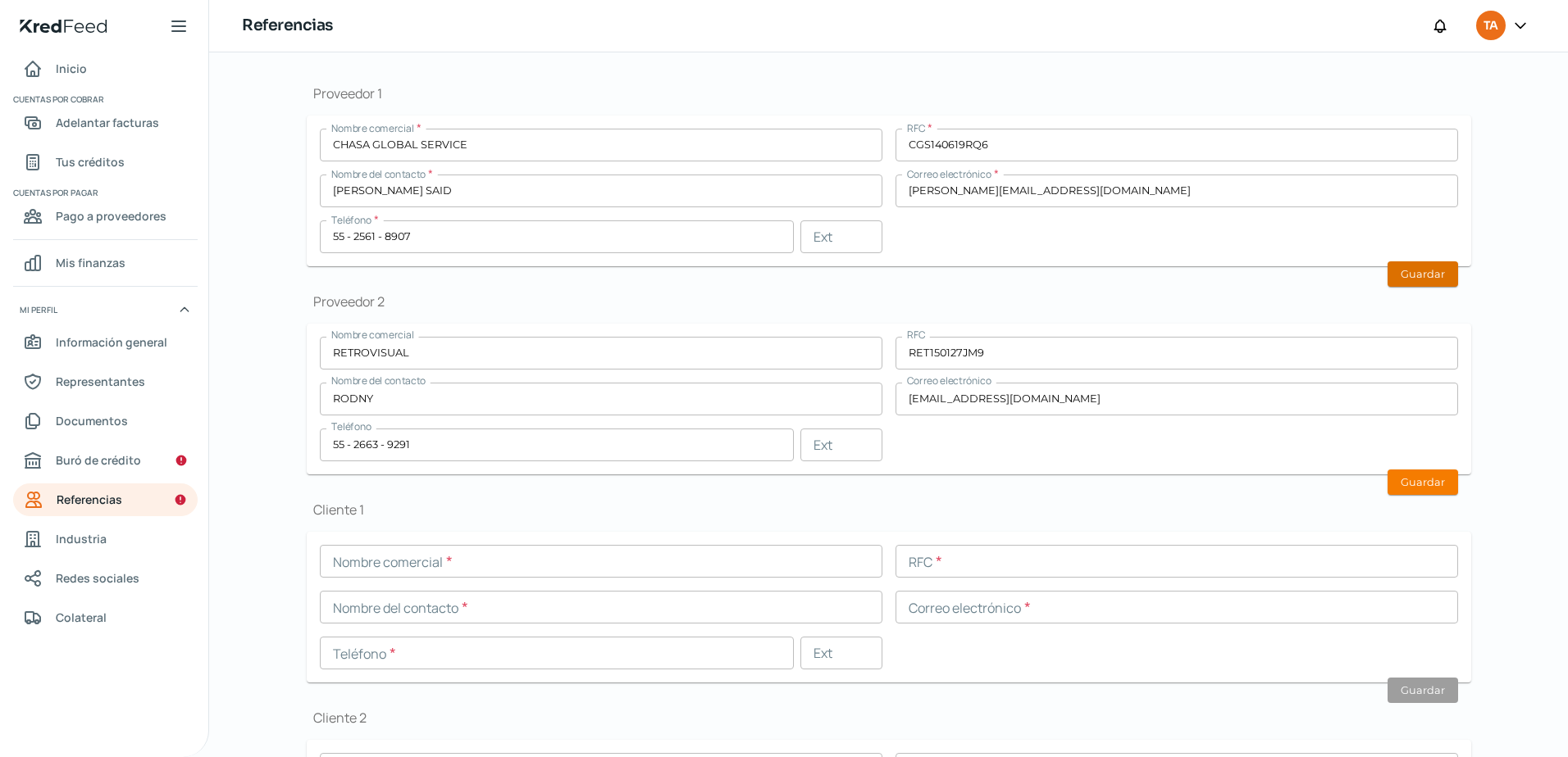
click at [1436, 269] on button "Guardar" at bounding box center [1422, 274] width 70 height 26
click at [1409, 492] on button "Guardar" at bounding box center [1422, 483] width 70 height 26
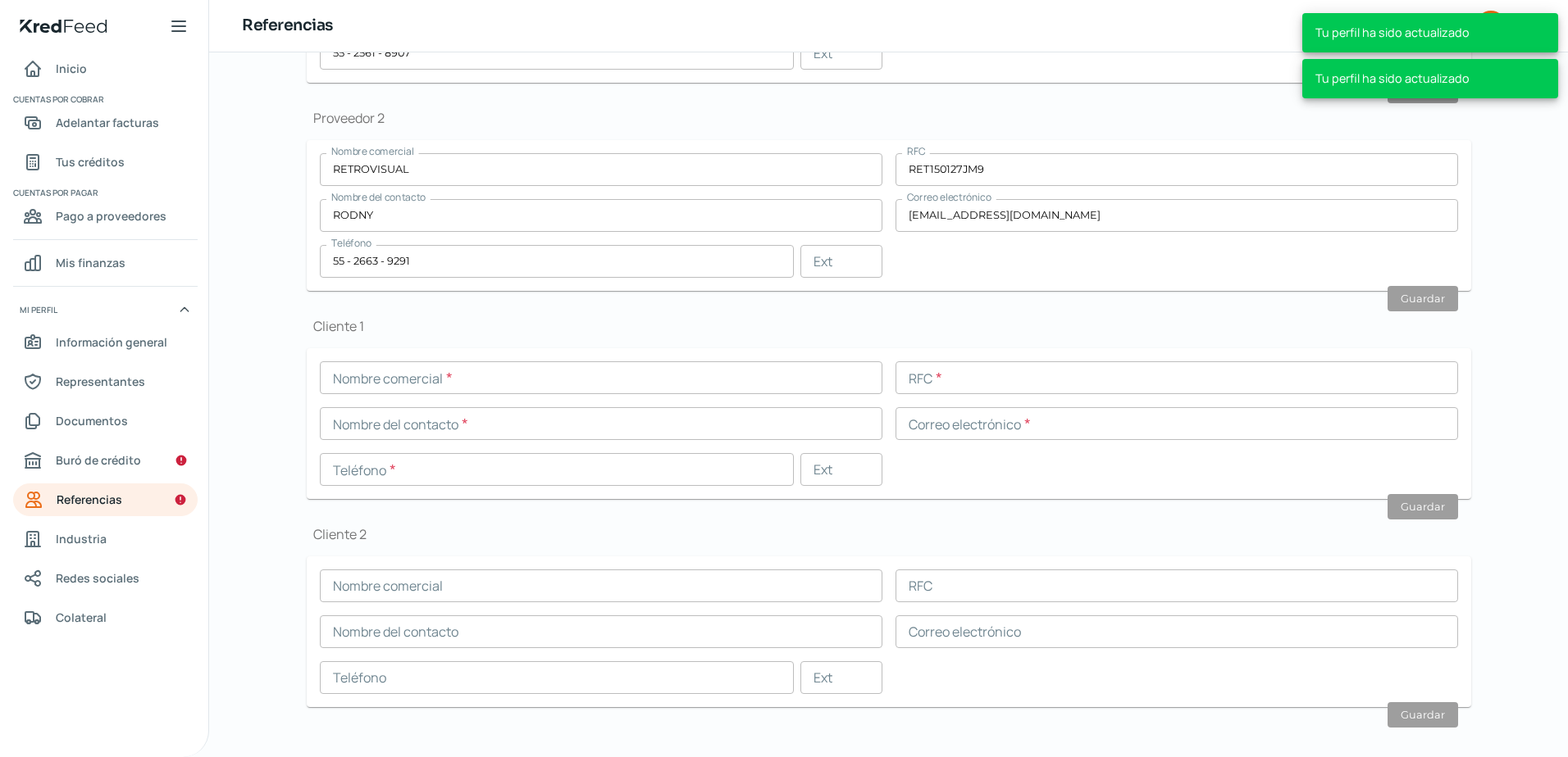
scroll to position [363, 0]
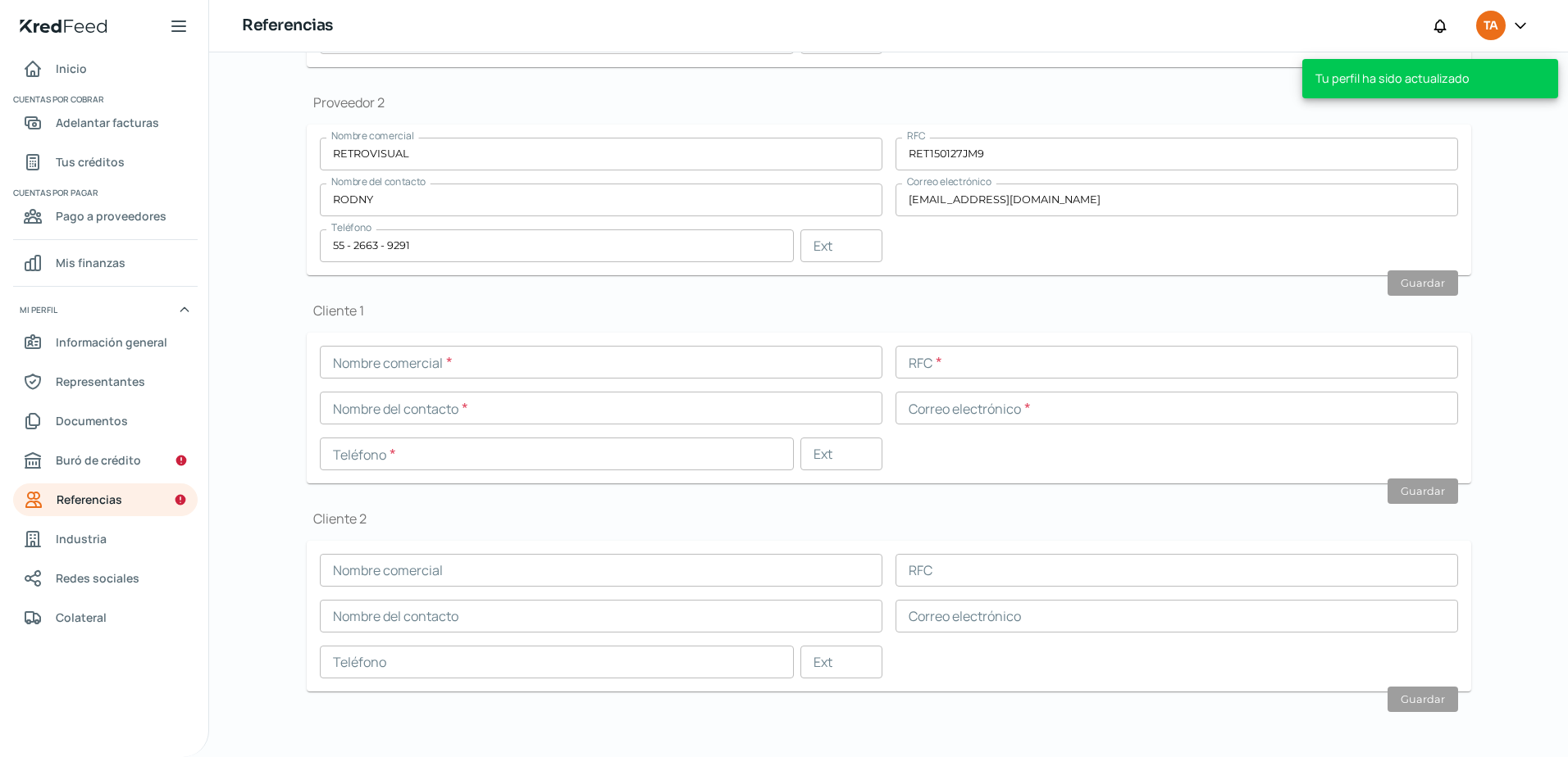
click at [407, 347] on input "text" at bounding box center [601, 362] width 563 height 33
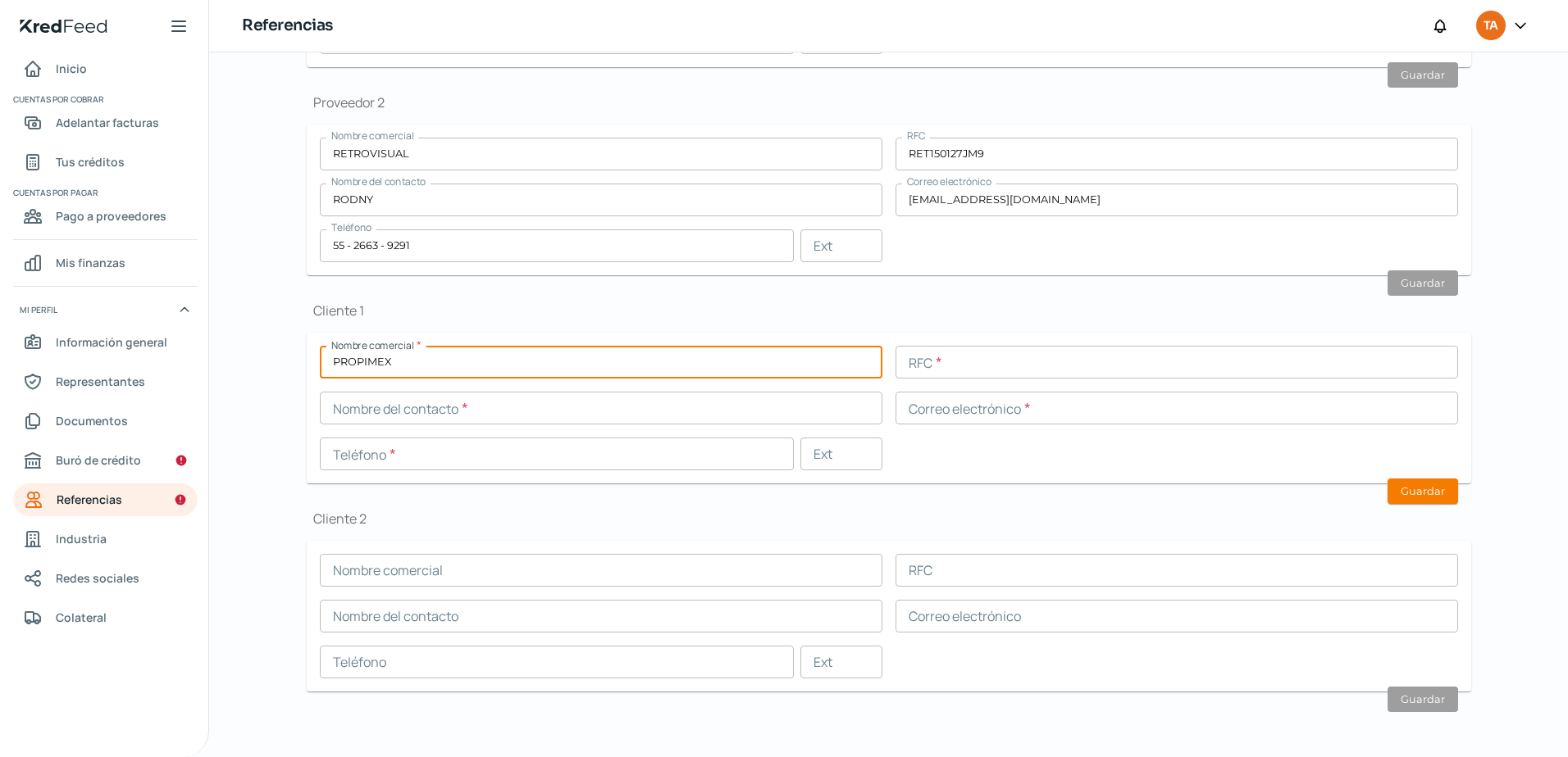
type input "PROPIMEX"
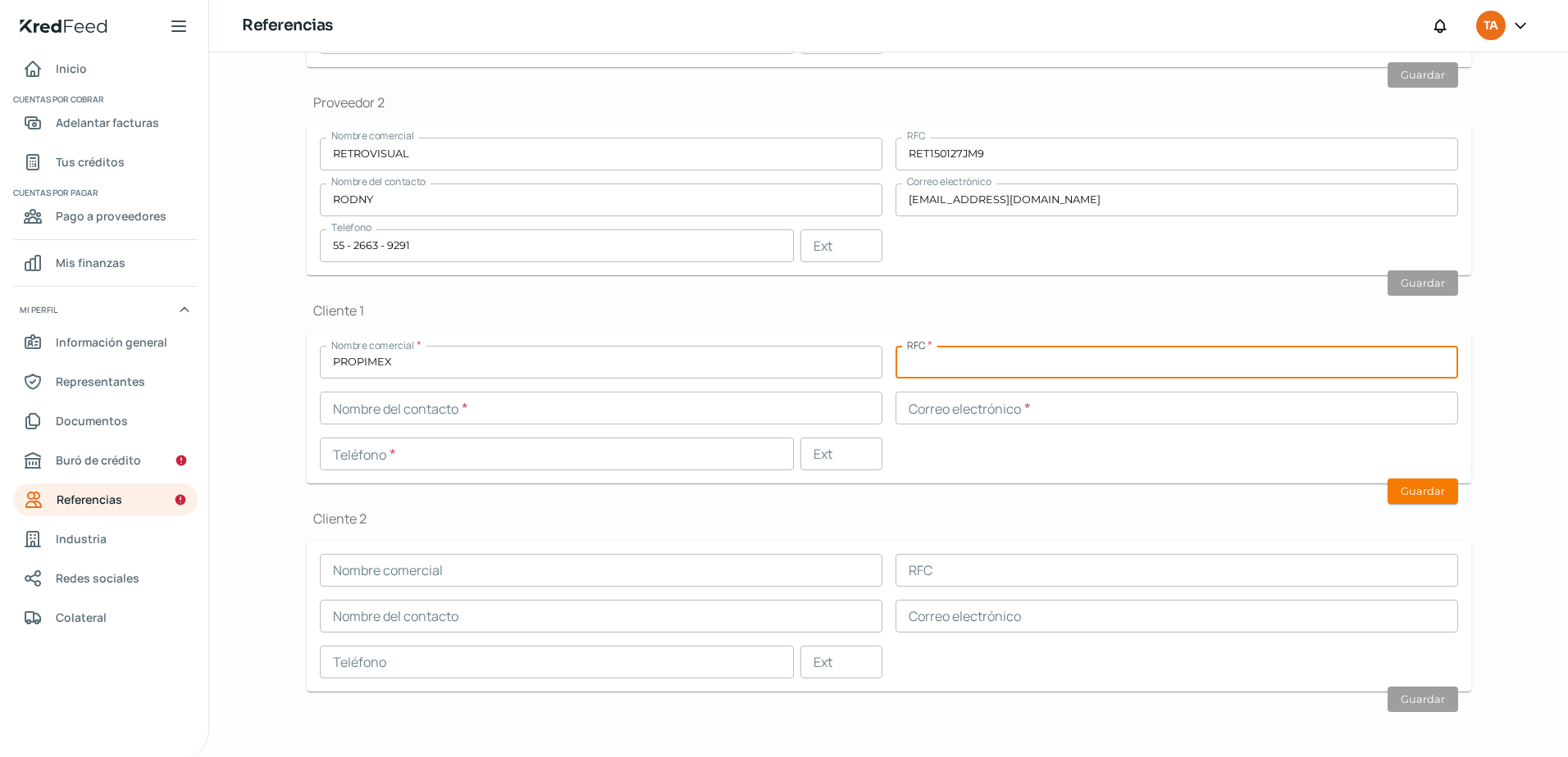
paste input "PRO840423SG8"
type input "PRO840423SG8"
click at [790, 400] on input "text" at bounding box center [601, 408] width 563 height 33
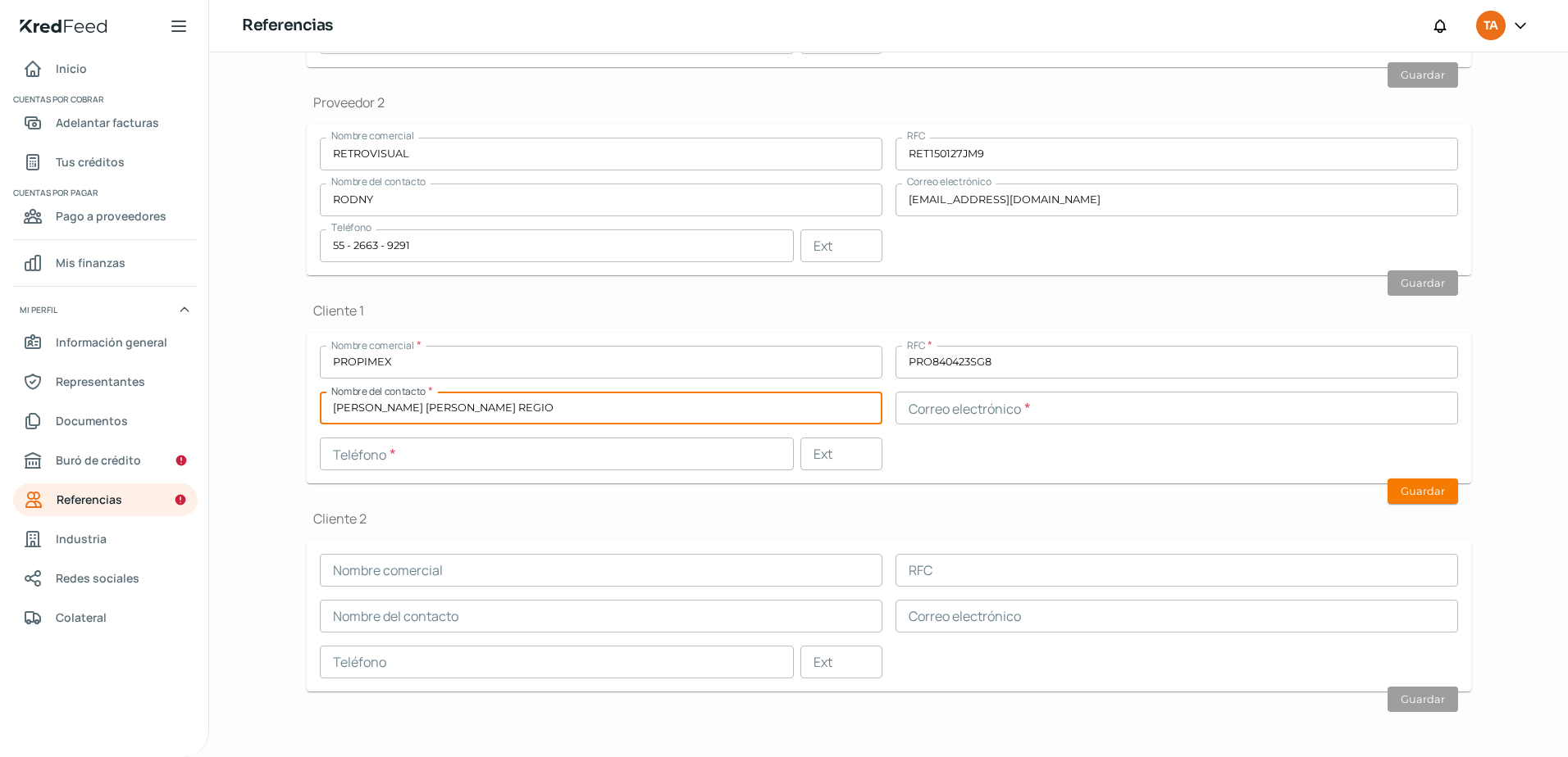
type input "[PERSON_NAME] [PERSON_NAME] REGIO"
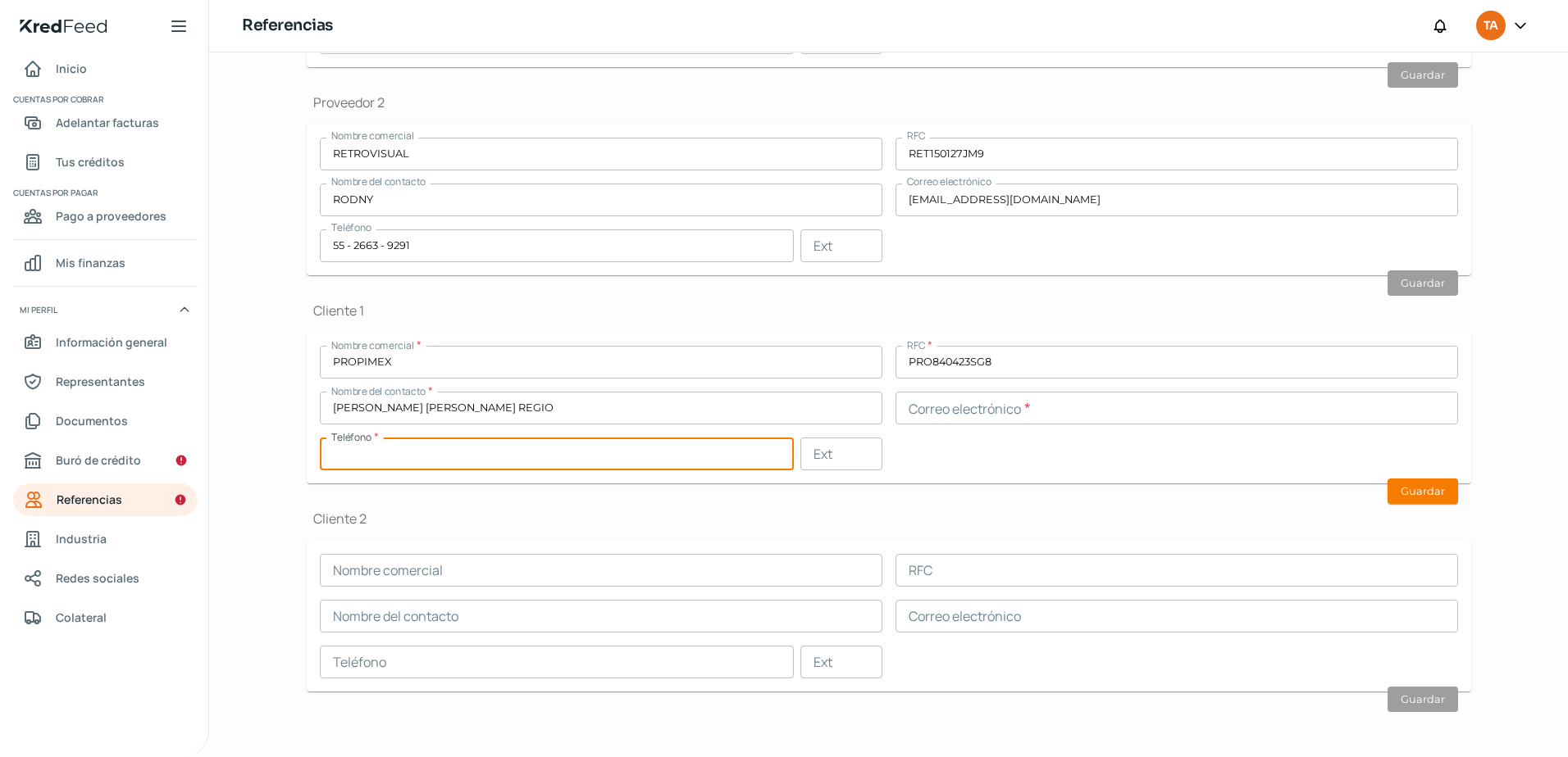
click at [440, 456] on input "text" at bounding box center [557, 454] width 473 height 33
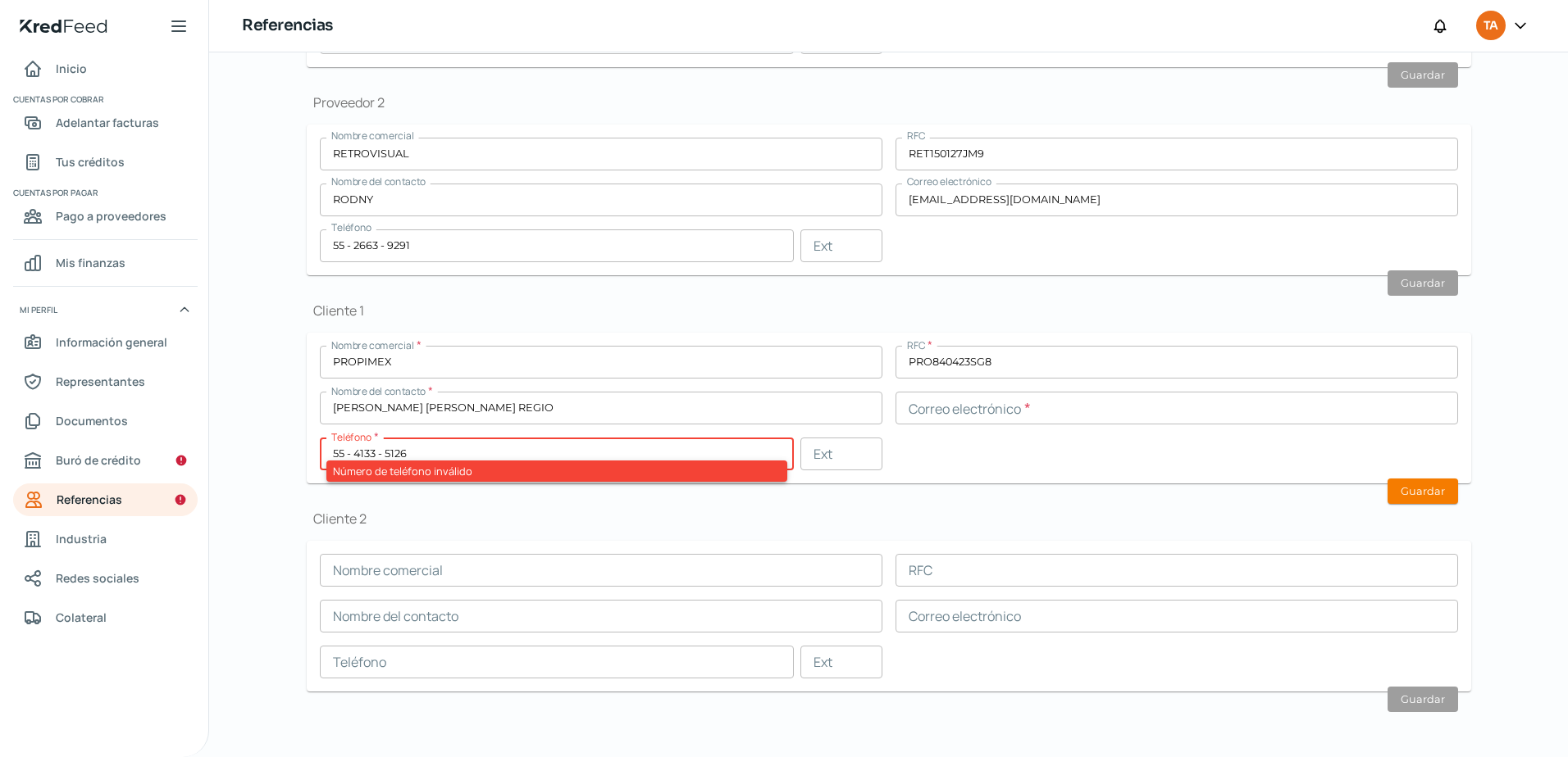
type input "55 - 4133 - 5126"
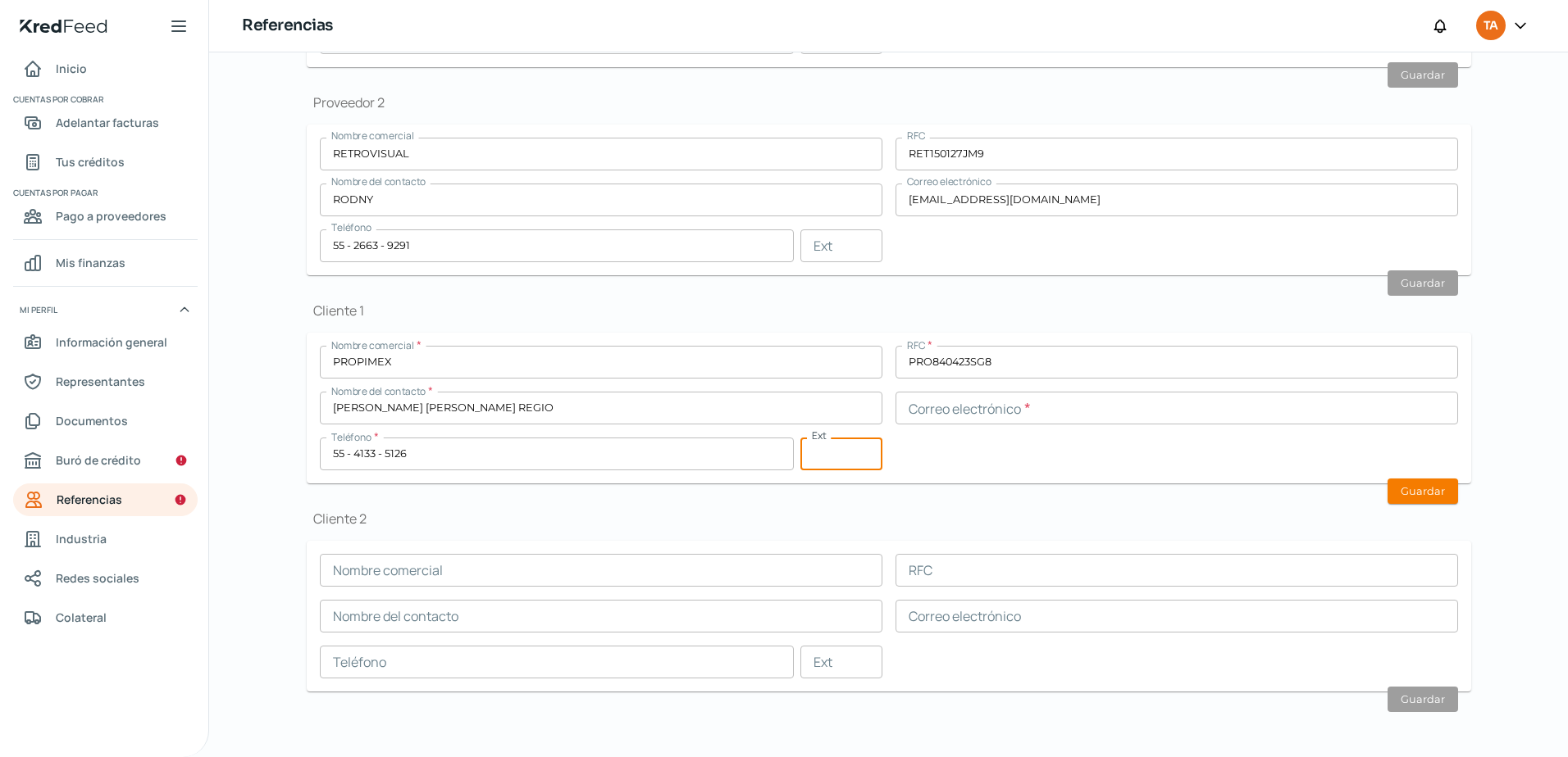
click at [958, 409] on input "text" at bounding box center [1177, 408] width 563 height 33
click at [1411, 497] on button "Guardar" at bounding box center [1422, 491] width 70 height 26
type input "[PERSON_NAME][EMAIL_ADDRESS][DOMAIN_NAME]"
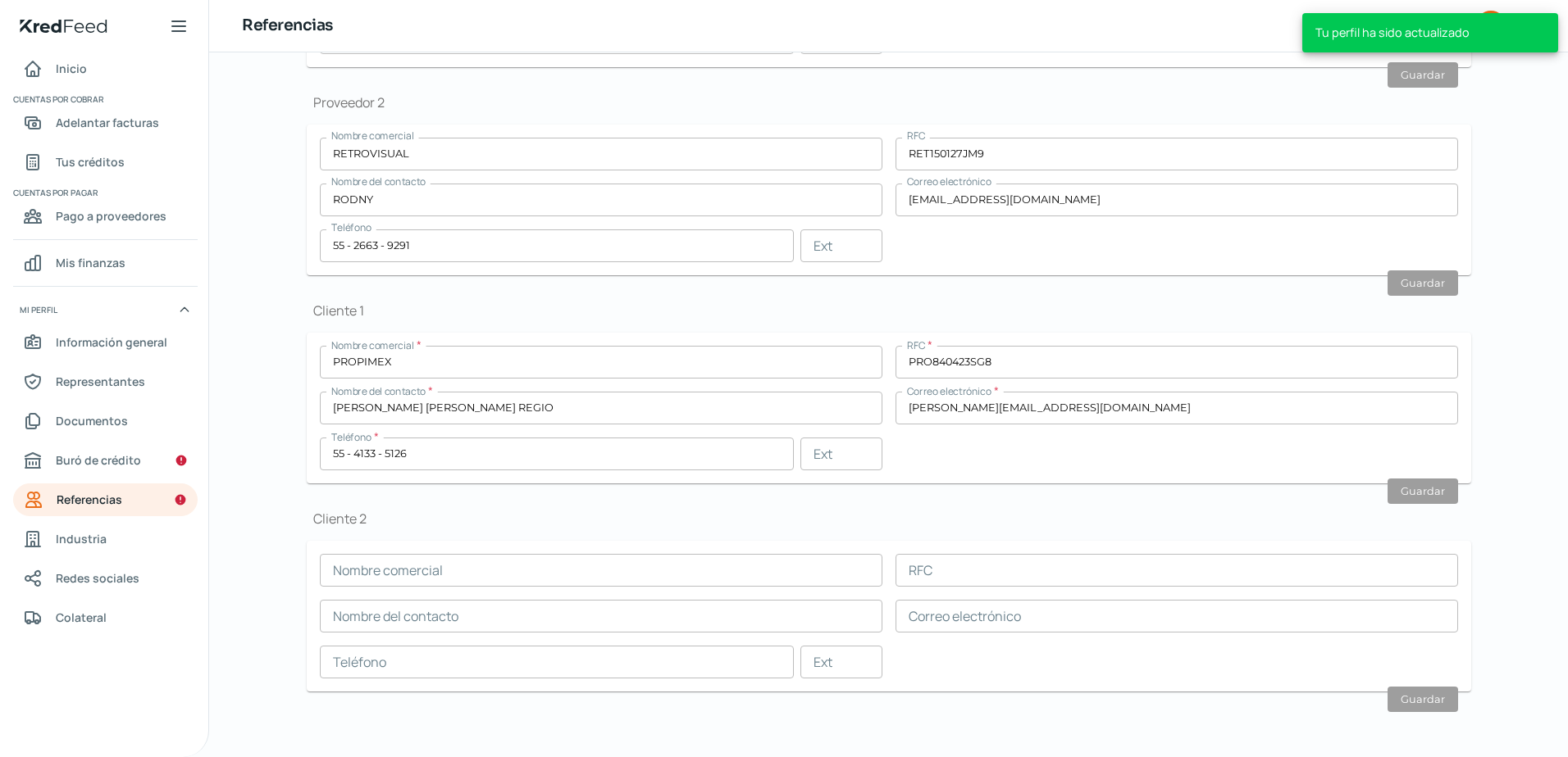
scroll to position [315, 0]
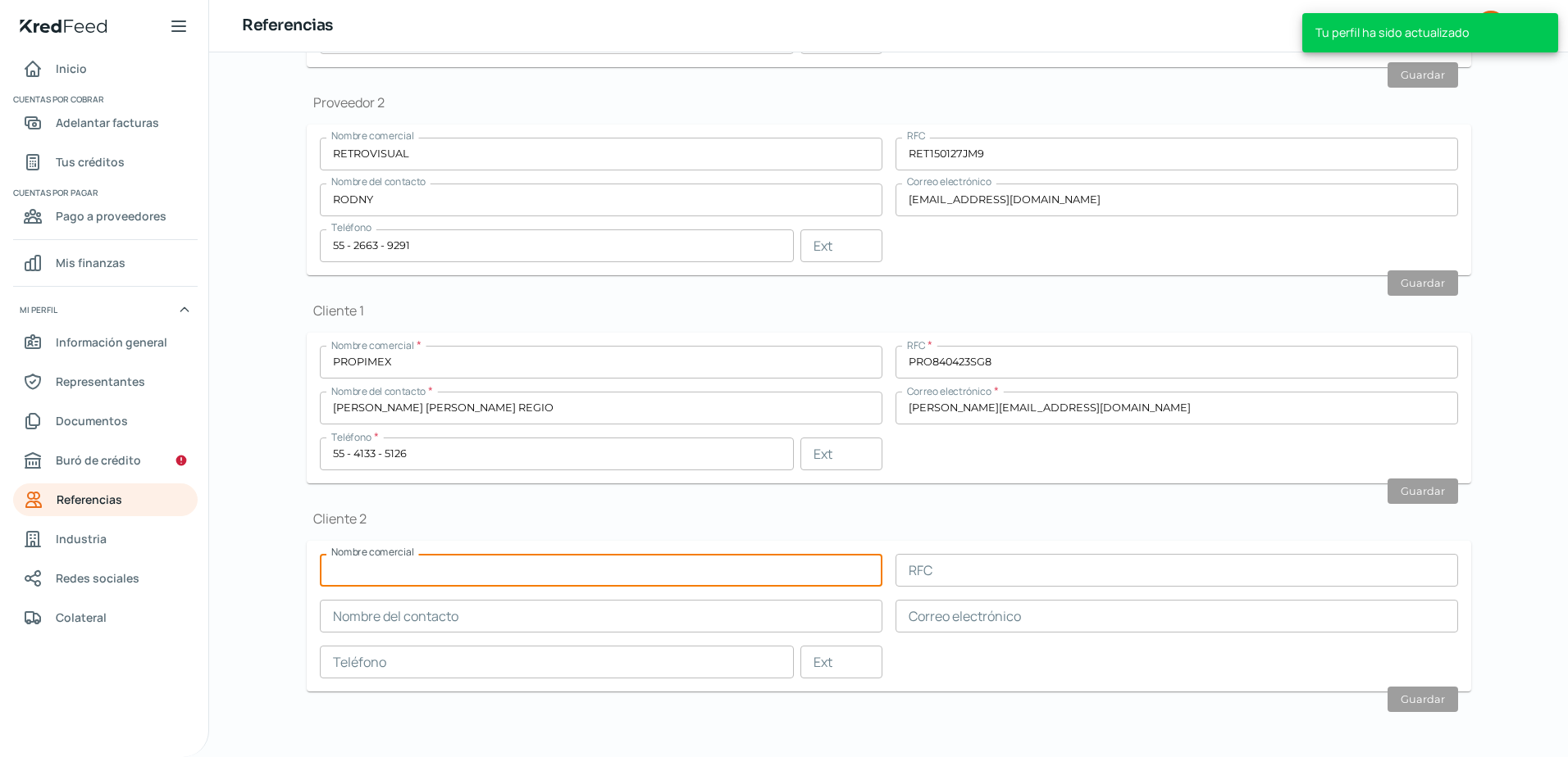
click at [488, 587] on div "Nombre comercial RFC Nombre del contacto Correo electrónico Teléfono Ext" at bounding box center [889, 616] width 1138 height 124
type input "I"
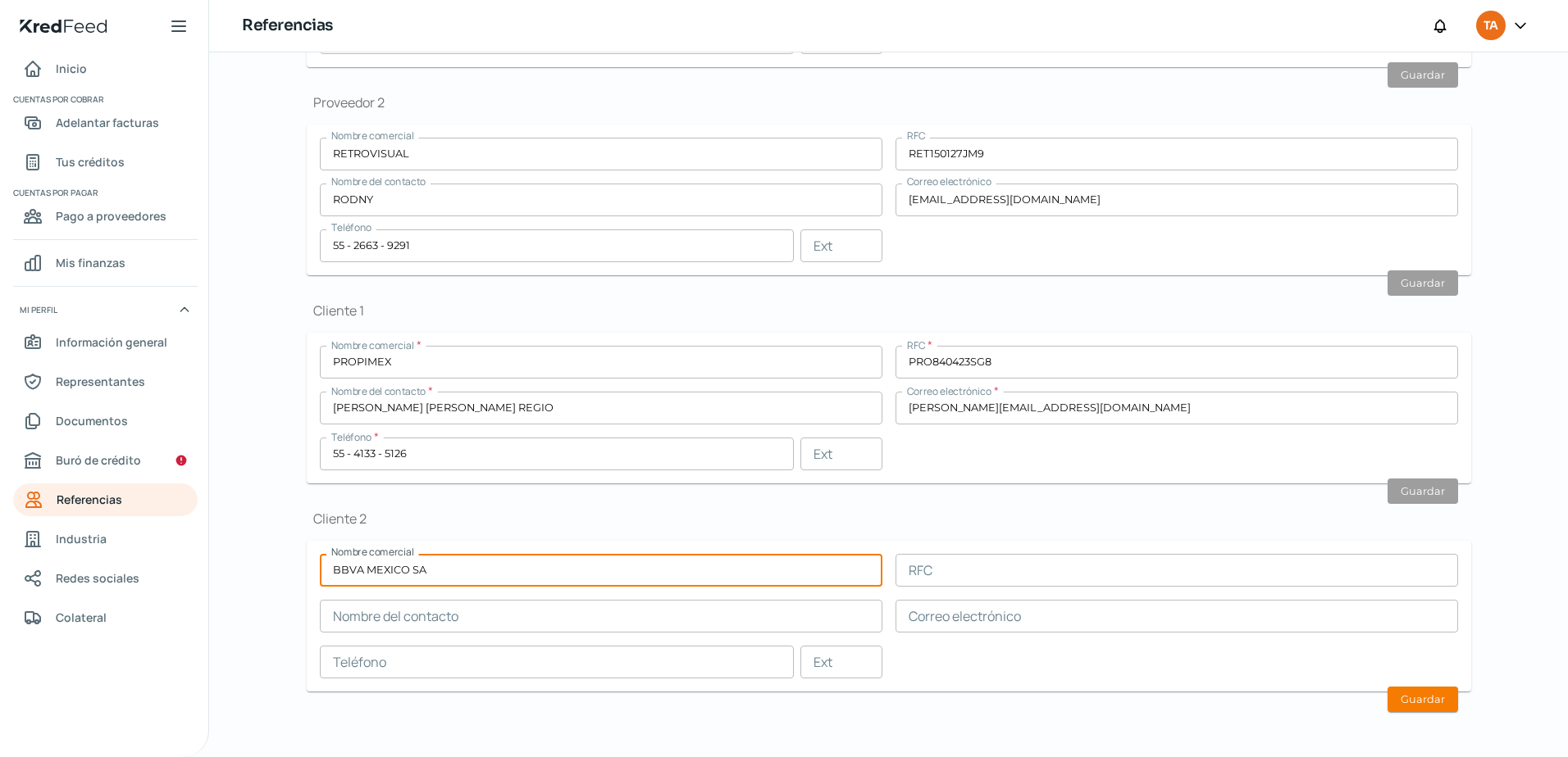
type input "BBVA MEXICO SA"
